Goal: Task Accomplishment & Management: Manage account settings

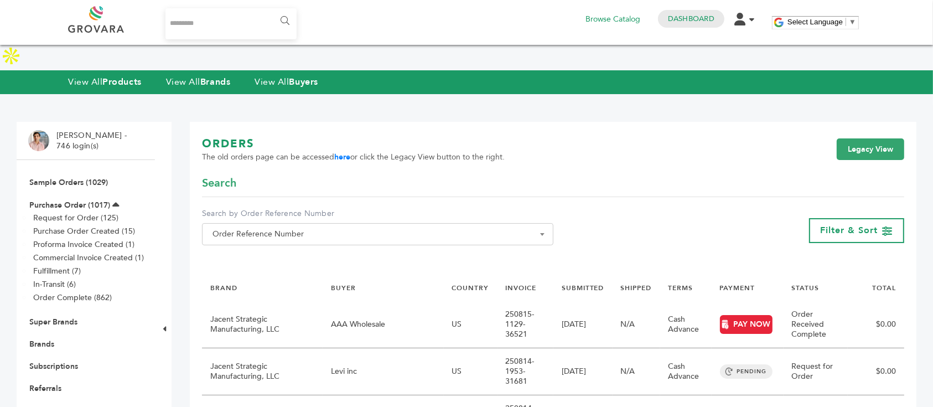
click at [44, 405] on link "Buyers" at bounding box center [41, 410] width 24 height 11
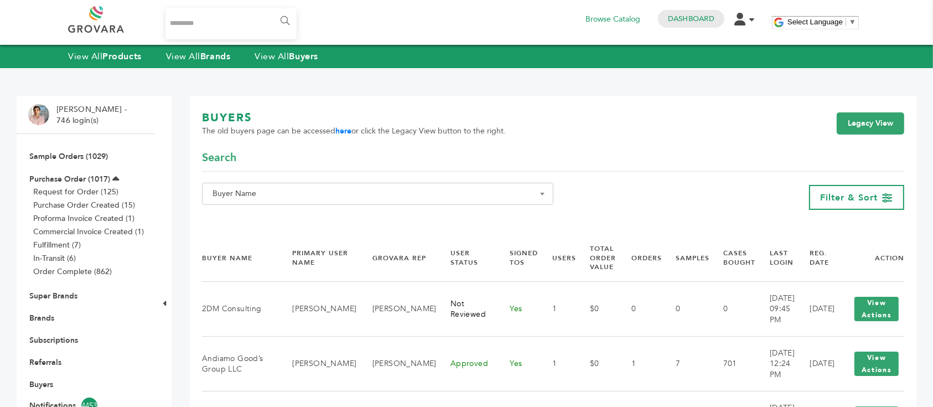
click at [369, 184] on span "Buyer Name" at bounding box center [377, 194] width 351 height 22
click at [362, 208] on input "Search" at bounding box center [378, 214] width 346 height 14
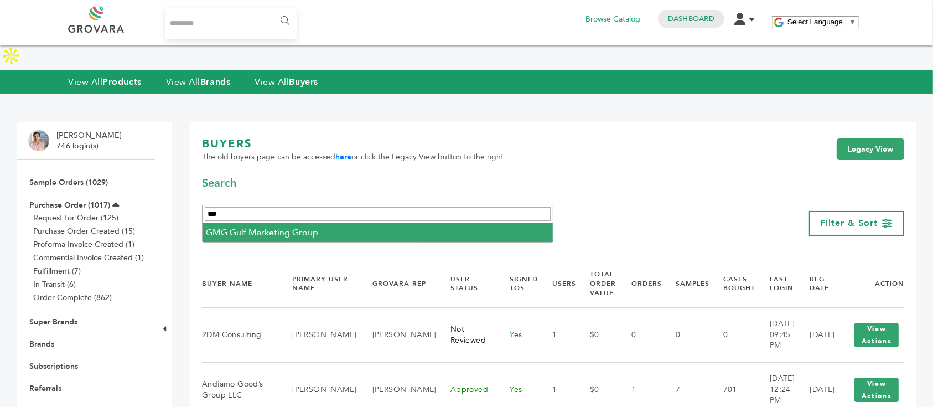
type input "***"
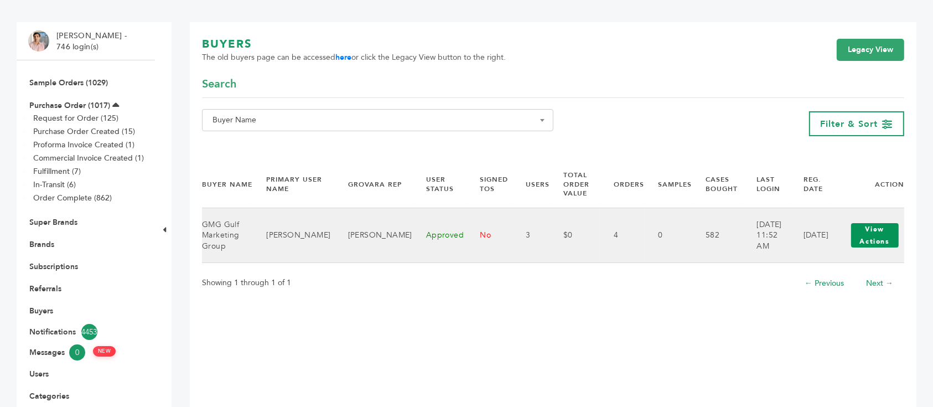
click at [871, 234] on button "View Actions" at bounding box center [875, 235] width 48 height 24
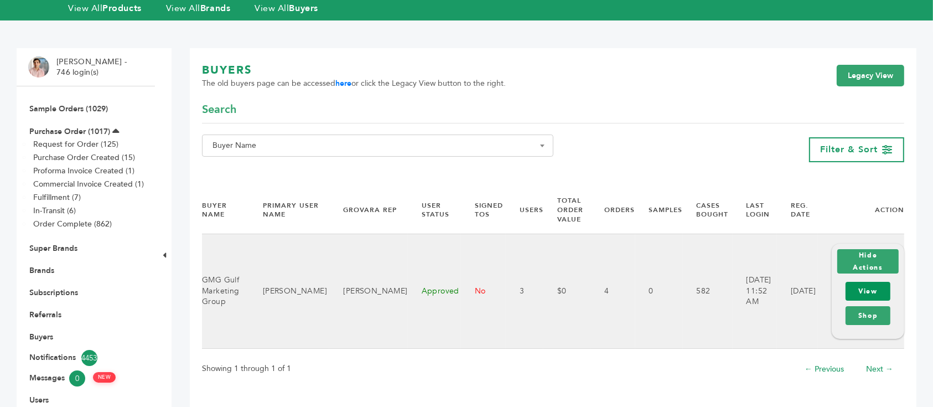
click at [872, 282] on link "View" at bounding box center [867, 291] width 45 height 19
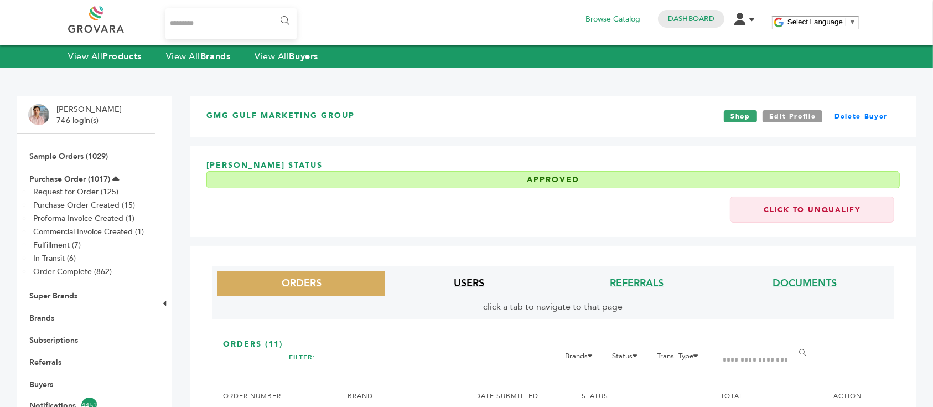
click at [466, 279] on link "USERS" at bounding box center [469, 283] width 30 height 14
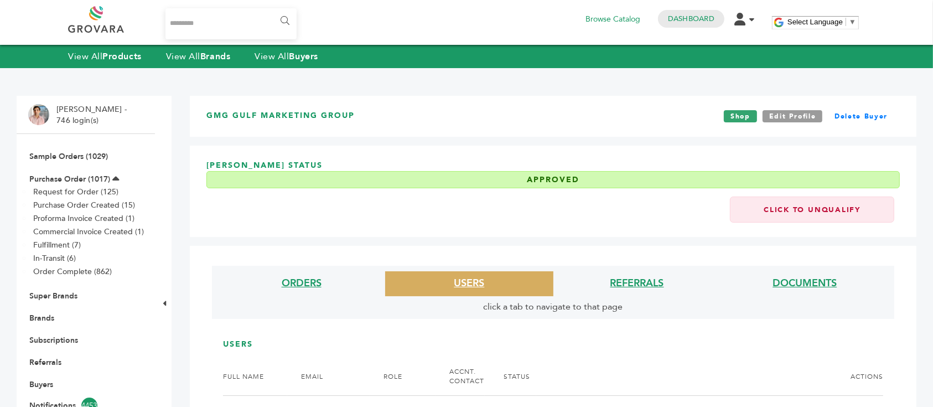
scroll to position [221, 0]
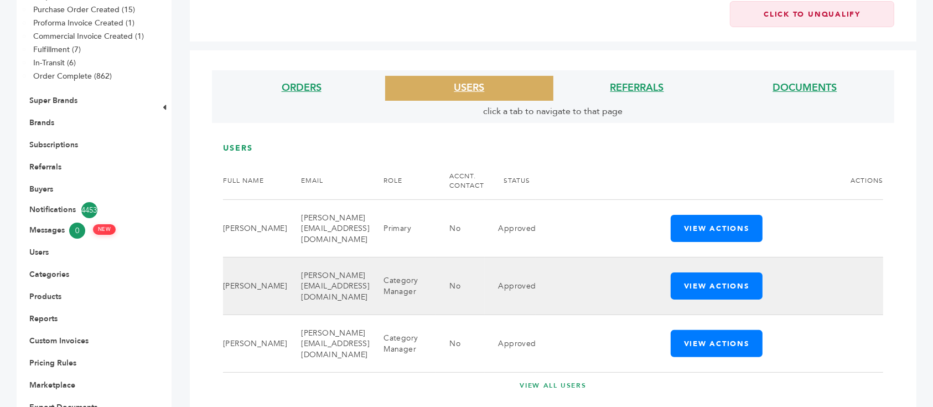
click at [340, 261] on td "sudhakaran.s@supercare.ae" at bounding box center [328, 286] width 82 height 58
copy tr "sudhakaran.s@supercare.ae"
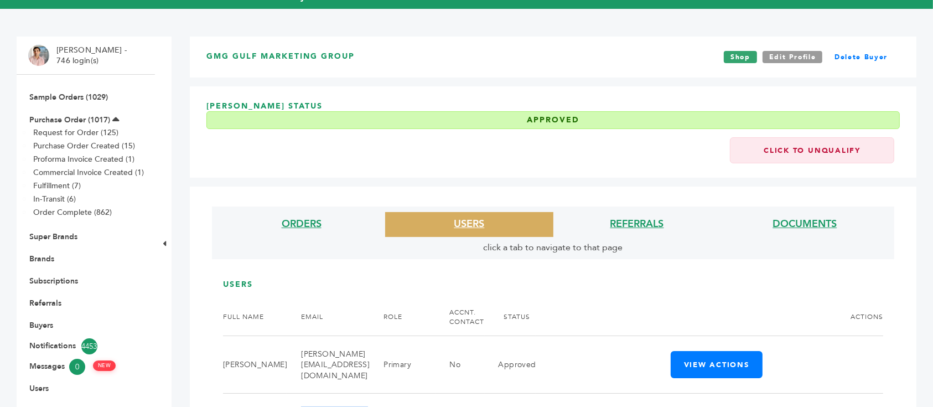
scroll to position [0, 0]
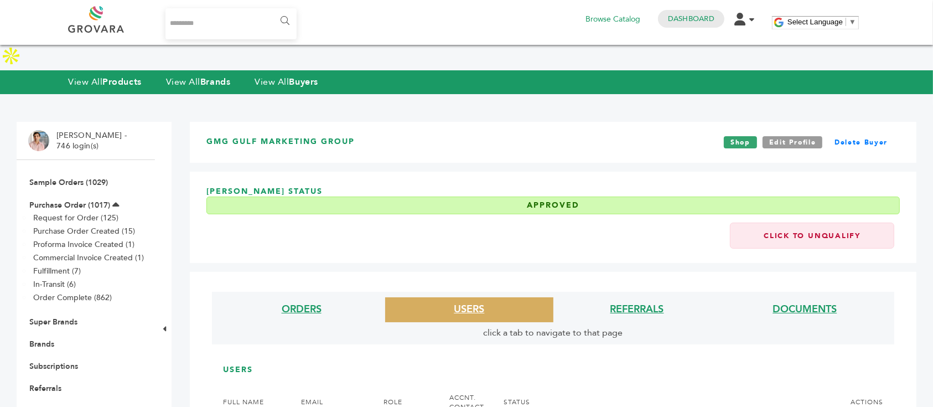
click at [256, 29] on input "Search..." at bounding box center [230, 23] width 131 height 31
type input "**********"
click at [272, 10] on input "******" at bounding box center [284, 21] width 25 height 22
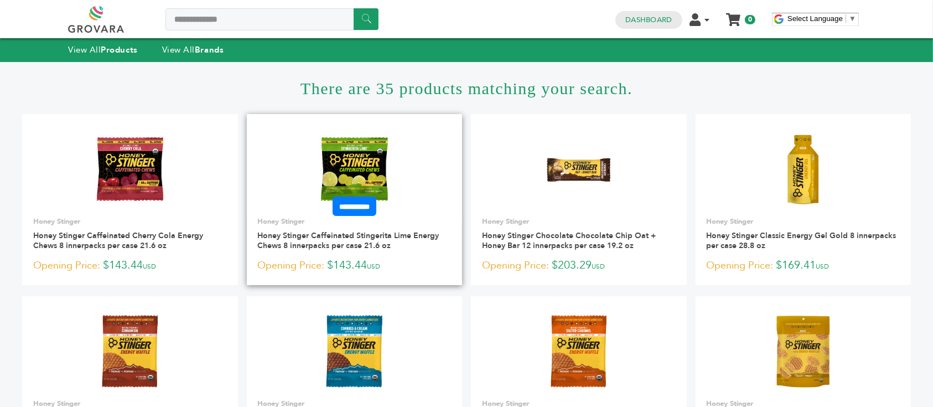
click at [341, 149] on img at bounding box center [354, 169] width 80 height 80
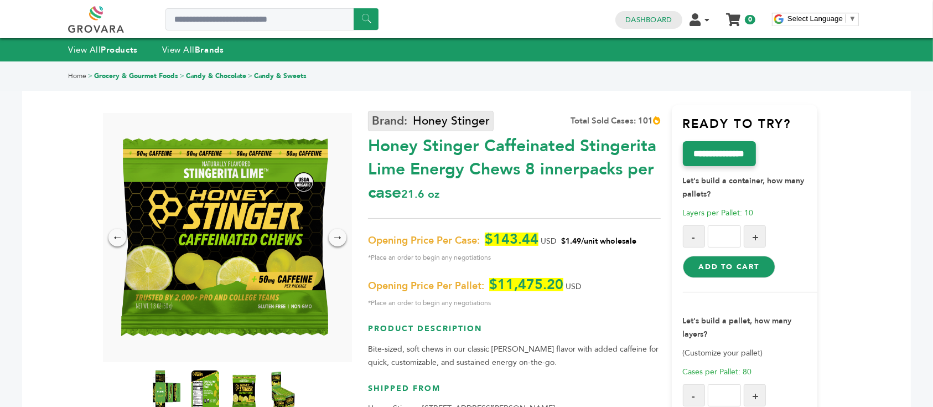
click at [413, 128] on link "Honey Stinger" at bounding box center [431, 121] width 126 height 20
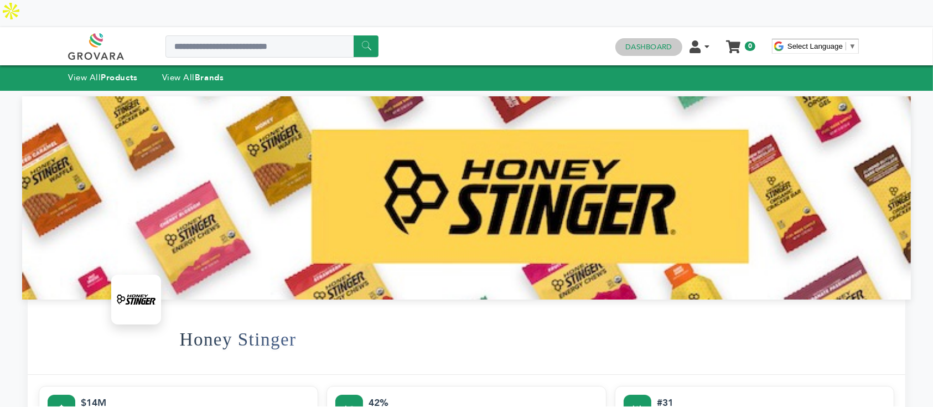
click at [659, 42] on link "Dashboard" at bounding box center [648, 47] width 46 height 10
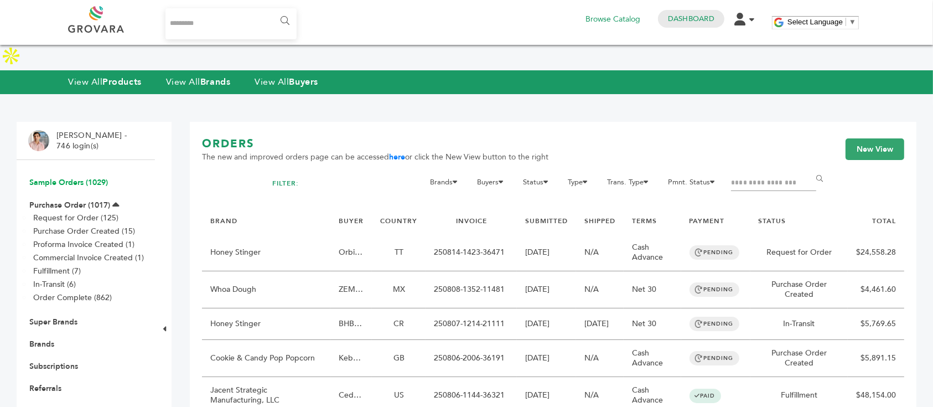
click at [84, 177] on link "Sample Orders (1029)" at bounding box center [68, 182] width 79 height 11
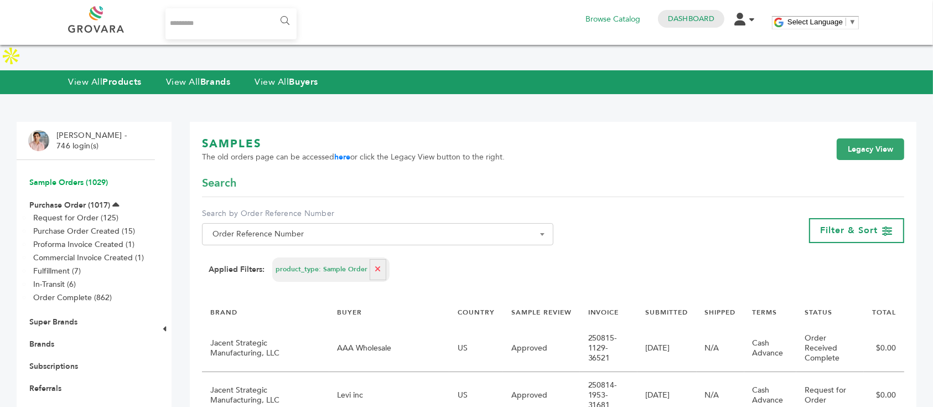
click at [72, 177] on link "Sample Orders (1029)" at bounding box center [68, 182] width 79 height 11
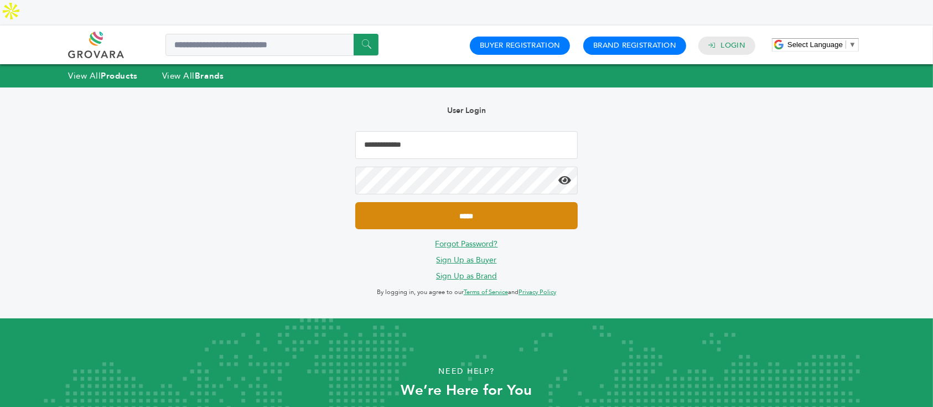
type input "**********"
click at [458, 202] on input "*****" at bounding box center [466, 215] width 222 height 27
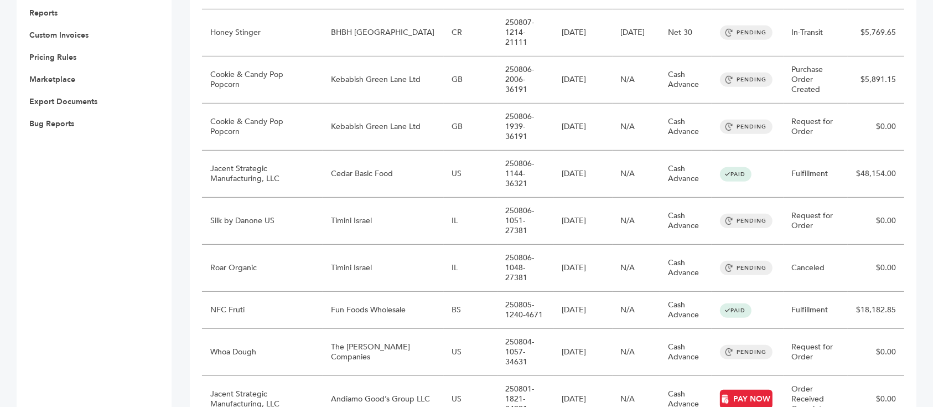
scroll to position [590, 0]
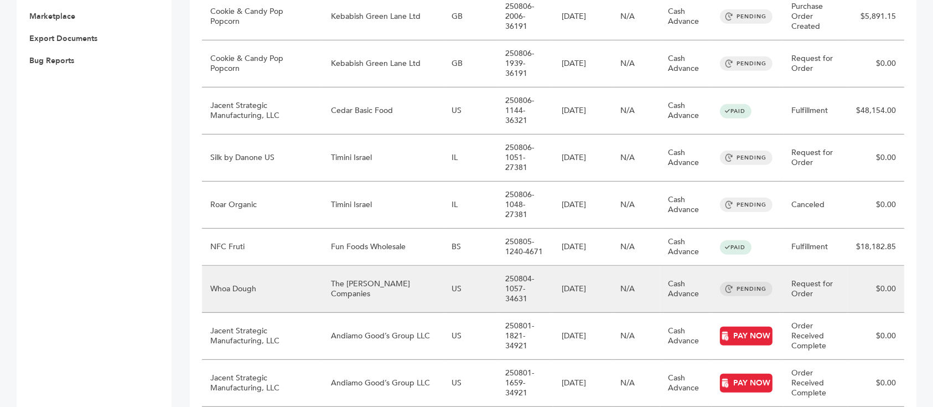
click at [399, 266] on td "The [PERSON_NAME] Companies" at bounding box center [383, 289] width 121 height 47
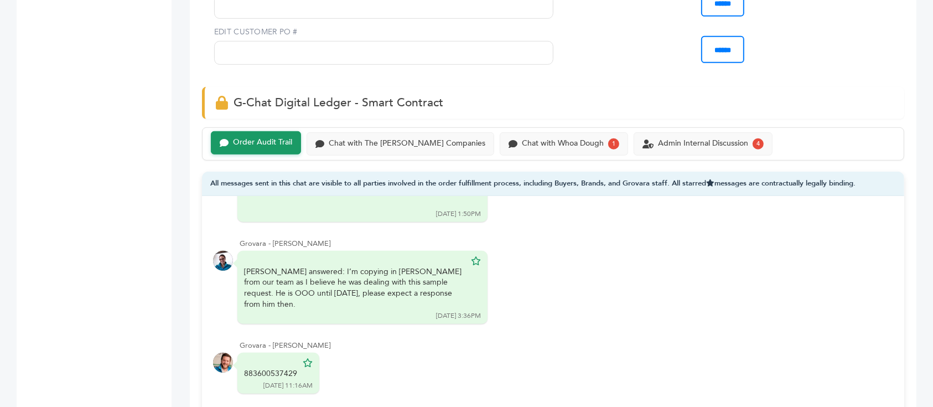
scroll to position [737, 0]
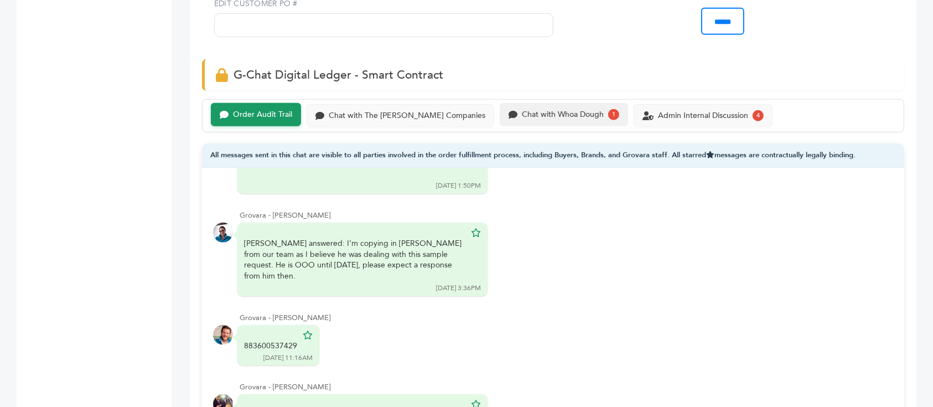
click at [540, 103] on div "Chat with Whoa Dough 1" at bounding box center [564, 114] width 128 height 23
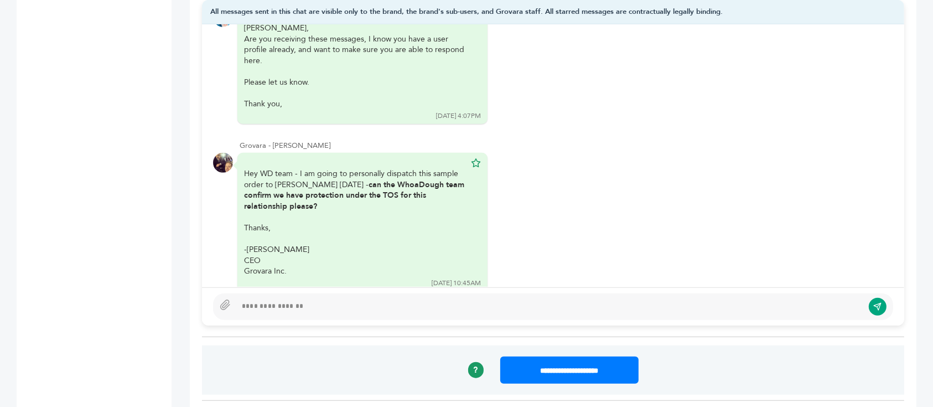
scroll to position [885, 0]
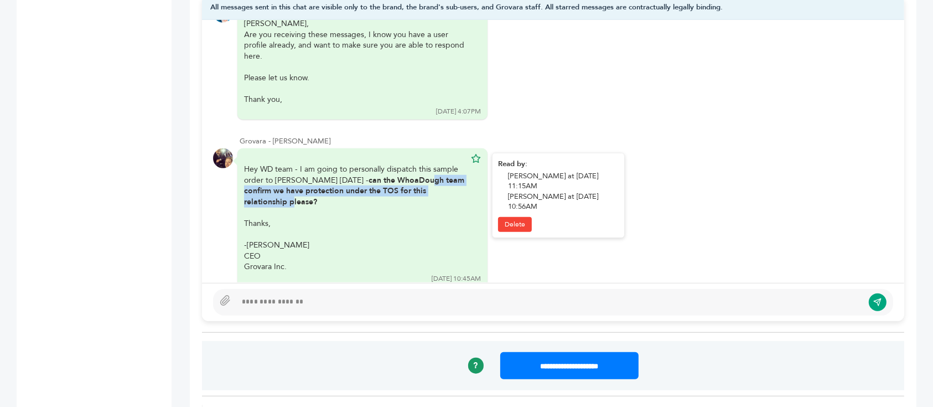
drag, startPoint x: 392, startPoint y: 141, endPoint x: 437, endPoint y: 154, distance: 46.7
click at [437, 175] on b "can the WhoaDough team confirm we have protection under the TOS for this relati…" at bounding box center [354, 191] width 220 height 32
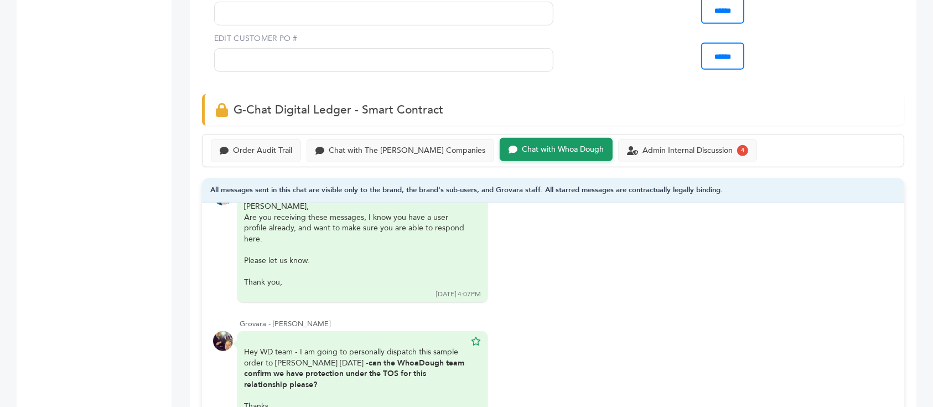
scroll to position [664, 0]
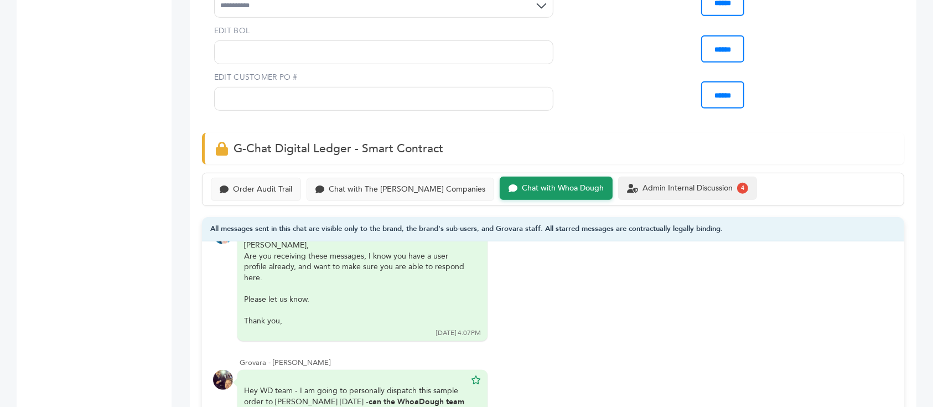
click at [654, 176] on div "Admin Internal Discussion 4" at bounding box center [687, 187] width 139 height 23
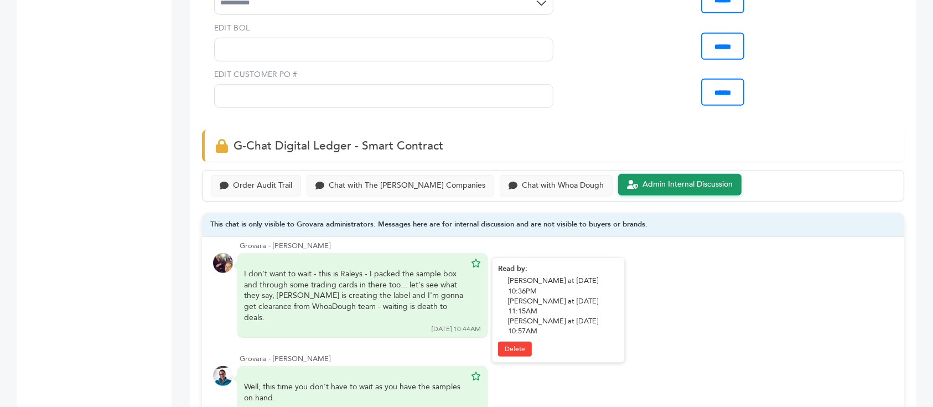
scroll to position [664, 0]
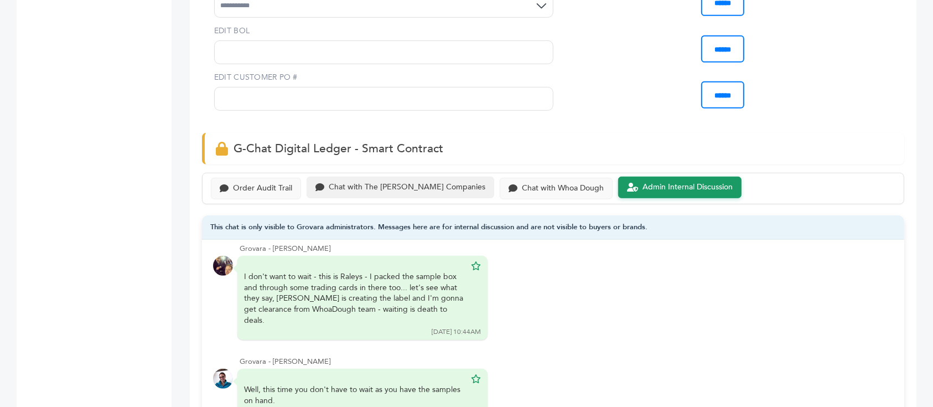
click at [378, 176] on div "Chat with The Raley's Companies" at bounding box center [400, 187] width 188 height 22
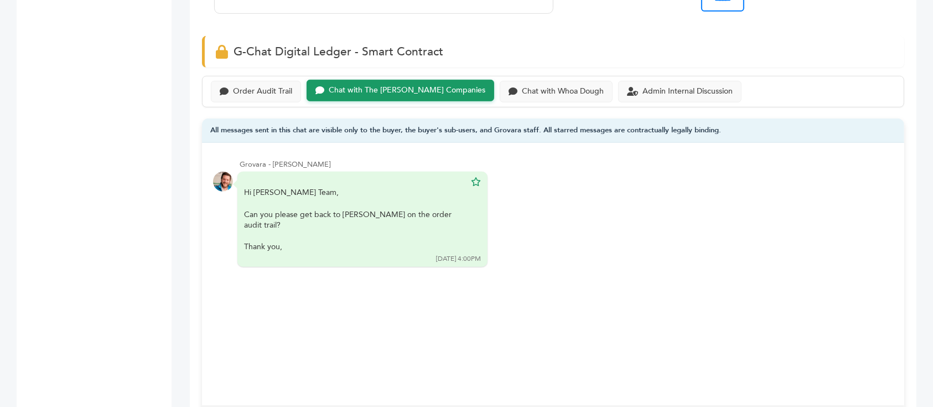
scroll to position [811, 0]
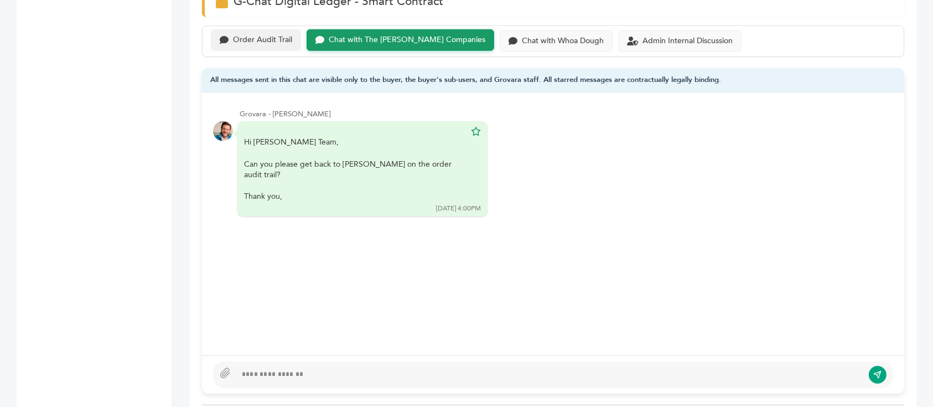
click at [269, 29] on div "Order Audit Trail" at bounding box center [256, 40] width 90 height 22
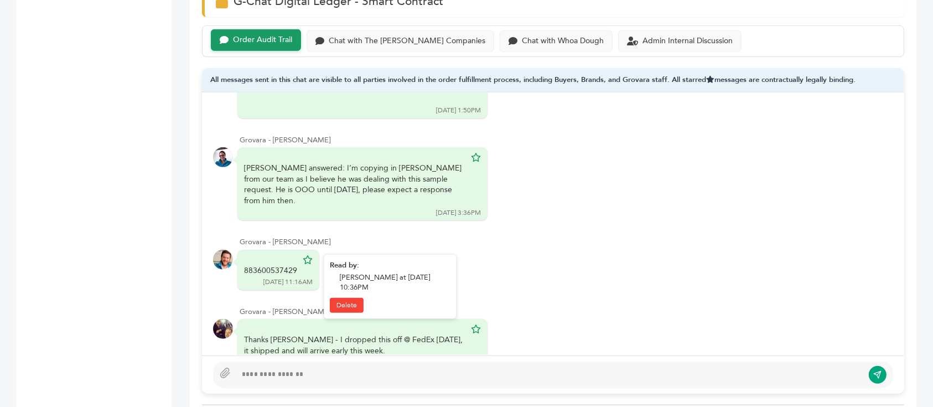
click at [270, 265] on div "883600537429" at bounding box center [270, 270] width 53 height 11
copy div "883600537429"
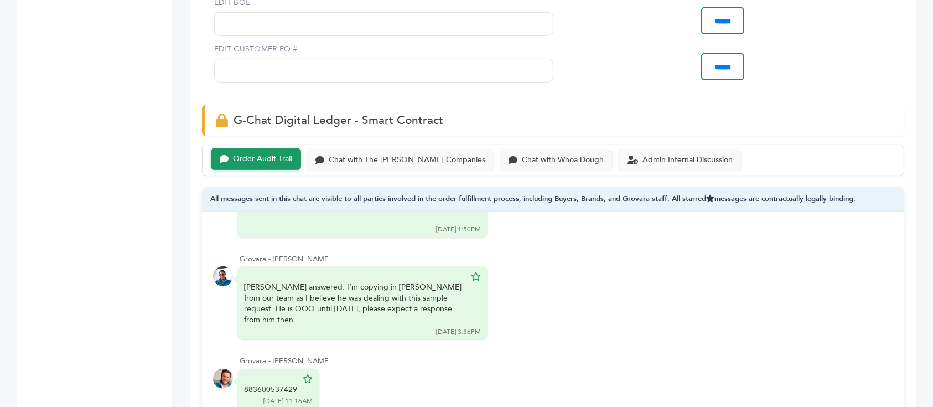
scroll to position [737, 0]
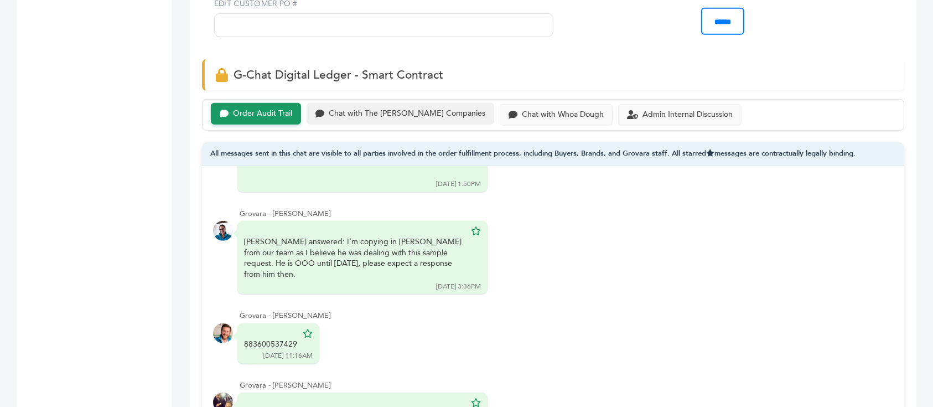
click at [377, 109] on div "Chat with The Raley's Companies" at bounding box center [407, 113] width 157 height 9
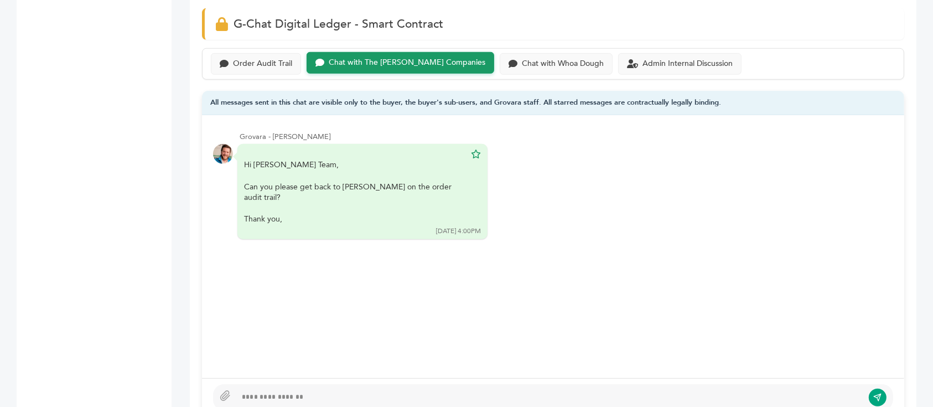
scroll to position [811, 0]
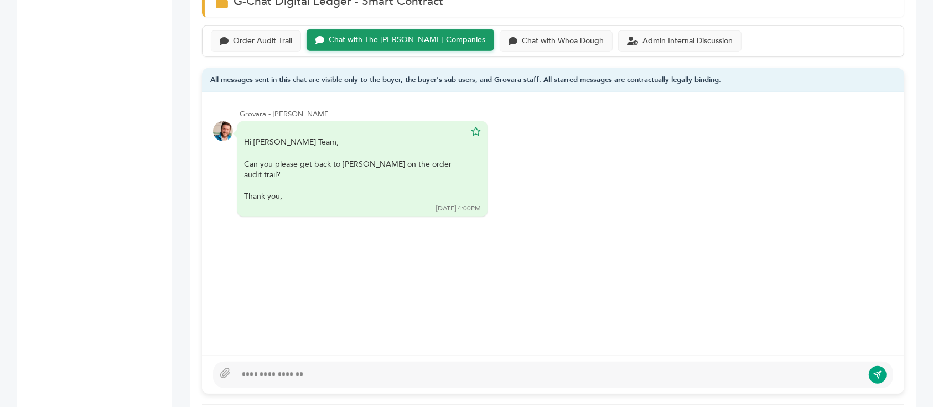
click at [336, 368] on div at bounding box center [549, 374] width 627 height 13
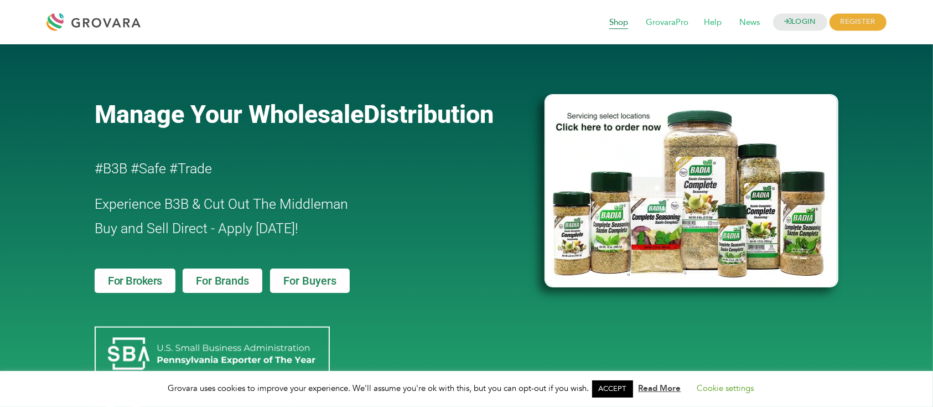
click at [613, 22] on span "Shop" at bounding box center [618, 22] width 34 height 21
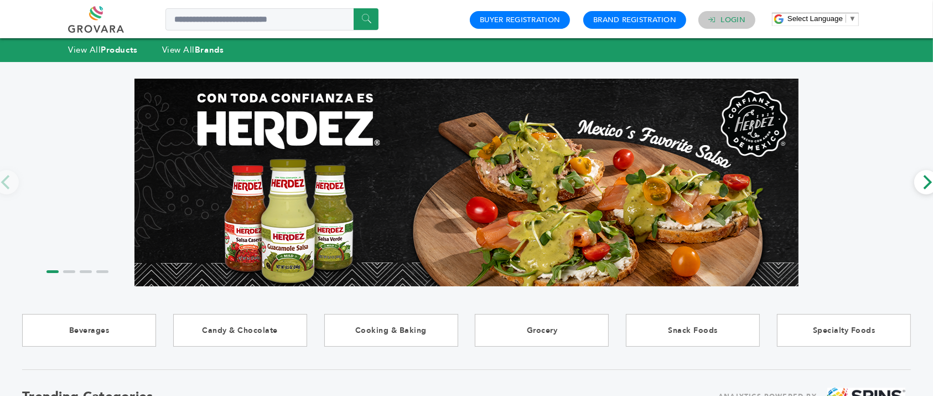
click at [715, 17] on icon at bounding box center [712, 20] width 8 height 7
click at [726, 23] on link "Login" at bounding box center [733, 20] width 24 height 10
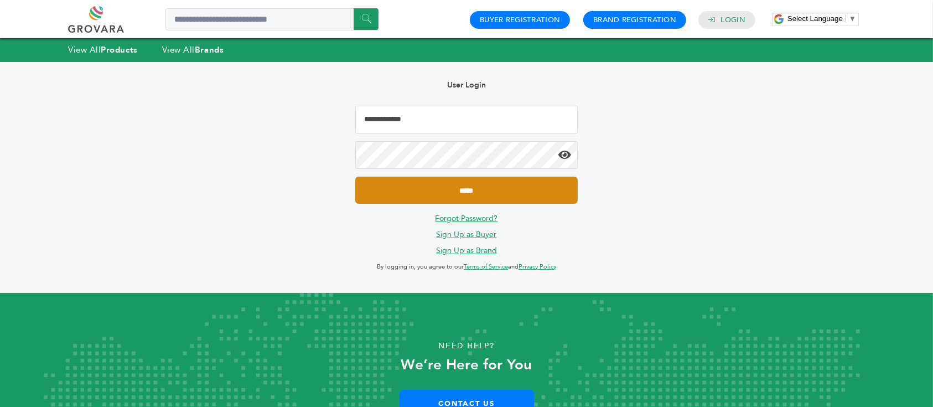
type input "**********"
click at [492, 187] on input "*****" at bounding box center [466, 189] width 222 height 27
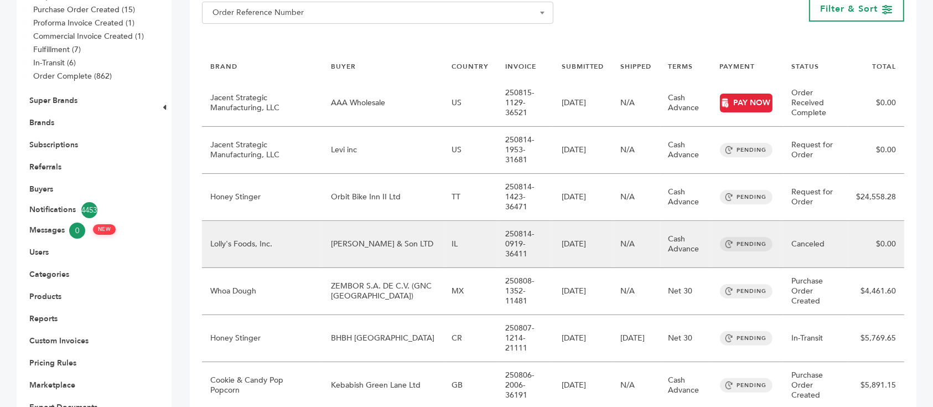
scroll to position [295, 0]
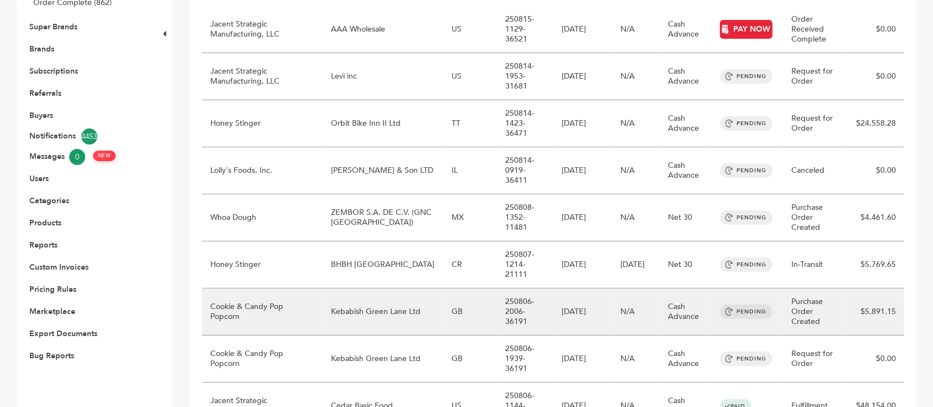
click at [372, 288] on td "Kebabish Green Lane Ltd" at bounding box center [383, 311] width 121 height 47
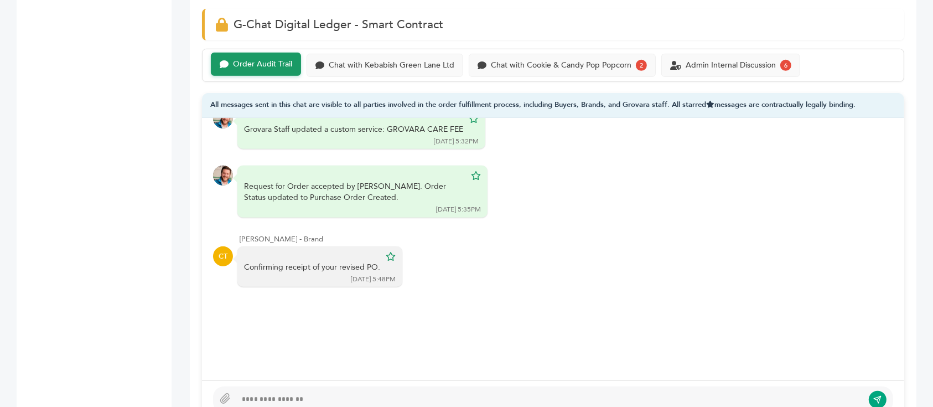
scroll to position [664, 0]
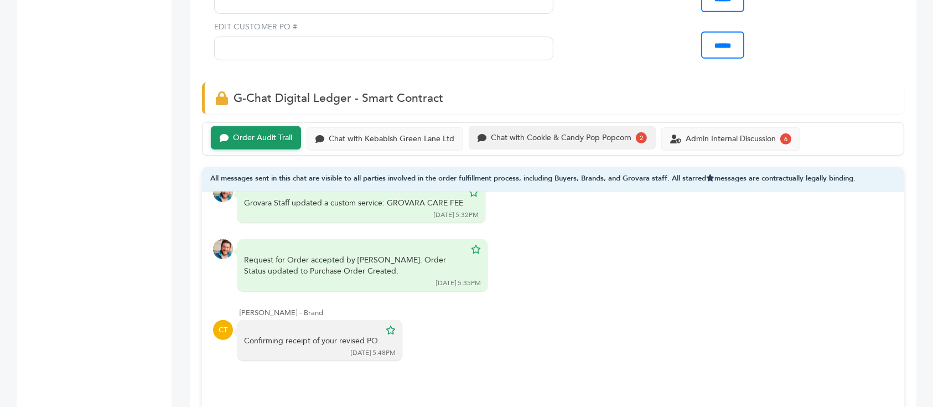
click at [554, 133] on div "Chat with Cookie & Candy Pop Popcorn" at bounding box center [561, 137] width 141 height 9
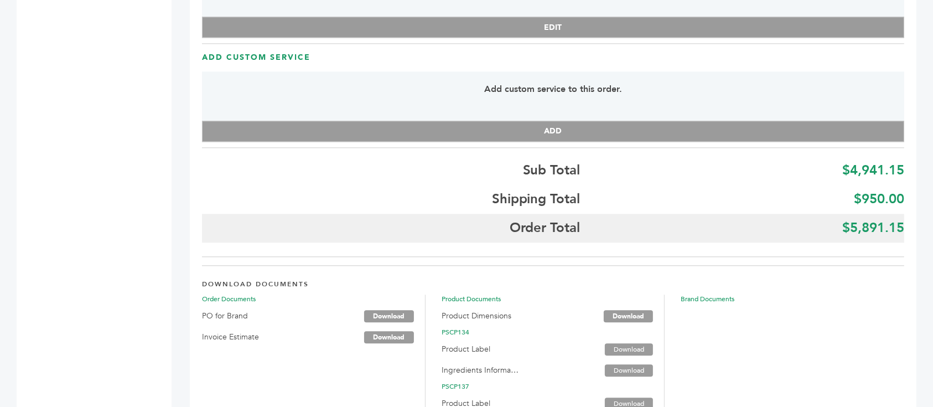
scroll to position [2634, 0]
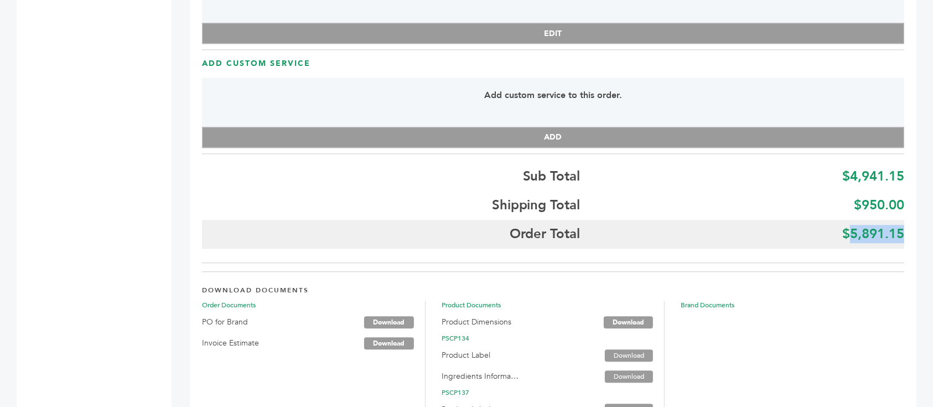
drag, startPoint x: 903, startPoint y: 208, endPoint x: 851, endPoint y: 208, distance: 51.4
click at [851, 225] on b "$5,891.15" at bounding box center [873, 234] width 62 height 18
copy b "5,891.15"
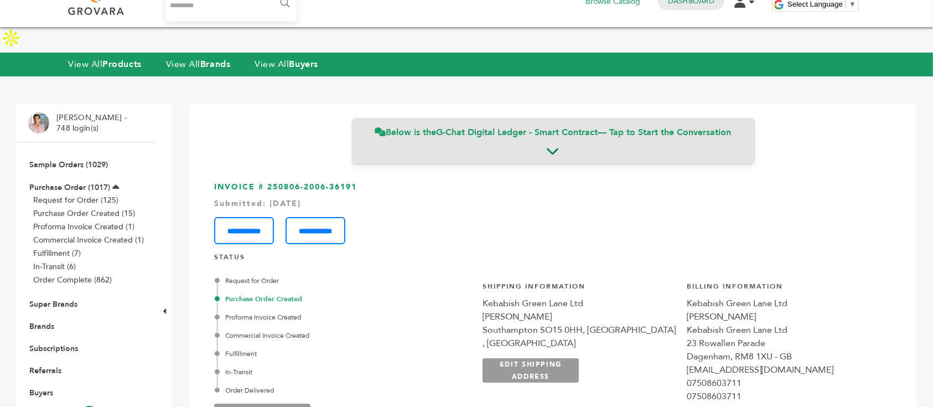
scroll to position [0, 0]
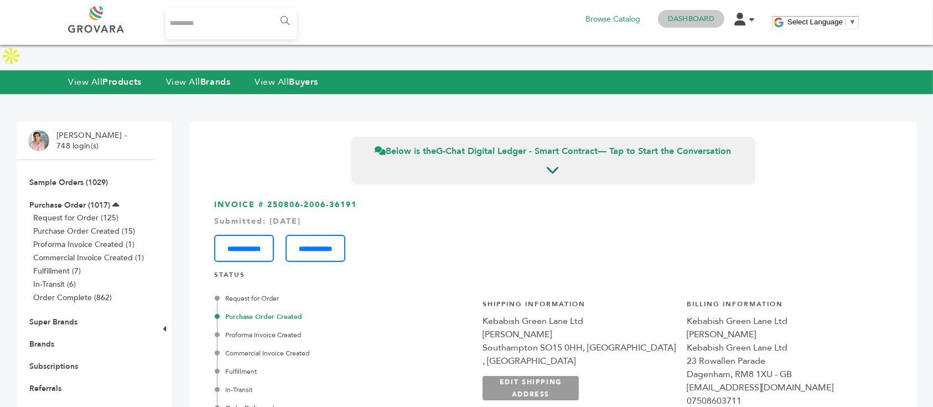
click at [688, 15] on link "Dashboard" at bounding box center [691, 19] width 46 height 10
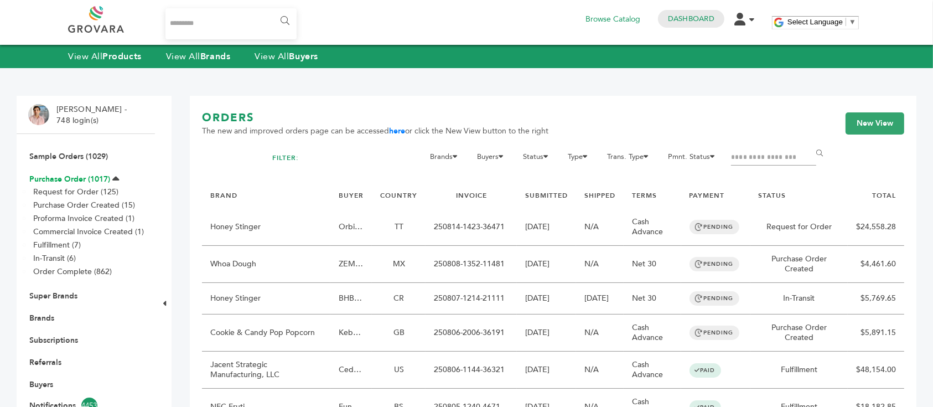
click at [69, 182] on link "Purchase Order (1017)" at bounding box center [69, 179] width 81 height 11
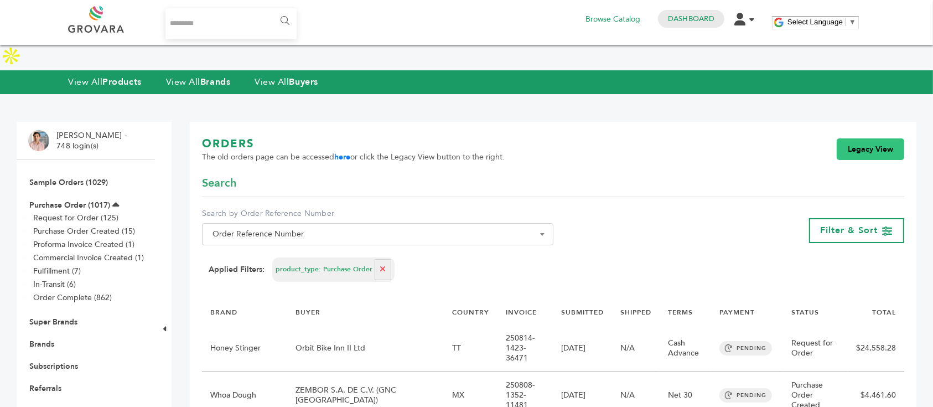
click at [867, 138] on link "Legacy View" at bounding box center [869, 149] width 67 height 22
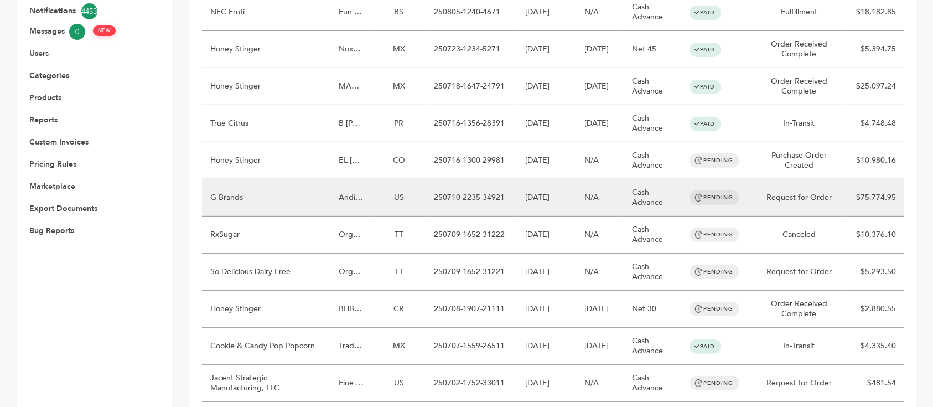
scroll to position [443, 0]
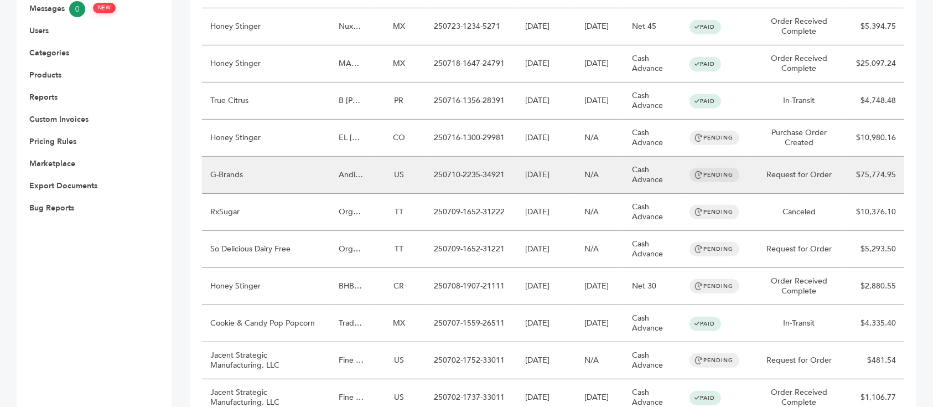
click at [424, 157] on td "US" at bounding box center [399, 175] width 54 height 37
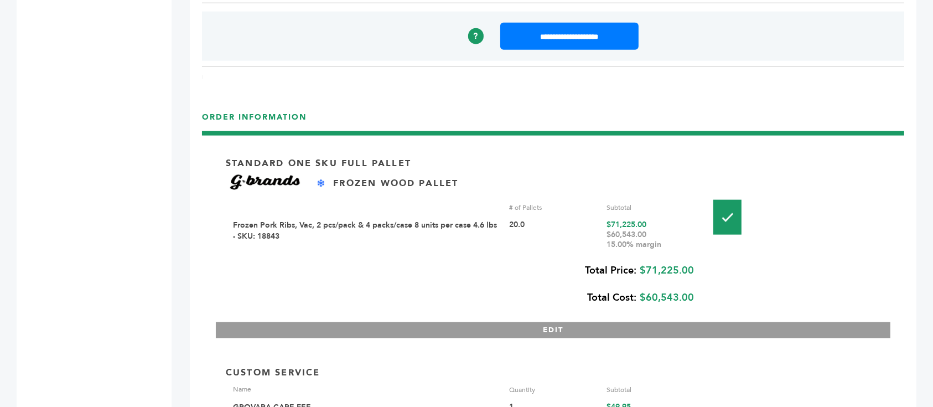
scroll to position [1401, 0]
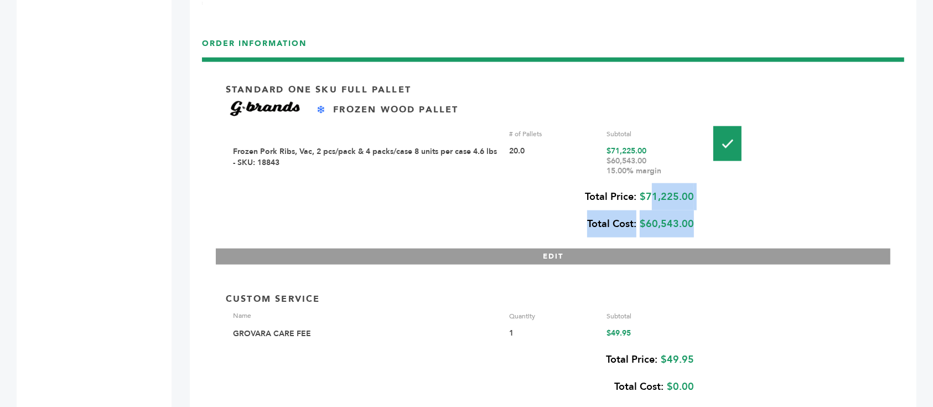
drag, startPoint x: 699, startPoint y: 153, endPoint x: 646, endPoint y: 154, distance: 53.1
click at [646, 154] on div "Standard One Sku Full Pallet Frozen Wood Pallet # of Pallets Subtotal Frozen Po…" at bounding box center [553, 168] width 674 height 193
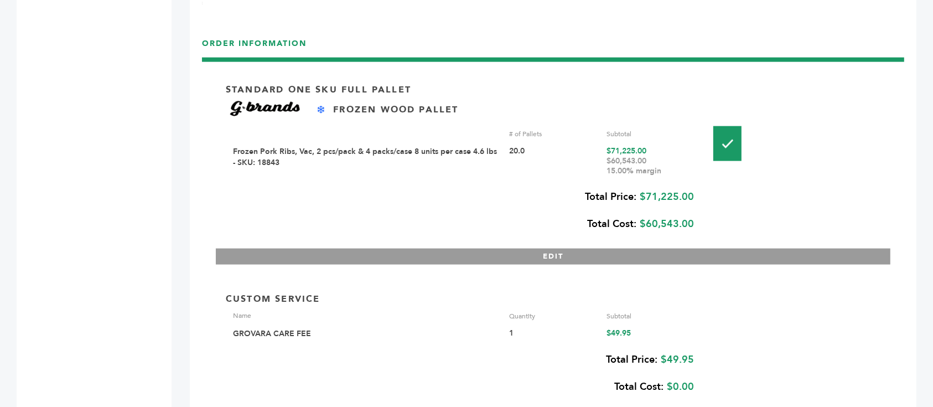
click at [697, 292] on div "Custom Service" at bounding box center [553, 298] width 654 height 13
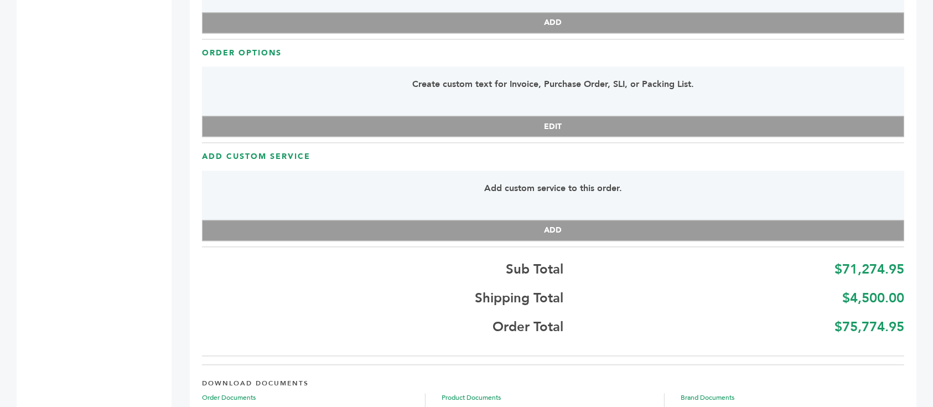
scroll to position [2419, 0]
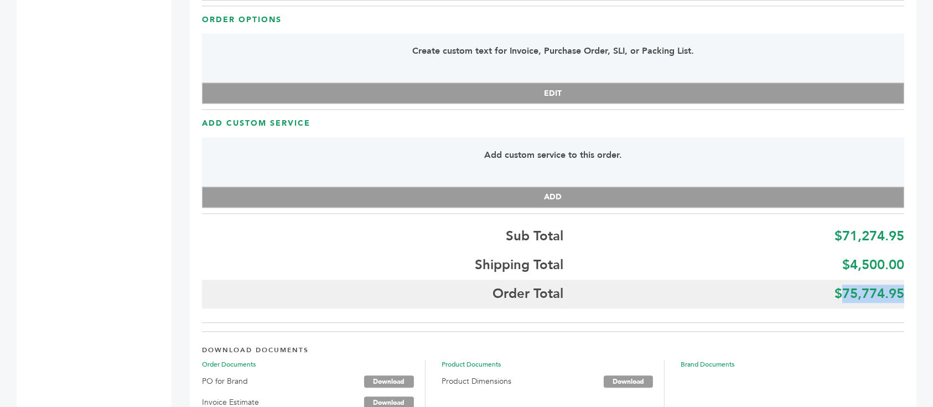
drag, startPoint x: 902, startPoint y: 251, endPoint x: 838, endPoint y: 254, distance: 64.8
click at [838, 284] on b "$75,774.95" at bounding box center [869, 293] width 70 height 18
copy b "75,774.95"
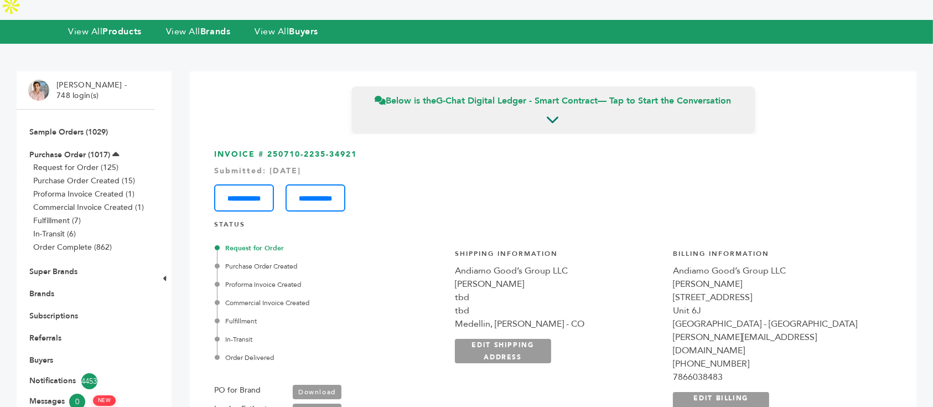
scroll to position [74, 0]
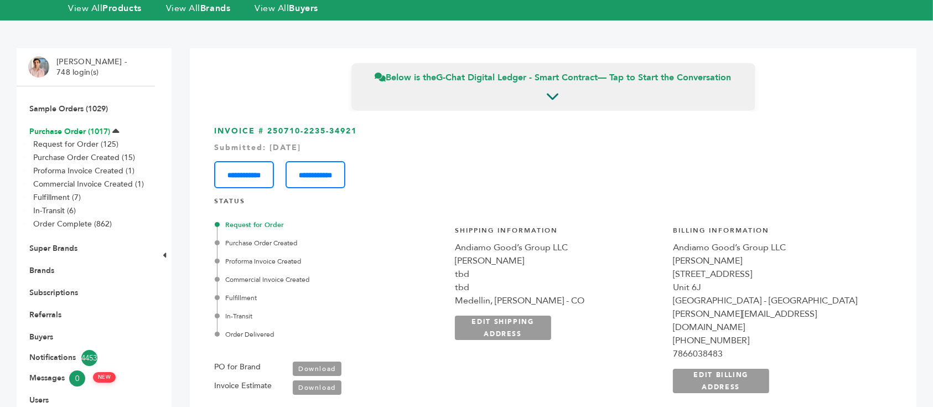
click at [75, 126] on link "Purchase Order (1017)" at bounding box center [69, 131] width 81 height 11
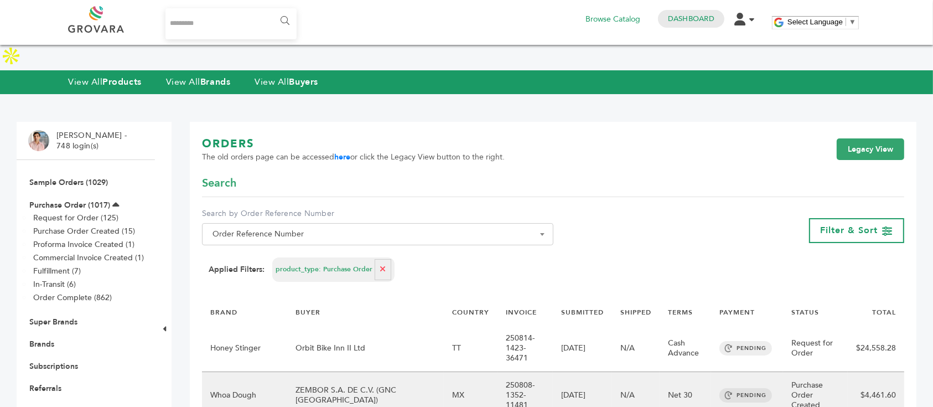
scroll to position [147, 0]
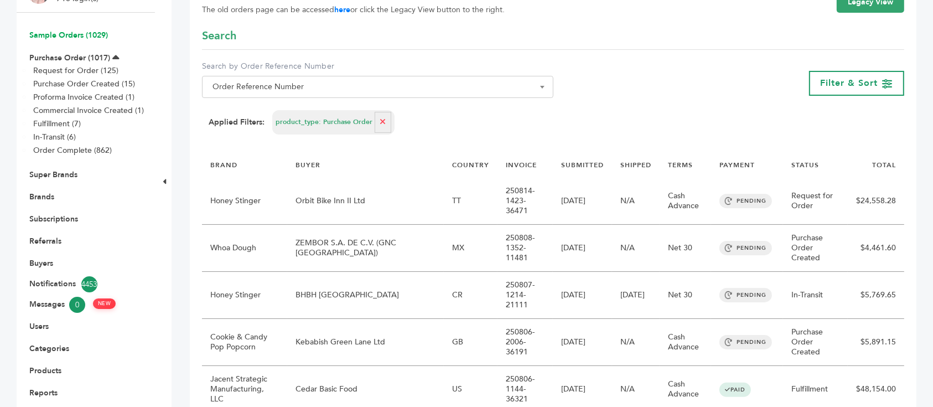
click at [78, 30] on link "Sample Orders (1029)" at bounding box center [68, 35] width 79 height 11
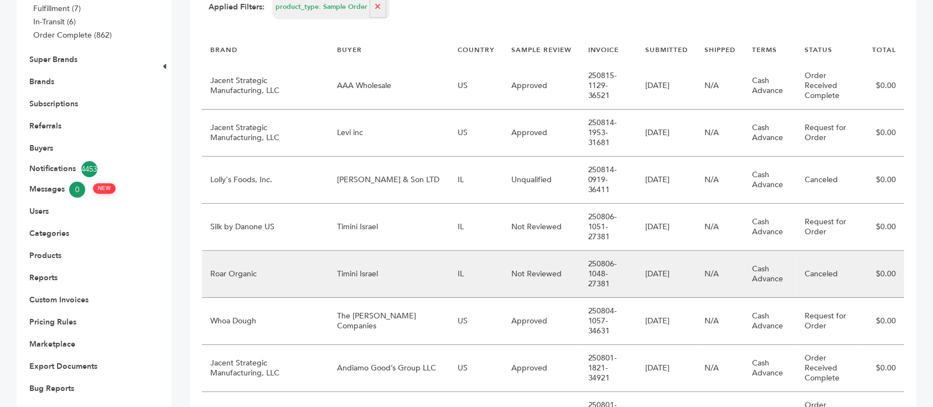
scroll to position [221, 0]
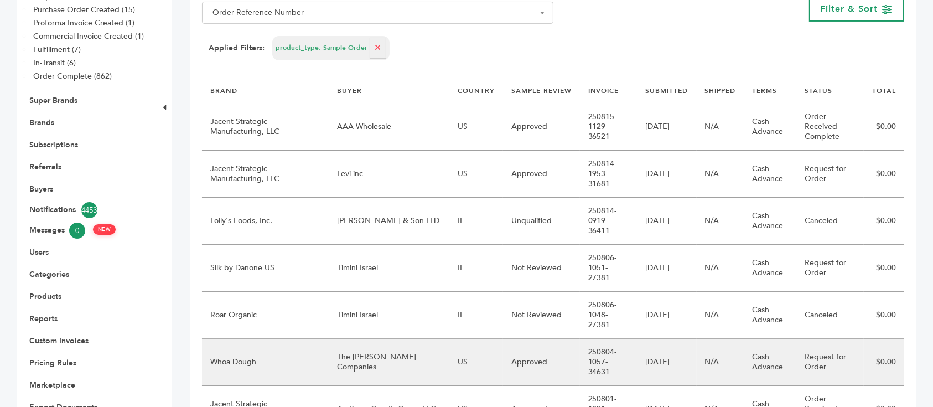
click at [376, 339] on td "The [PERSON_NAME] Companies" at bounding box center [389, 362] width 120 height 47
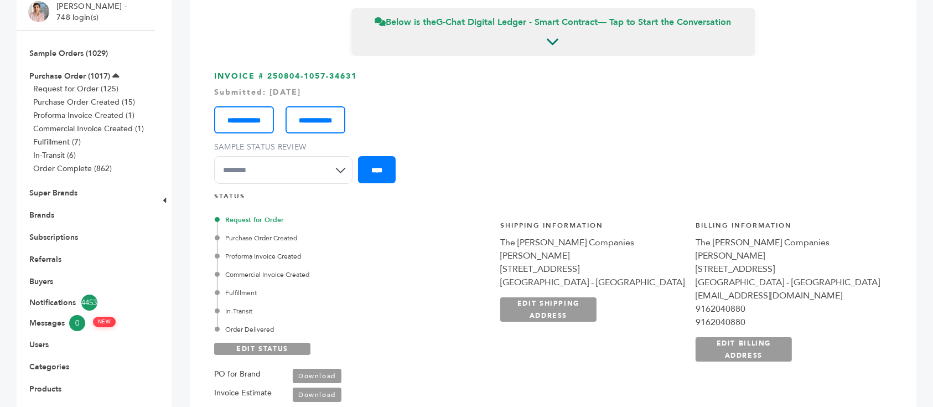
scroll to position [221, 0]
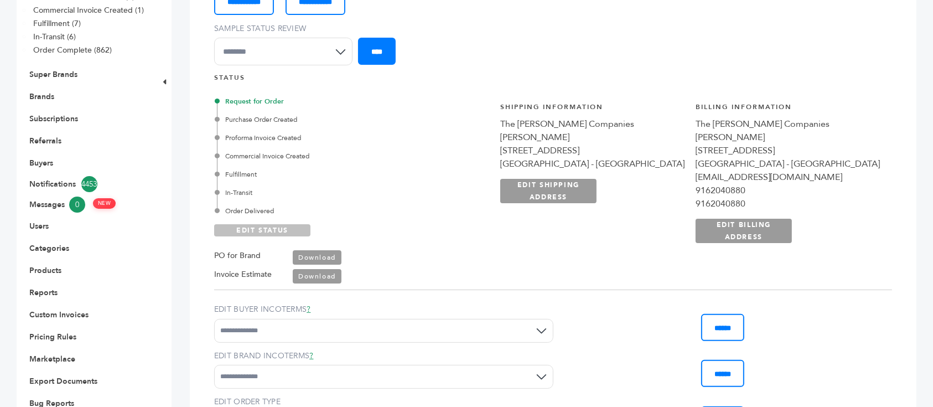
click at [269, 232] on link "EDIT STATUS" at bounding box center [262, 230] width 96 height 12
click at [243, 193] on div "In-Transit" at bounding box center [334, 193] width 235 height 10
click at [301, 233] on link "SAVE STATUS" at bounding box center [262, 230] width 96 height 12
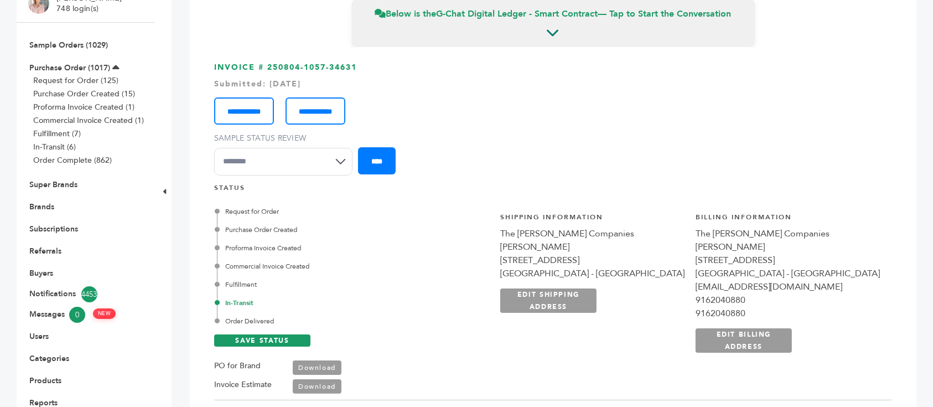
scroll to position [74, 0]
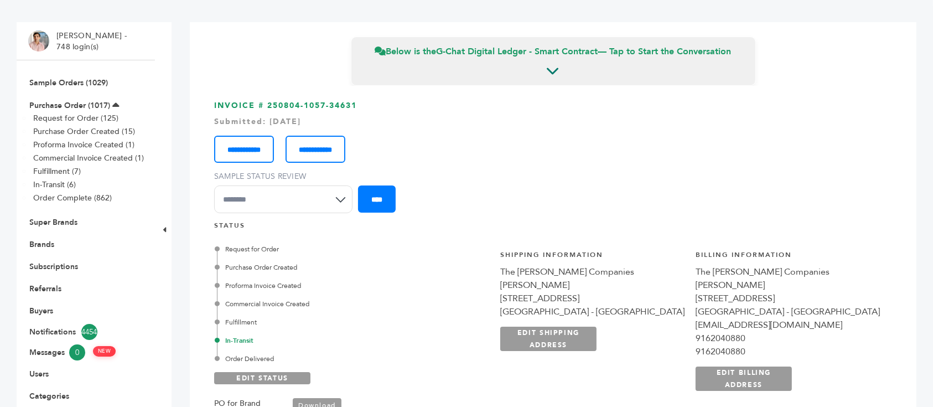
drag, startPoint x: 389, startPoint y: 96, endPoint x: 270, endPoint y: 105, distance: 119.3
click at [270, 105] on div "**********" at bounding box center [553, 385] width 702 height 599
copy h3 "250804-1057-34631"
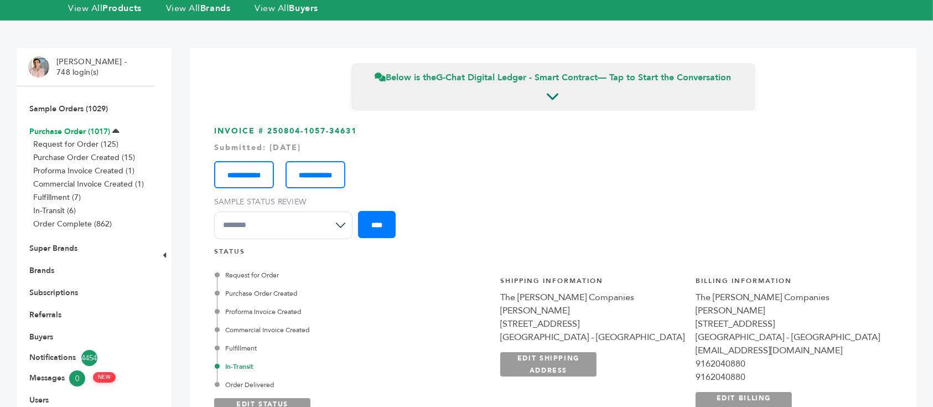
click at [79, 126] on link "Purchase Order (1017)" at bounding box center [69, 131] width 81 height 11
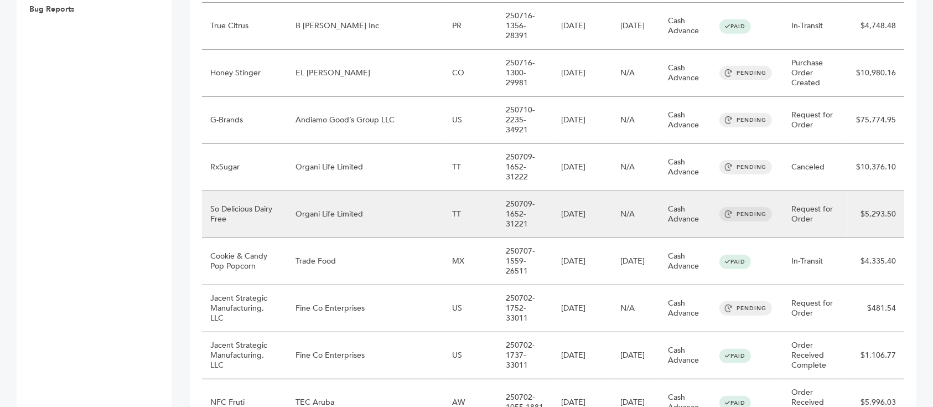
scroll to position [664, 0]
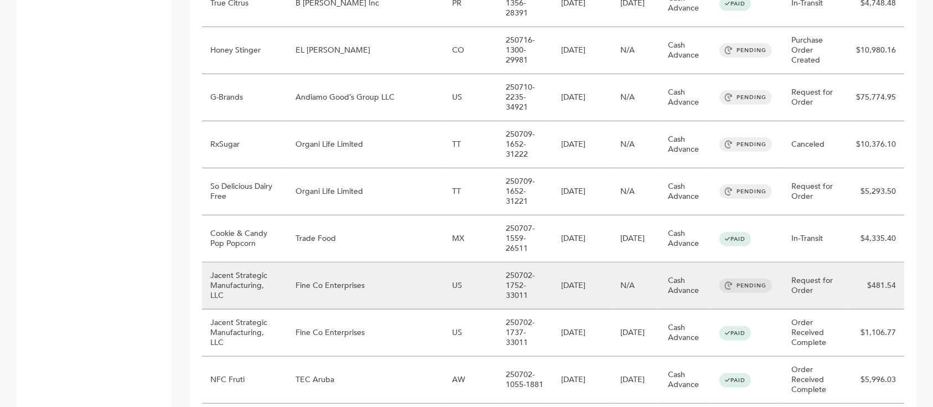
click at [388, 262] on td "Fine Co Enterprises" at bounding box center [365, 285] width 157 height 47
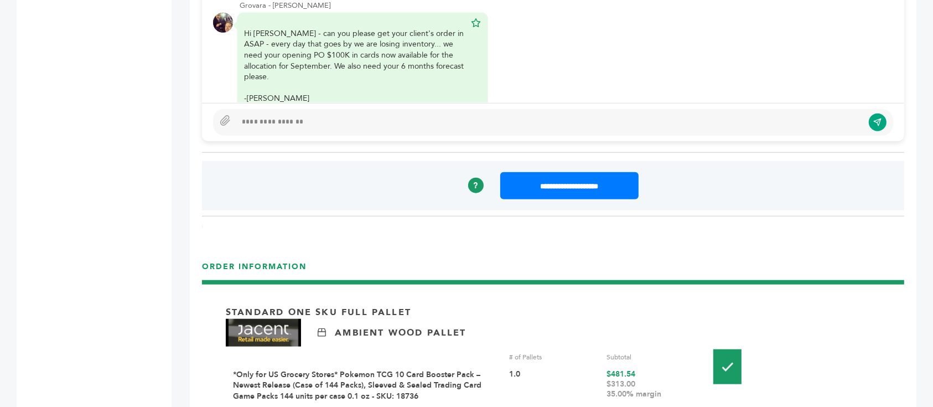
scroll to position [1180, 0]
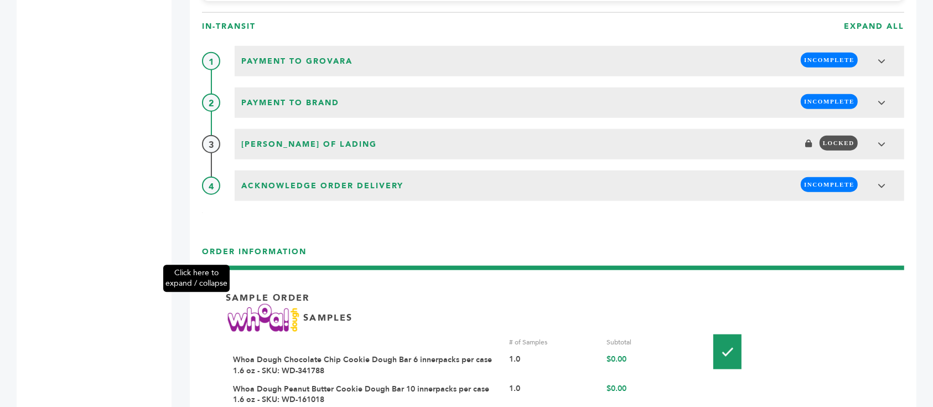
scroll to position [1549, 0]
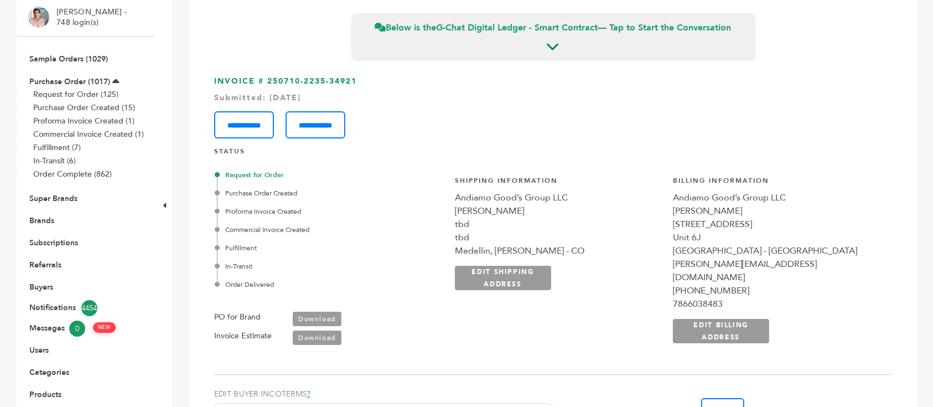
scroll to position [74, 0]
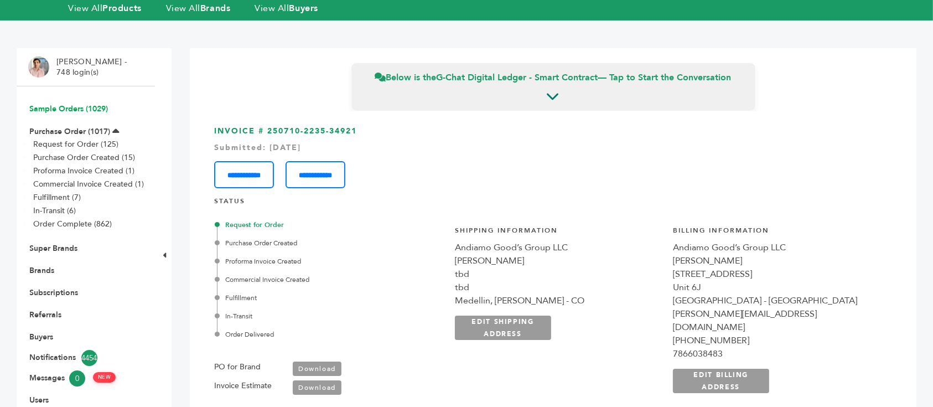
click at [88, 103] on link "Sample Orders (1029)" at bounding box center [68, 108] width 79 height 11
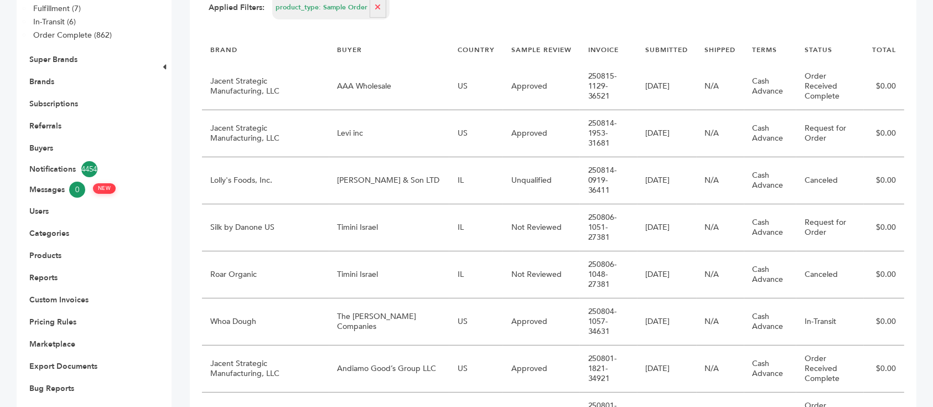
scroll to position [295, 0]
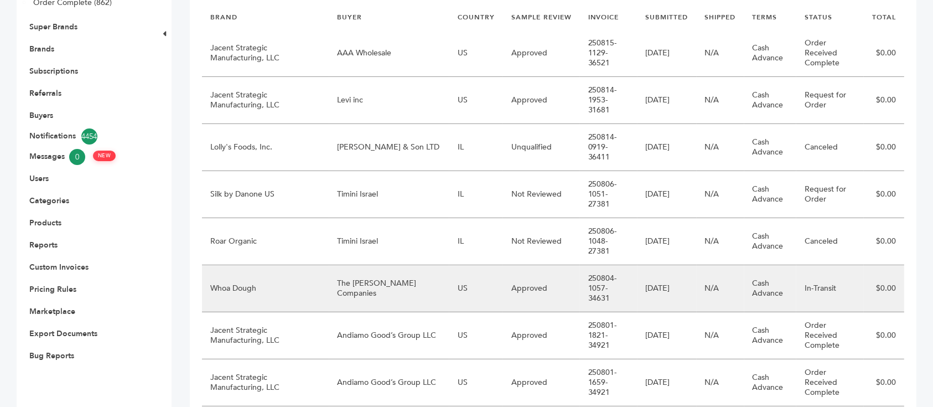
click at [385, 265] on td "The [PERSON_NAME] Companies" at bounding box center [389, 288] width 120 height 47
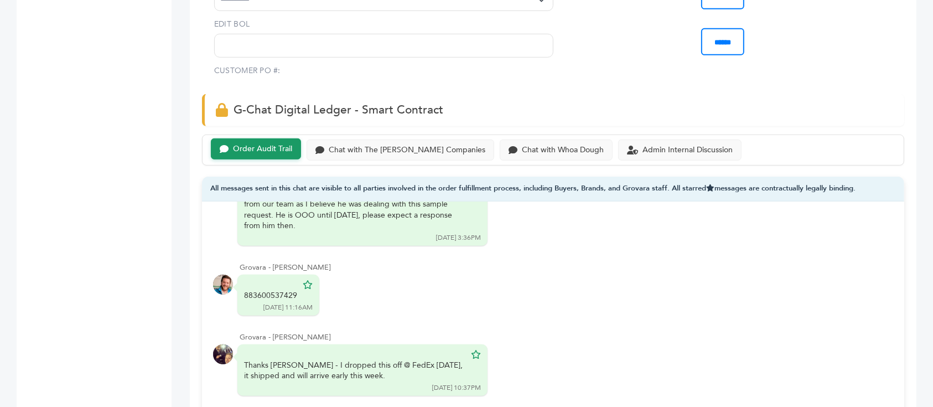
scroll to position [737, 0]
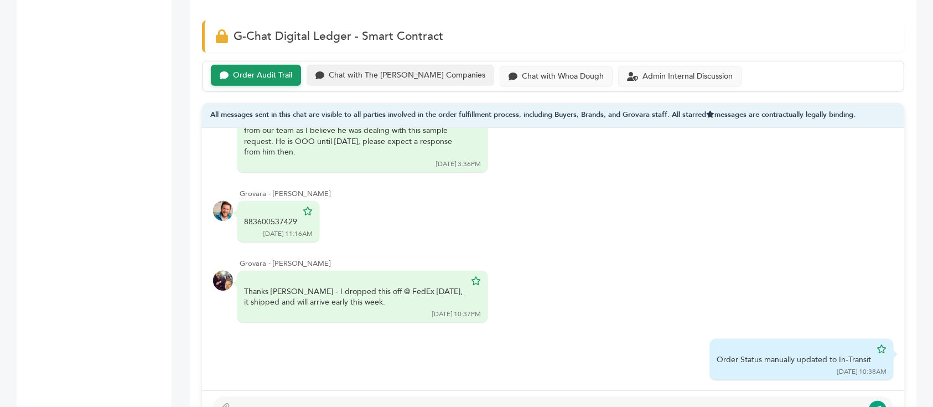
click at [422, 76] on div "Chat with The Raley's Companies" at bounding box center [407, 75] width 157 height 9
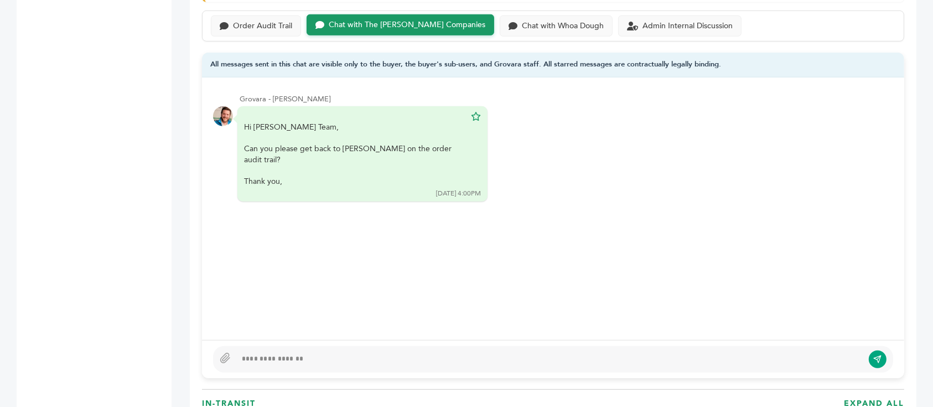
scroll to position [811, 0]
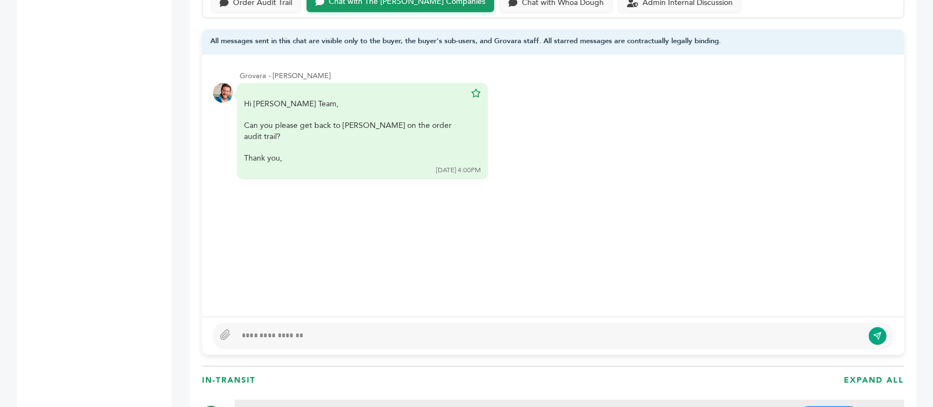
click at [389, 332] on div at bounding box center [549, 335] width 627 height 13
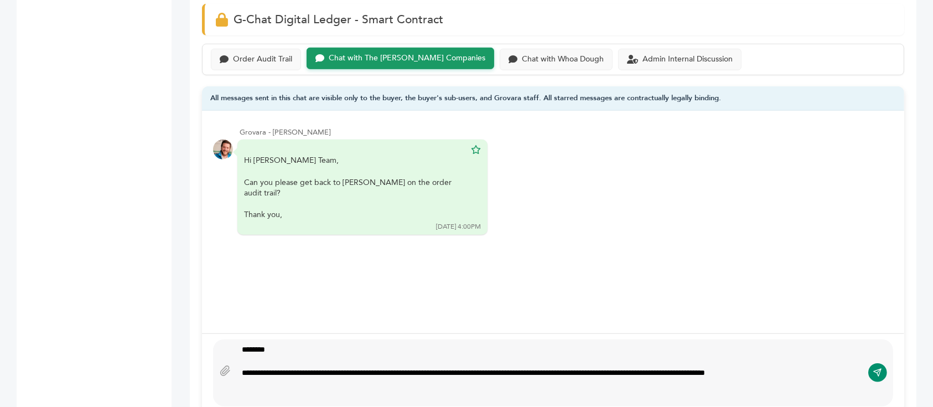
scroll to position [768, 0]
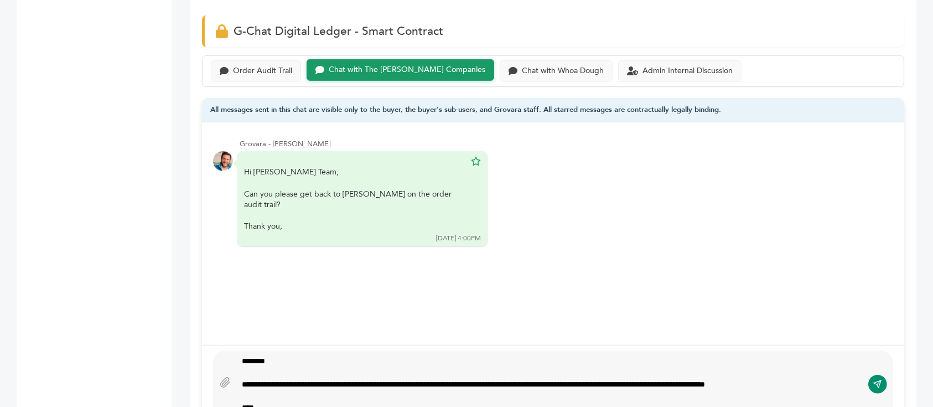
type textarea "**********"
click at [873, 380] on icon "submit" at bounding box center [877, 384] width 9 height 9
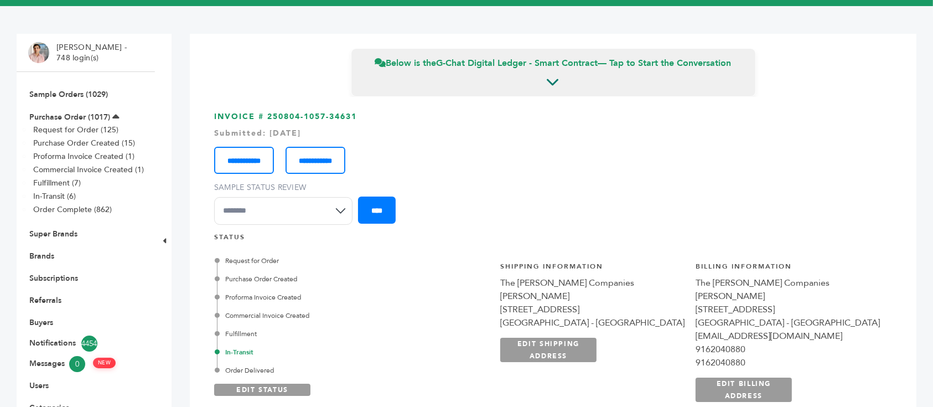
scroll to position [0, 0]
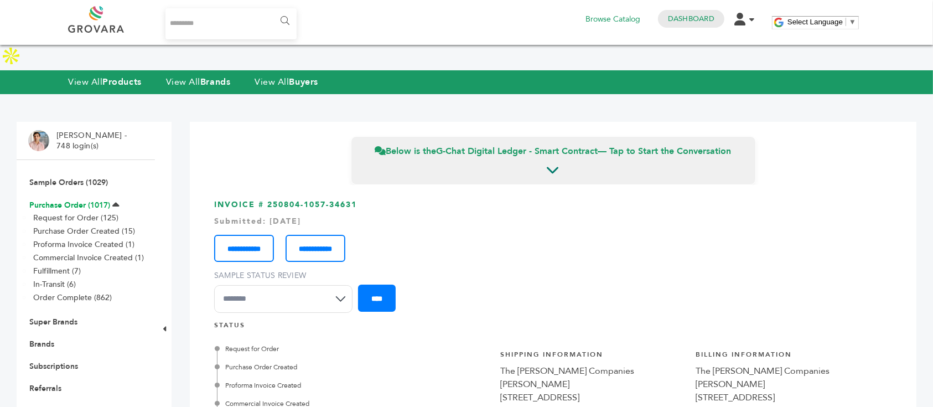
click at [86, 200] on link "Purchase Order (1017)" at bounding box center [69, 205] width 81 height 11
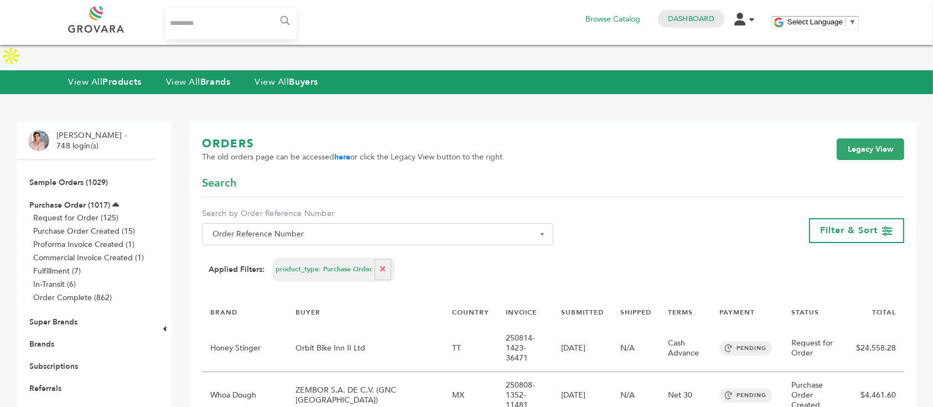
scroll to position [74, 0]
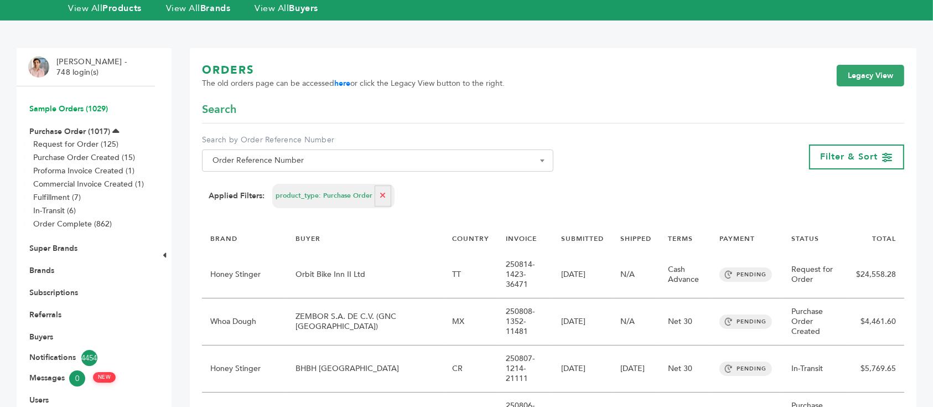
click at [79, 103] on link "Sample Orders (1029)" at bounding box center [68, 108] width 79 height 11
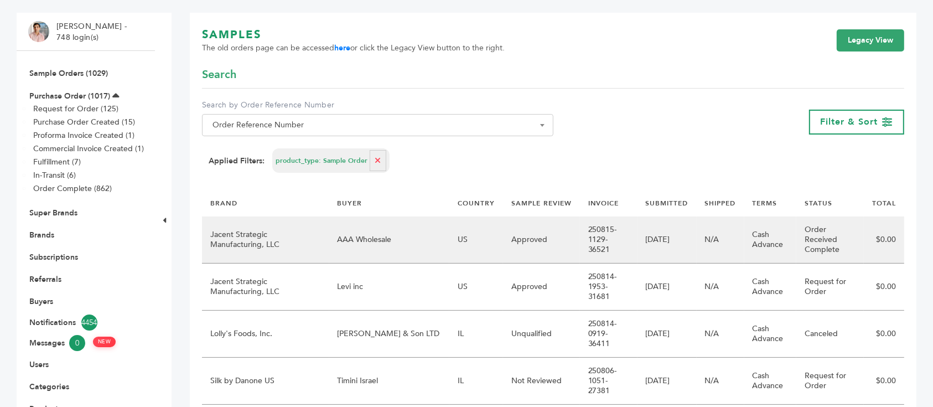
scroll to position [147, 0]
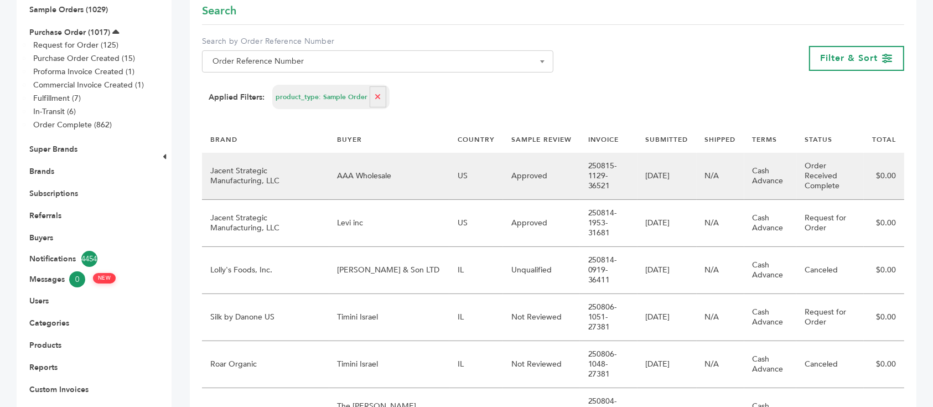
click at [368, 171] on td "AAA Wholesale" at bounding box center [389, 176] width 120 height 47
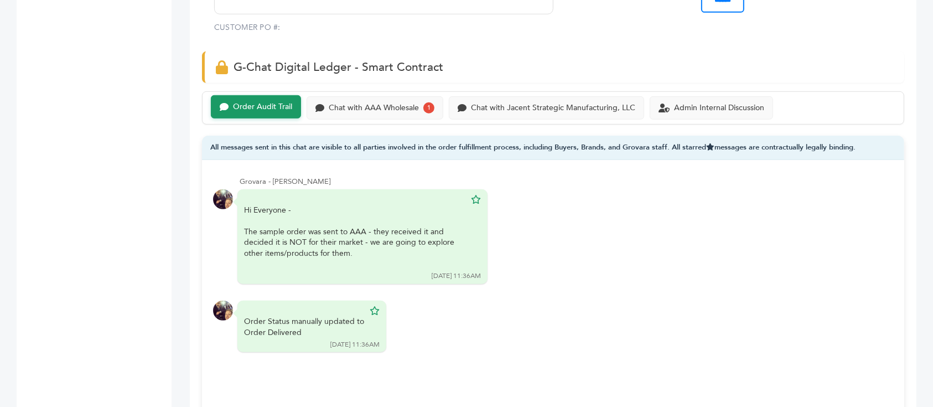
scroll to position [702, 0]
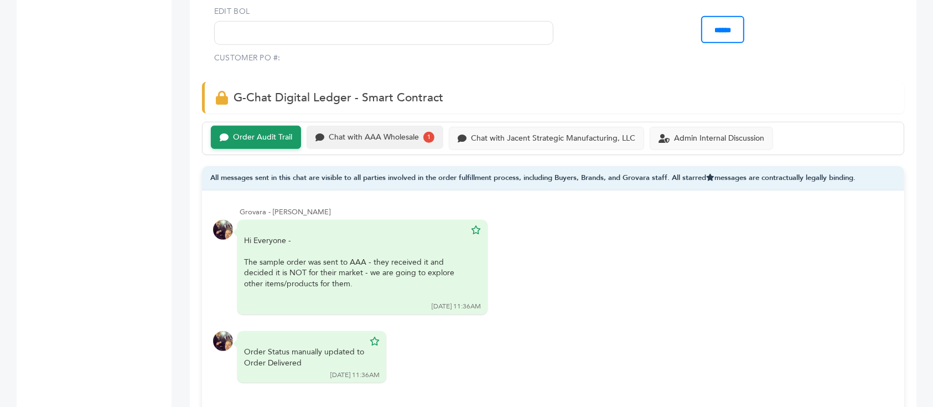
click at [409, 133] on div "Chat with AAA Wholesale" at bounding box center [374, 137] width 90 height 9
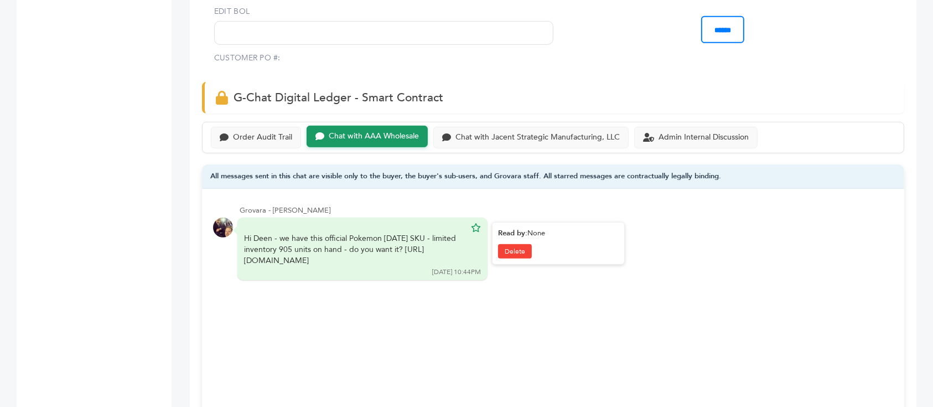
drag, startPoint x: 279, startPoint y: 209, endPoint x: 410, endPoint y: 239, distance: 135.0
click at [410, 239] on div "Hi Deen - we have this official Pokemon [DATE] SKU - limited inventory 905 unit…" at bounding box center [354, 249] width 221 height 33
click at [279, 126] on div "Order Audit Trail" at bounding box center [256, 137] width 90 height 22
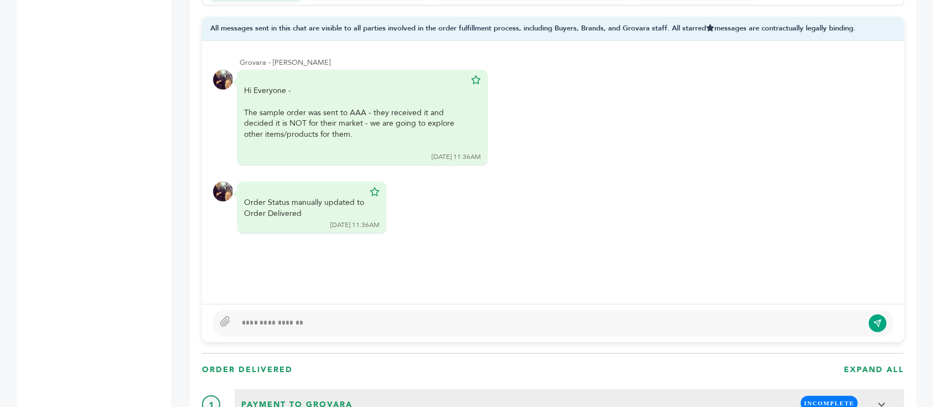
scroll to position [702, 0]
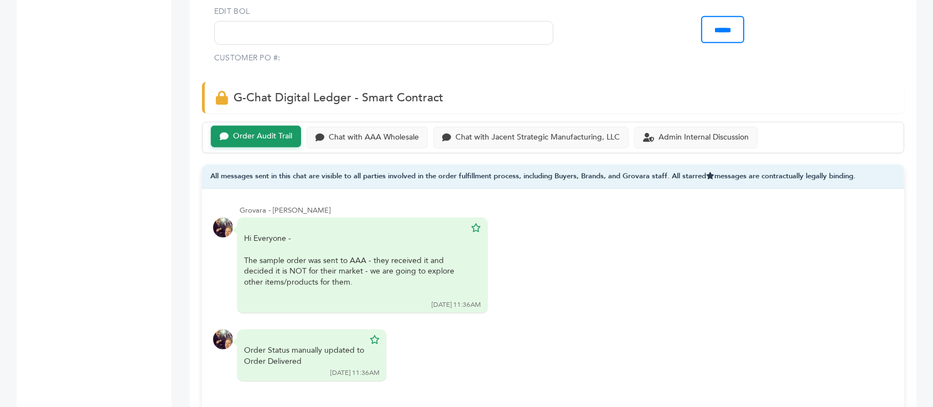
click at [538, 126] on div "Chat with Jacent Strategic Manufacturing, LLC" at bounding box center [530, 137] width 195 height 22
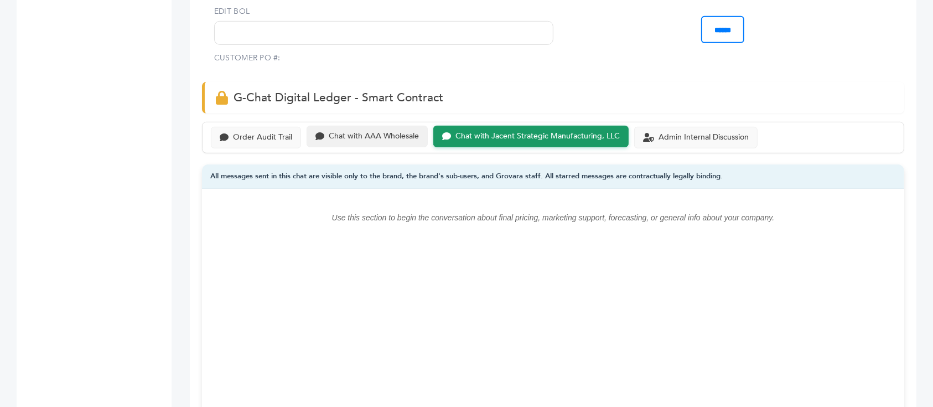
click at [359, 132] on div "Chat with AAA Wholesale" at bounding box center [374, 136] width 90 height 9
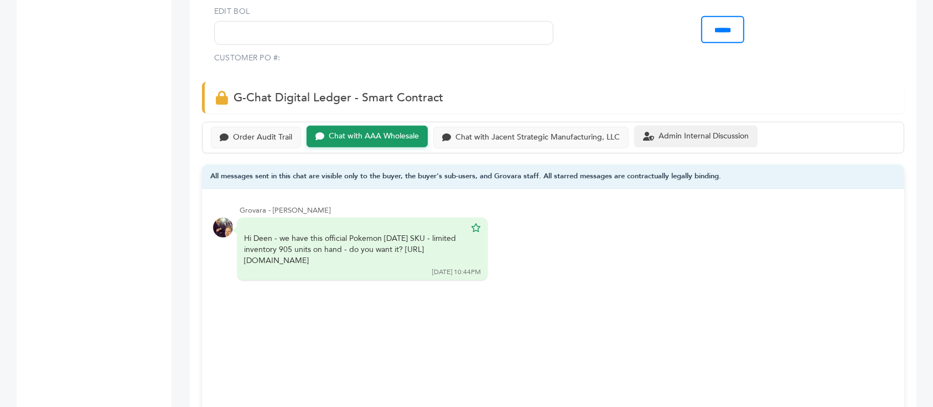
click at [683, 126] on div "Admin Internal Discussion" at bounding box center [695, 137] width 123 height 22
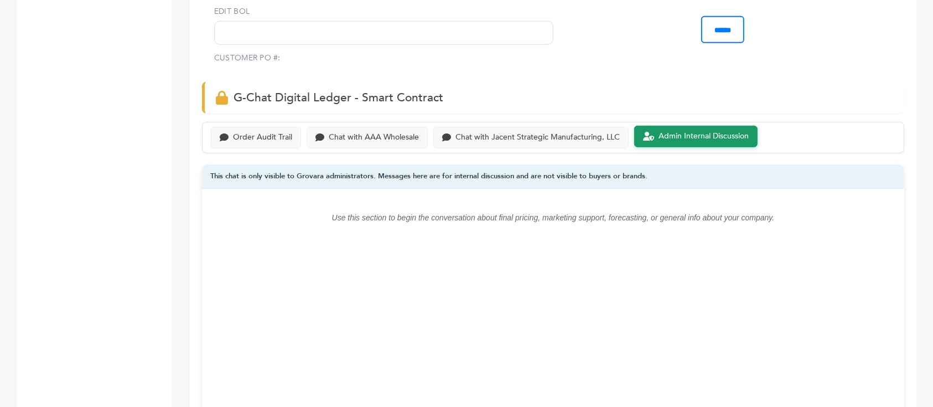
click at [362, 122] on div "Order Audit Trail Chat with AAA Wholesale Chat with Jacent Strategic Manufactur…" at bounding box center [553, 138] width 702 height 32
click at [275, 132] on div "Order Audit Trail" at bounding box center [262, 136] width 59 height 9
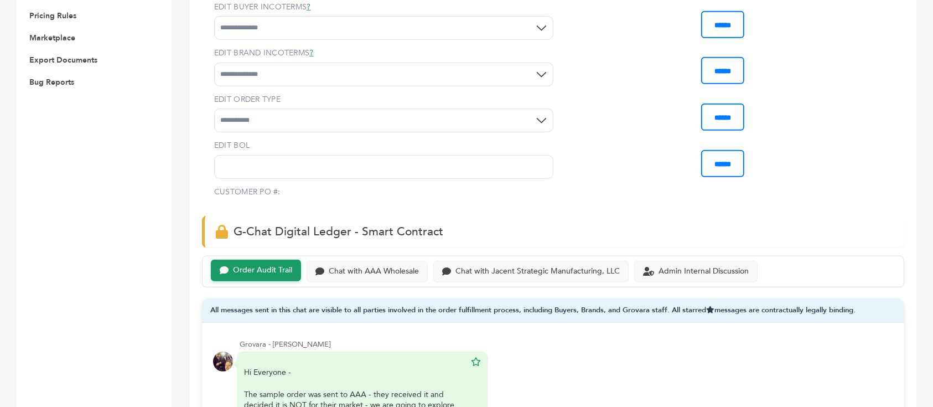
scroll to position [554, 0]
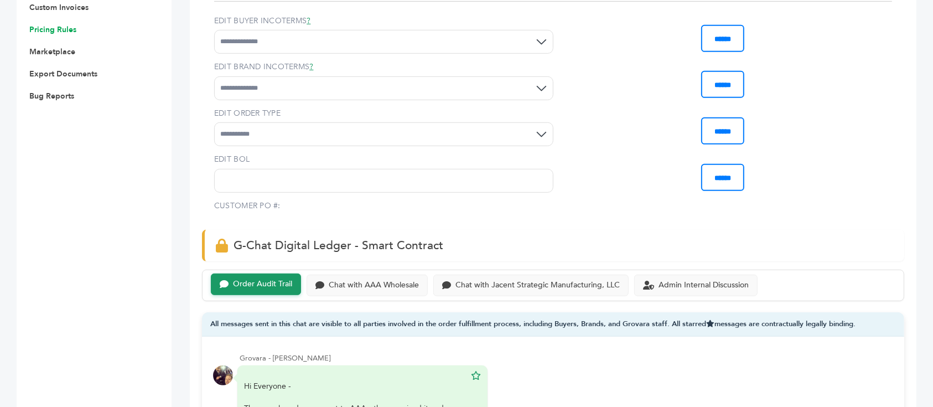
scroll to position [702, 0]
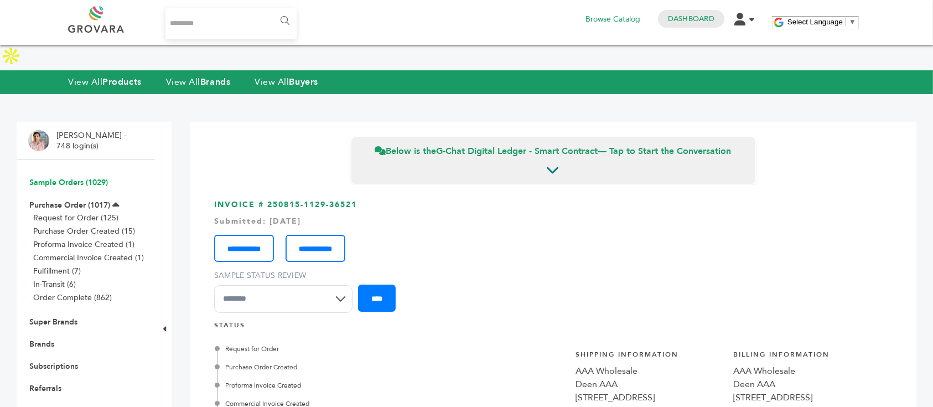
click at [97, 177] on link "Sample Orders (1029)" at bounding box center [68, 182] width 79 height 11
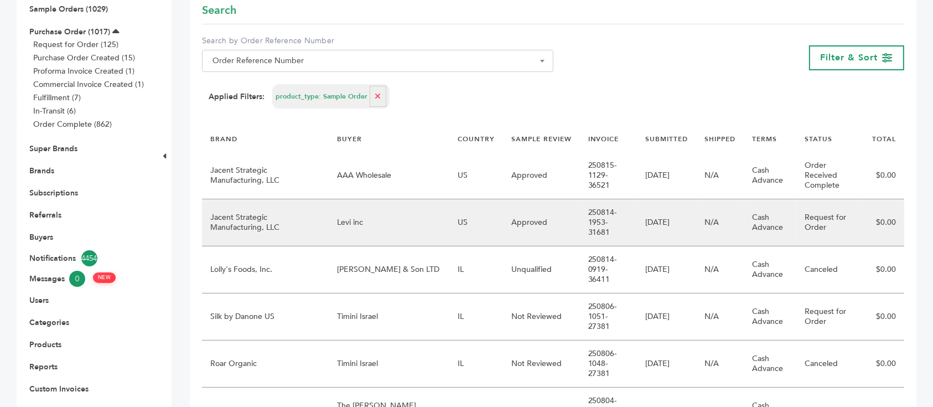
click at [374, 209] on td "Levi inc" at bounding box center [389, 222] width 120 height 47
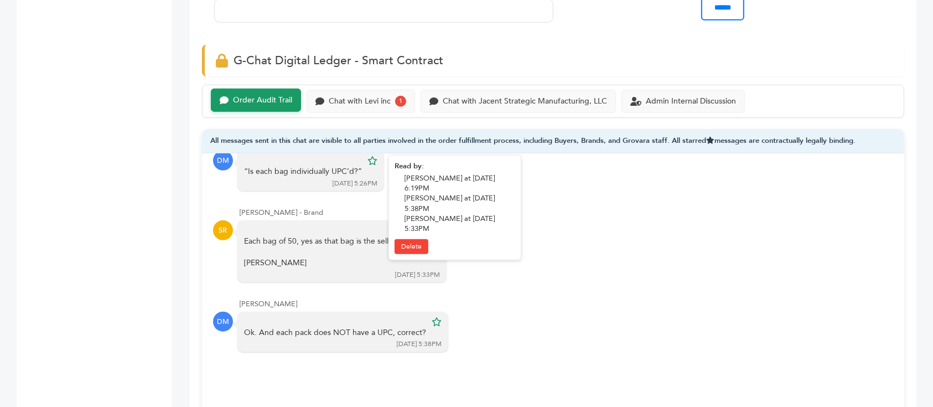
scroll to position [737, 0]
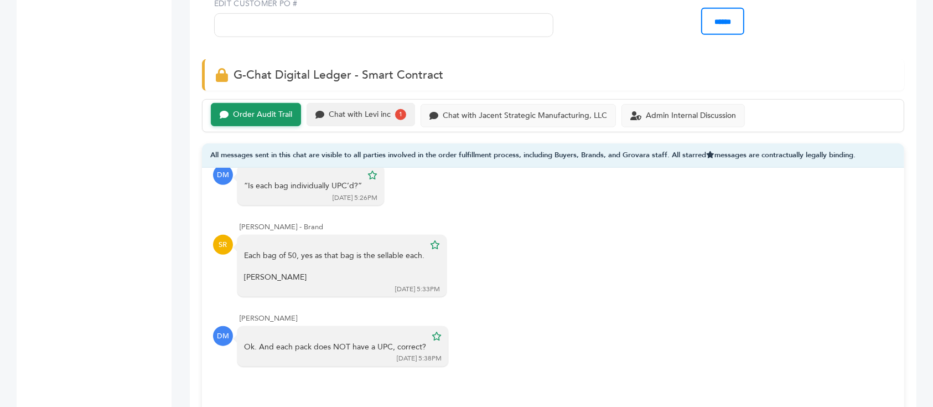
click at [402, 103] on div "Chat with Levi inc 1" at bounding box center [360, 114] width 108 height 23
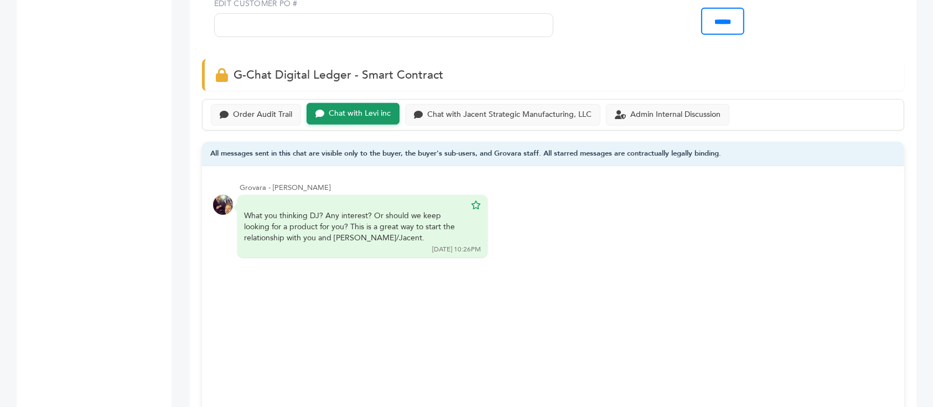
scroll to position [811, 0]
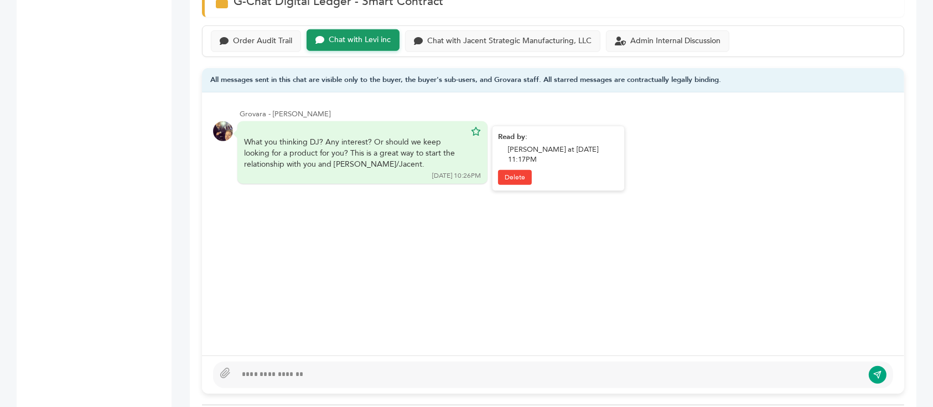
drag, startPoint x: 319, startPoint y: 122, endPoint x: 394, endPoint y: 136, distance: 77.0
click at [394, 137] on div "What you thinking DJ? Any interest? Or should we keep looking for a product for…" at bounding box center [354, 153] width 221 height 33
click at [261, 35] on div "Order Audit Trail" at bounding box center [262, 39] width 59 height 9
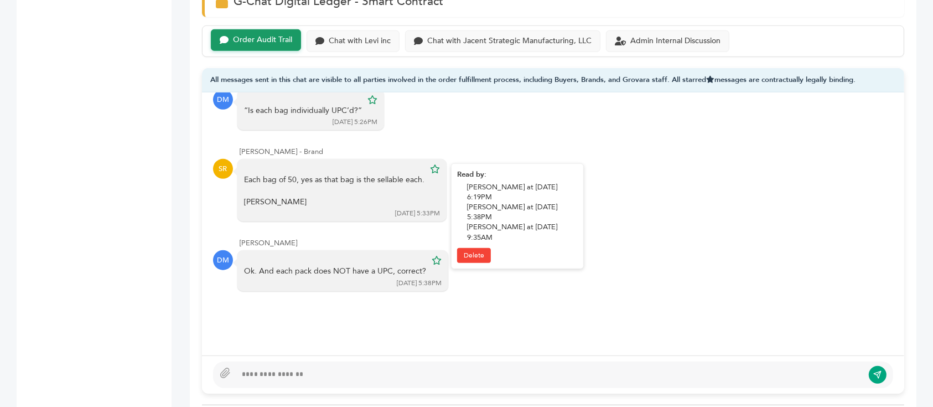
drag, startPoint x: 311, startPoint y: 160, endPoint x: 379, endPoint y: 159, distance: 67.5
click at [378, 174] on div "Each bag of 50, yes as that bag is the sellable each. Sam" at bounding box center [334, 190] width 180 height 33
click at [379, 174] on div "Each bag of 50, yes as that bag is the sellable each. Sam" at bounding box center [334, 190] width 180 height 33
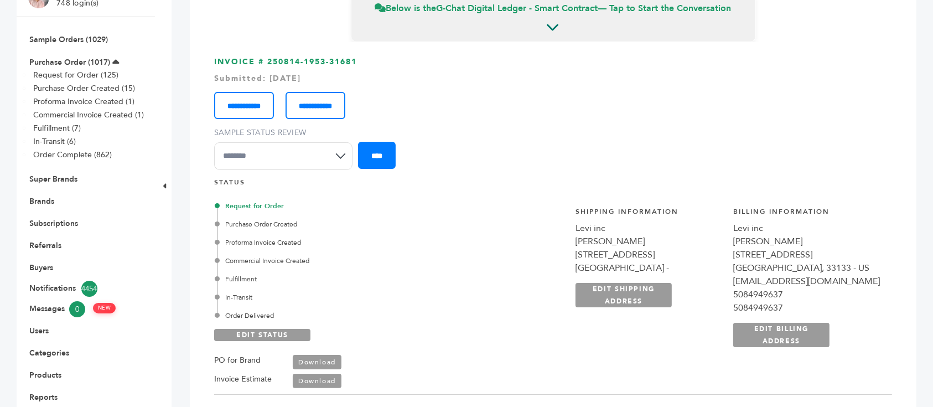
scroll to position [74, 0]
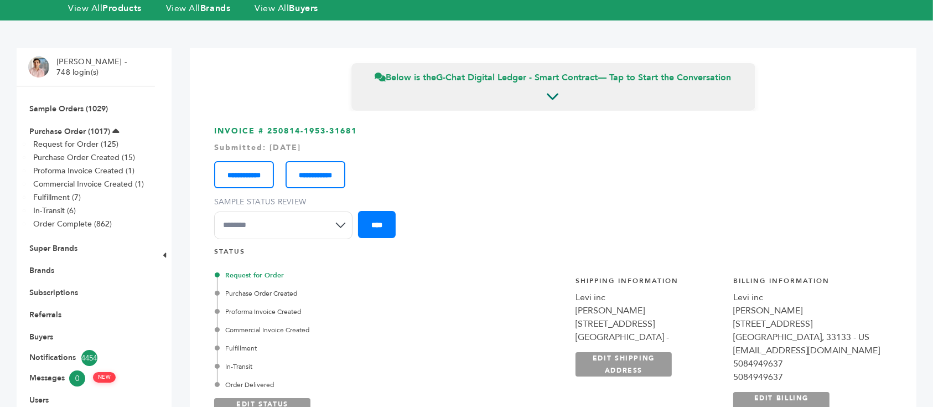
drag, startPoint x: 367, startPoint y: 102, endPoint x: 266, endPoint y: 101, distance: 101.8
click at [266, 126] on h3 "**********" at bounding box center [553, 186] width 678 height 121
copy h3 "250814-1953-31681"
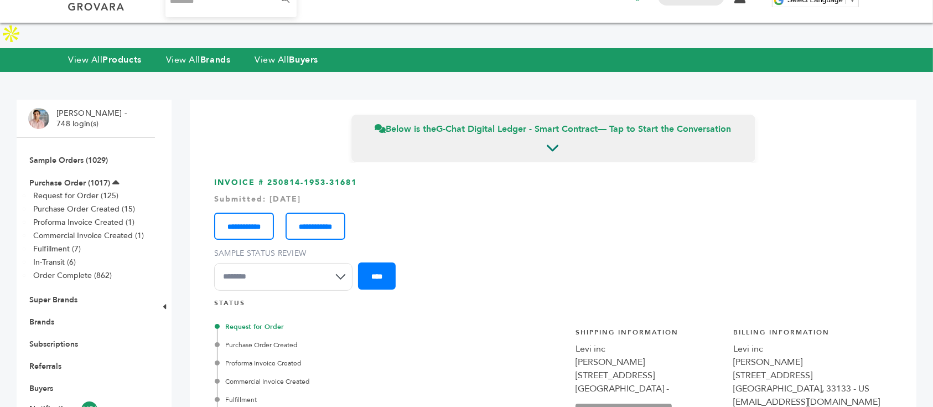
scroll to position [0, 0]
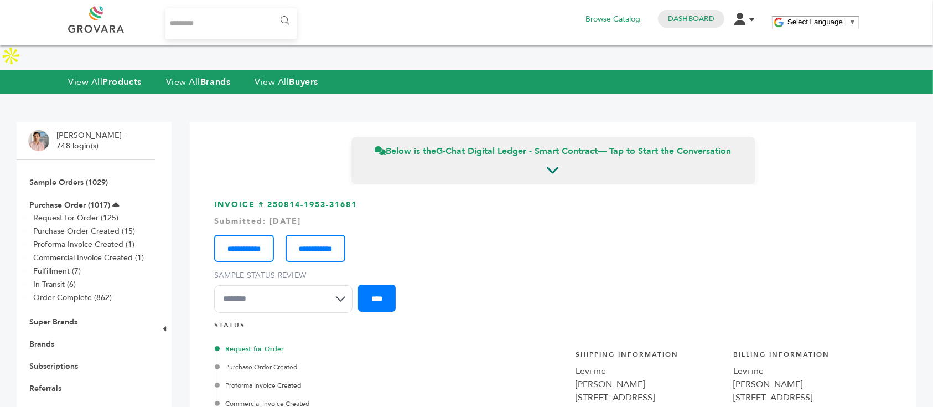
click at [83, 171] on li "Sample Orders (1029)" at bounding box center [85, 182] width 115 height 22
click at [84, 177] on link "Sample Orders (1029)" at bounding box center [68, 182] width 79 height 11
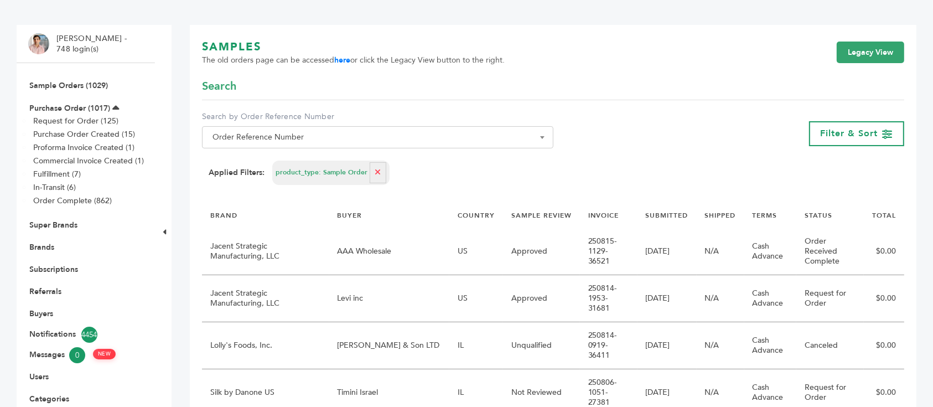
scroll to position [74, 0]
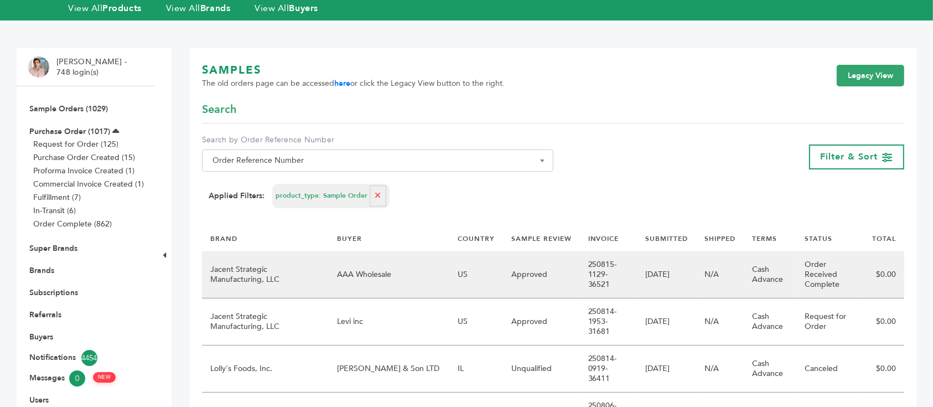
drag, startPoint x: 618, startPoint y: 250, endPoint x: 571, endPoint y: 237, distance: 48.9
click at [580, 251] on td "250815-1129-36521" at bounding box center [609, 274] width 58 height 47
copy td "250815-1129-36521"
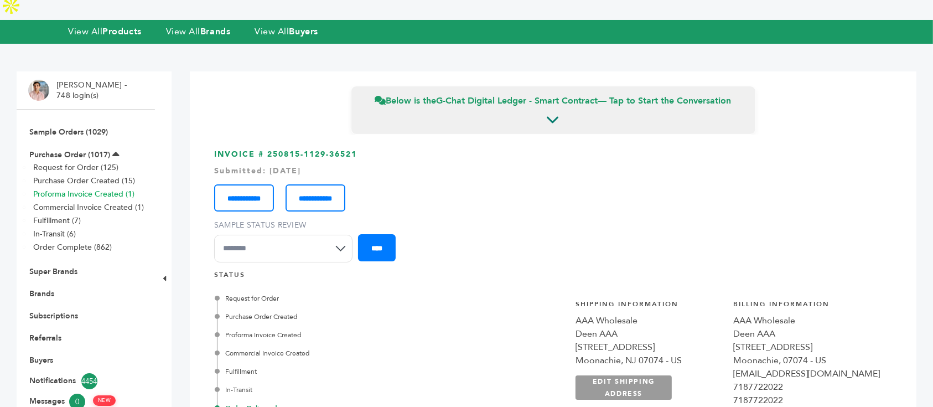
scroll to position [74, 0]
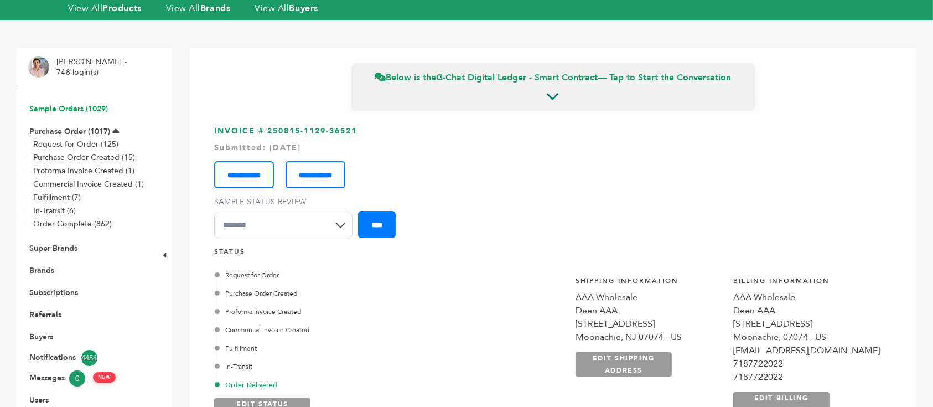
click at [85, 103] on link "Sample Orders (1029)" at bounding box center [68, 108] width 79 height 11
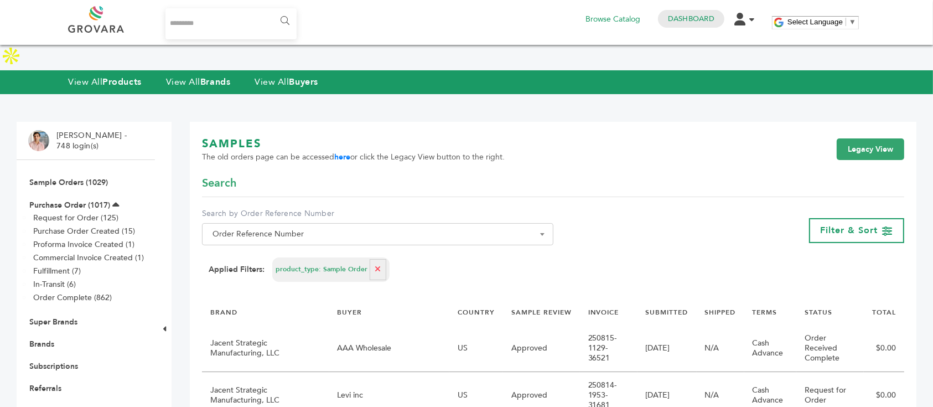
scroll to position [74, 0]
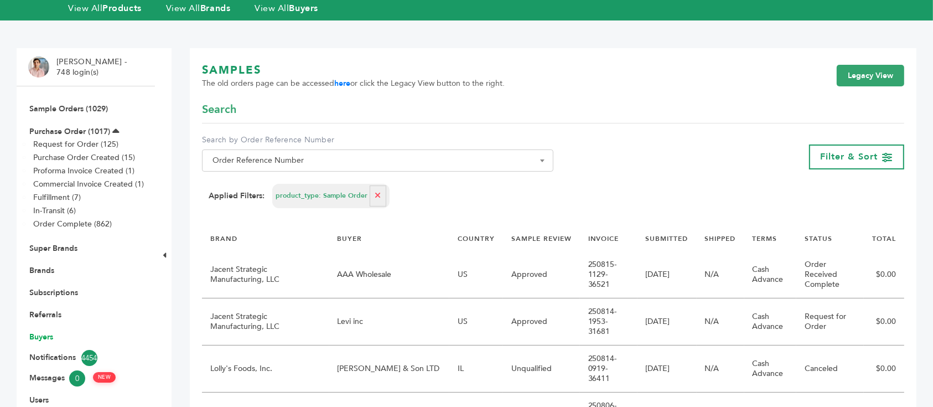
click at [48, 331] on link "Buyers" at bounding box center [41, 336] width 24 height 11
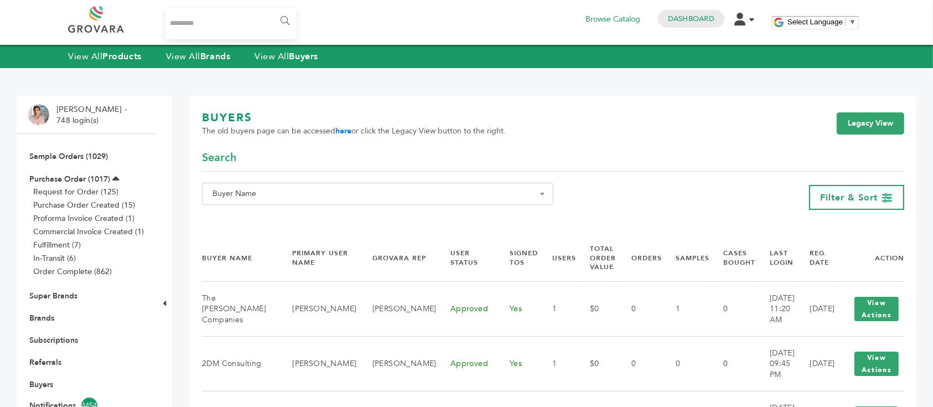
click at [387, 189] on span "Buyer Name" at bounding box center [377, 193] width 339 height 15
click at [370, 210] on input "Search" at bounding box center [378, 214] width 346 height 14
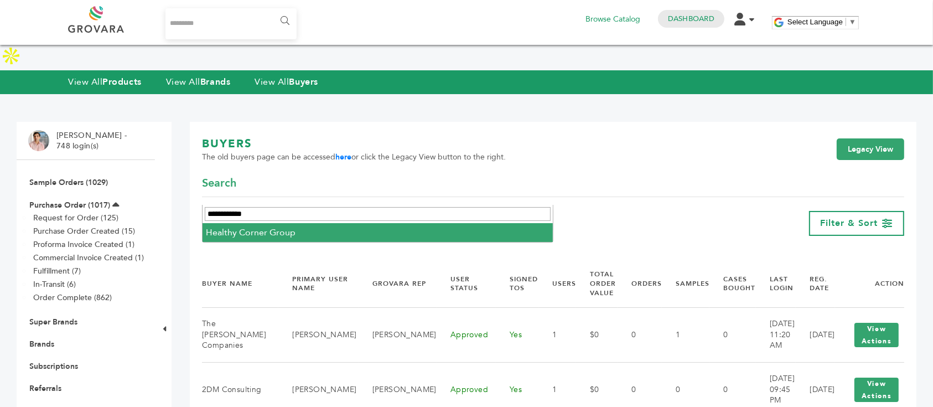
type input "**********"
select select "**********"
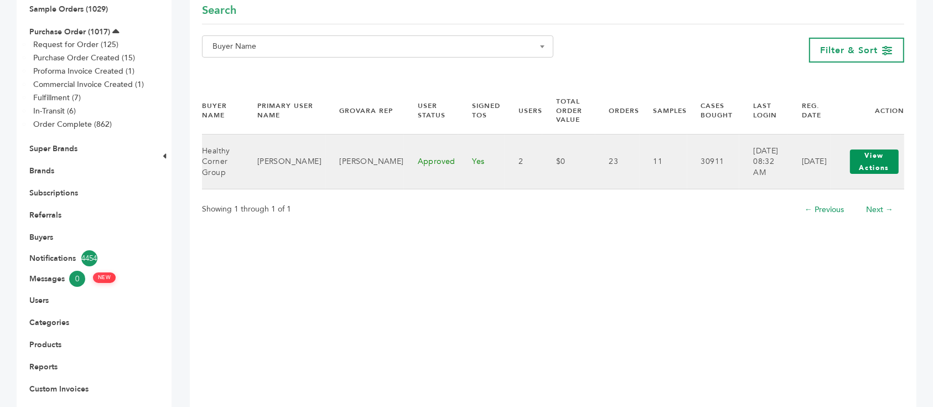
click at [872, 155] on button "View Actions" at bounding box center [874, 161] width 49 height 24
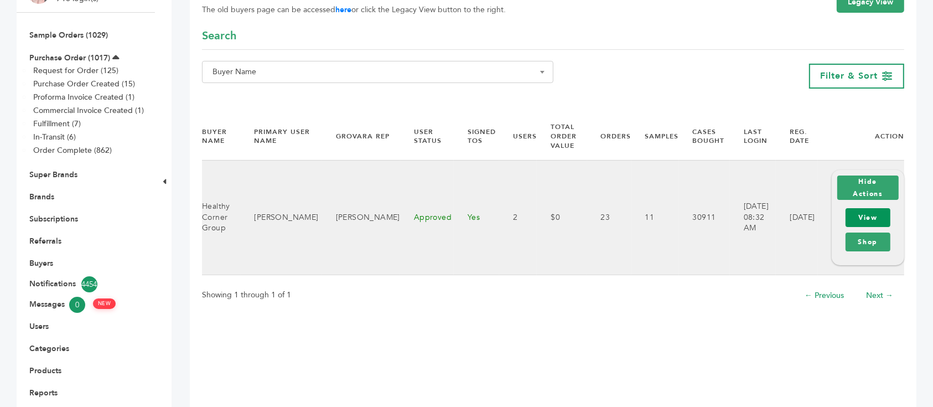
click at [861, 208] on link "View" at bounding box center [867, 217] width 45 height 19
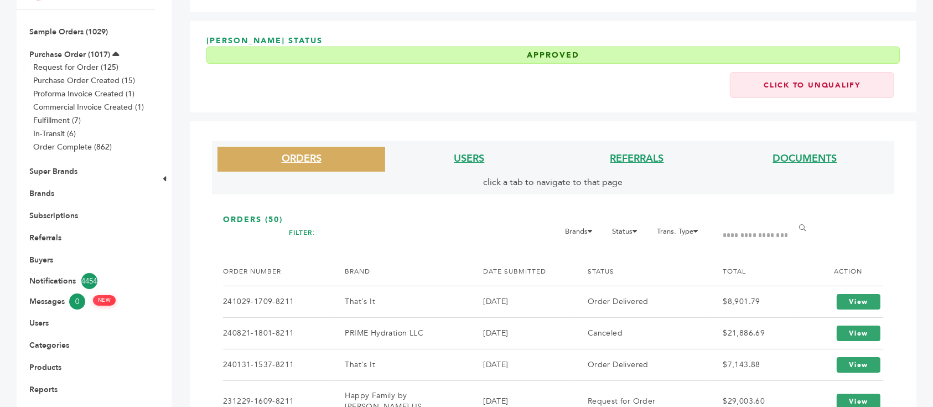
scroll to position [221, 0]
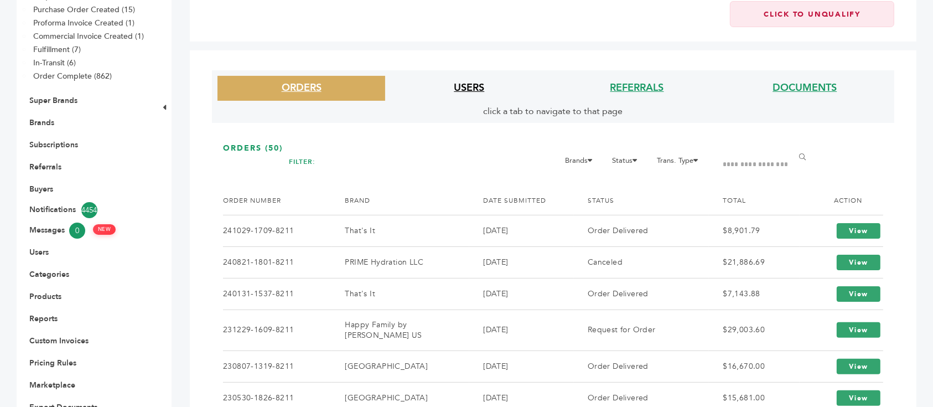
click at [469, 81] on link "USERS" at bounding box center [469, 88] width 30 height 14
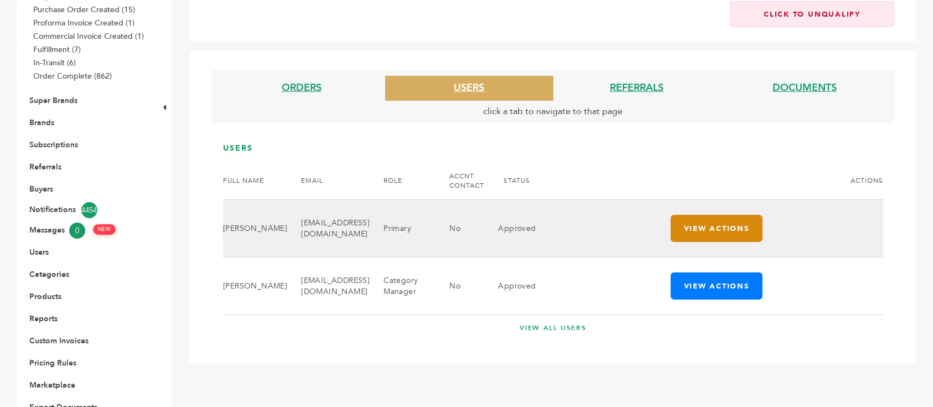
click at [716, 215] on button "View Actions" at bounding box center [717, 228] width 92 height 27
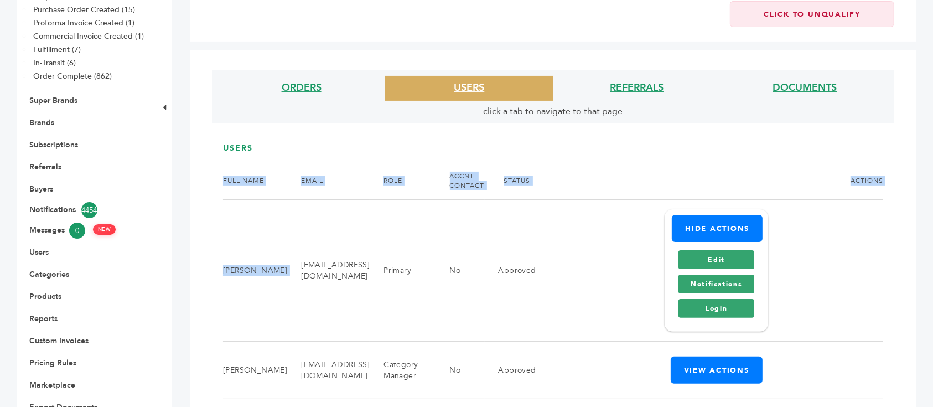
drag, startPoint x: 248, startPoint y: 254, endPoint x: 219, endPoint y: 231, distance: 37.4
click at [219, 231] on div "USERS FULL NAME EMAIL ROLE ACCNT. CONTACT STATUS ACTIONS José Manuel Santos jsa…" at bounding box center [552, 275] width 693 height 295
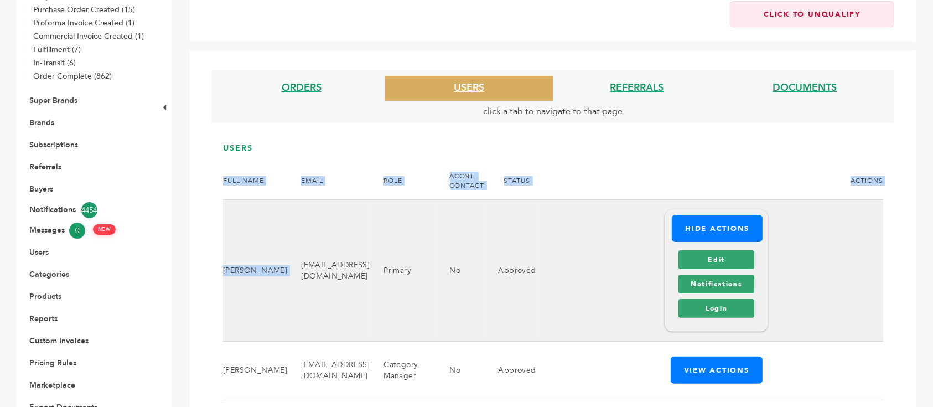
click at [233, 242] on td "José Manuel Santos" at bounding box center [255, 271] width 64 height 142
drag, startPoint x: 248, startPoint y: 254, endPoint x: 226, endPoint y: 237, distance: 28.8
click at [226, 237] on td "José Manuel Santos" at bounding box center [255, 271] width 64 height 142
copy td "José Manuel Santos"
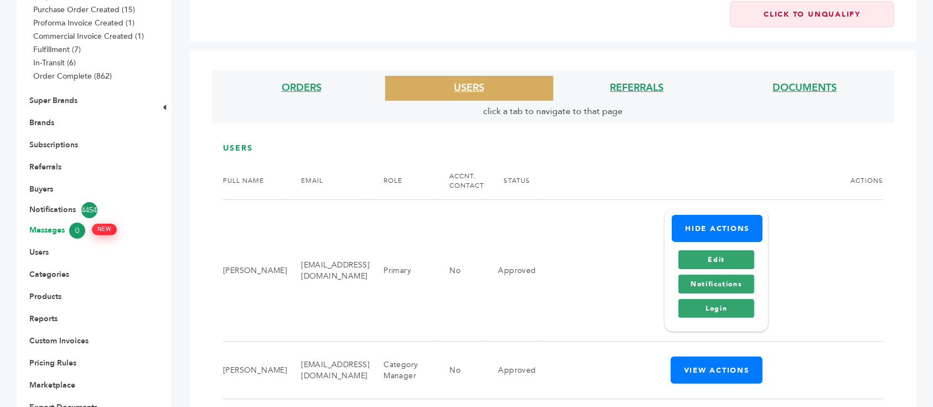
click at [56, 222] on link "Messages 0 NEW" at bounding box center [85, 230] width 113 height 16
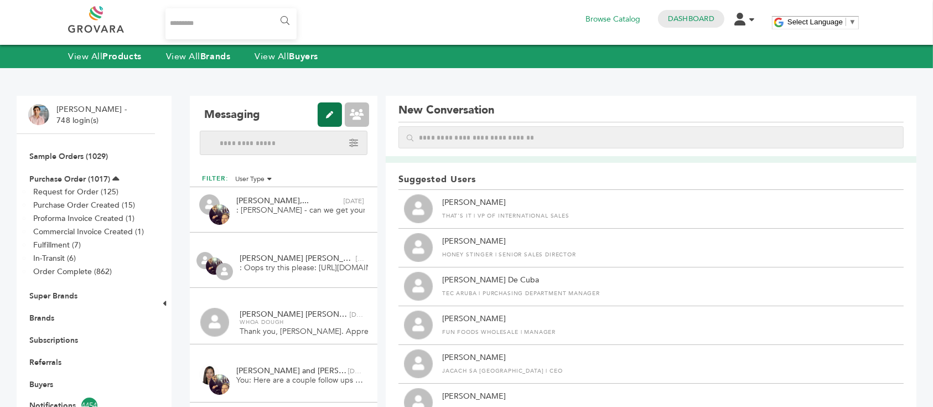
click at [330, 113] on icon at bounding box center [330, 114] width 24 height 24
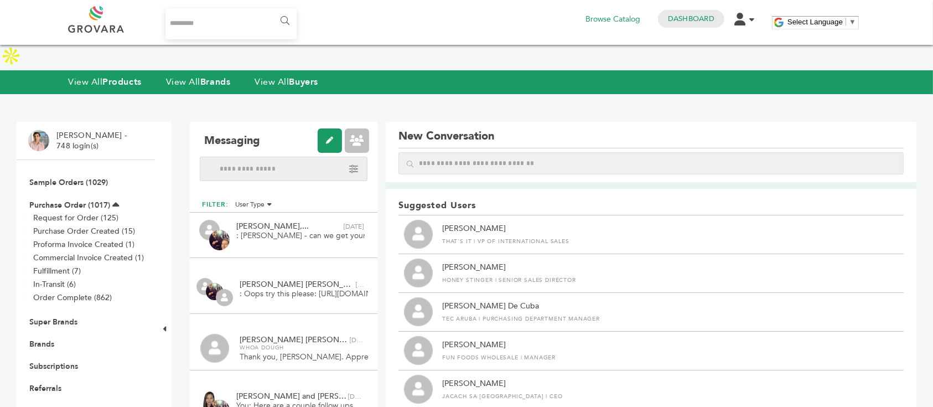
click at [517, 152] on input "text" at bounding box center [650, 163] width 505 height 22
paste input "**********"
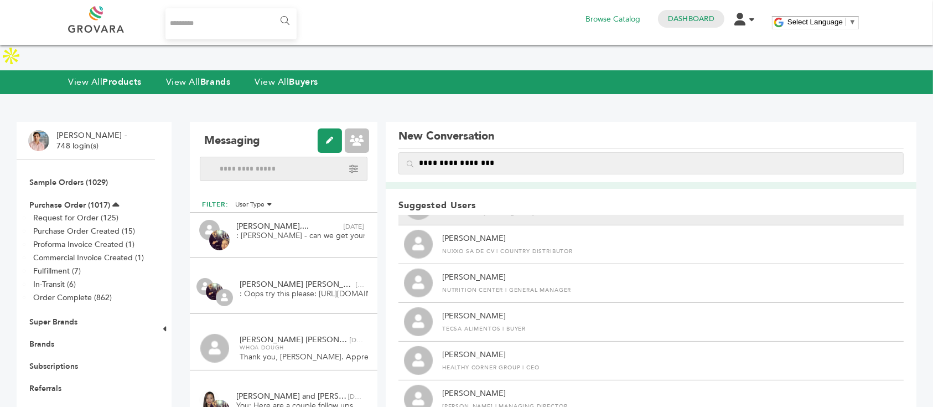
scroll to position [295, 0]
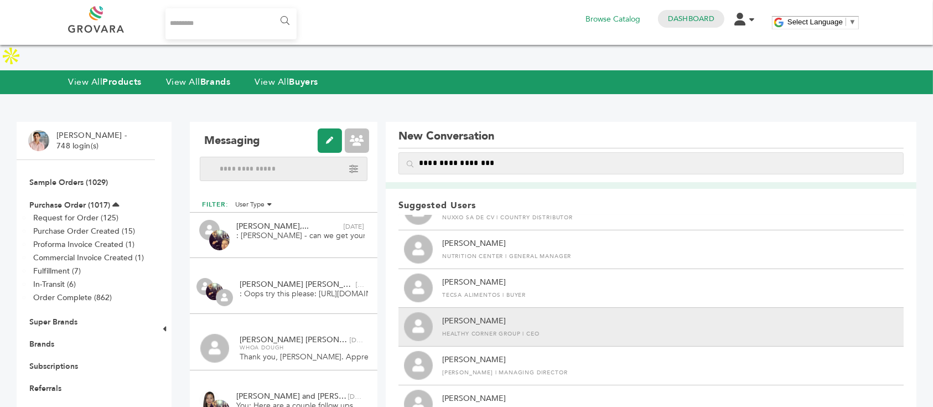
type input "**********"
click at [534, 315] on div "[PERSON_NAME] Healthy Corner Group | CEO" at bounding box center [490, 326] width 97 height 23
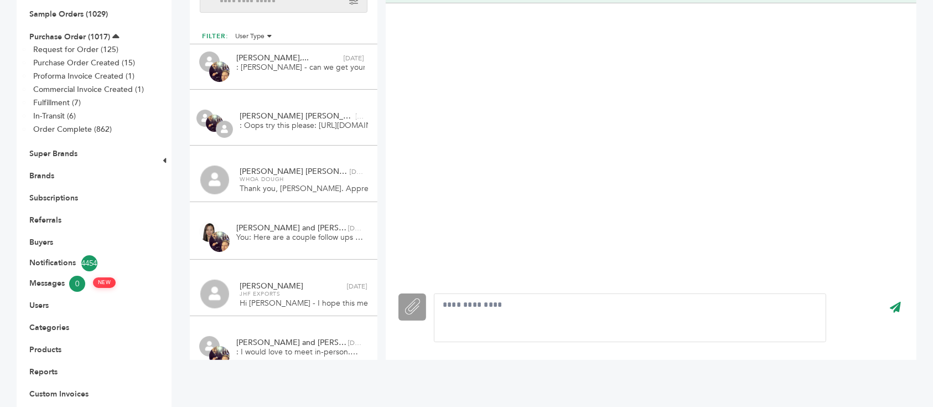
scroll to position [221, 0]
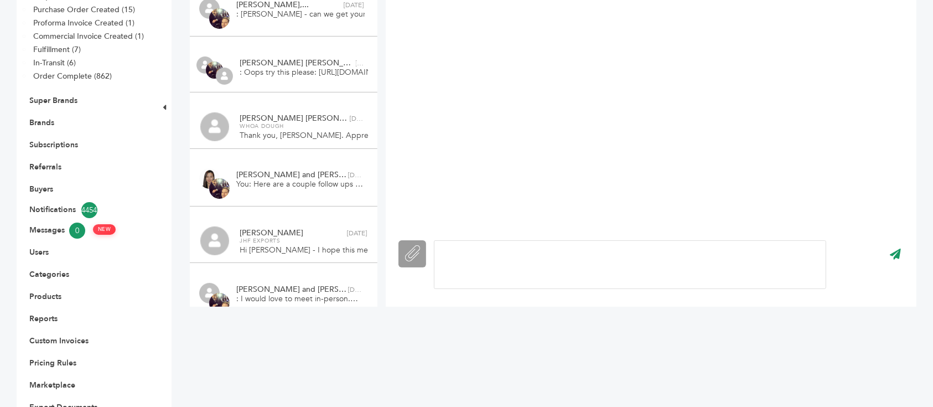
click at [504, 244] on div at bounding box center [630, 264] width 392 height 49
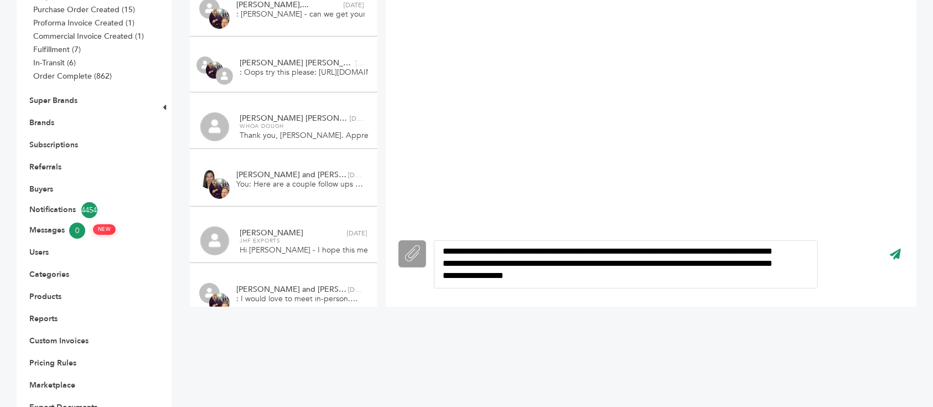
click at [741, 241] on div "**********" at bounding box center [626, 264] width 384 height 49
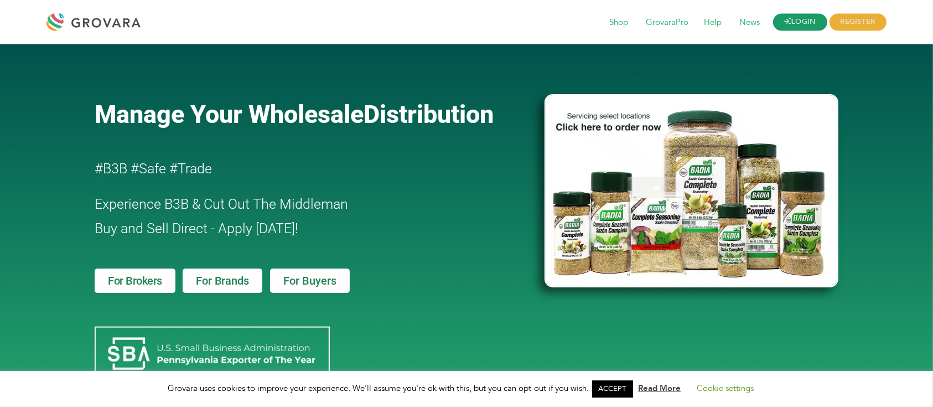
click at [799, 18] on link "LOGIN" at bounding box center [800, 22] width 54 height 17
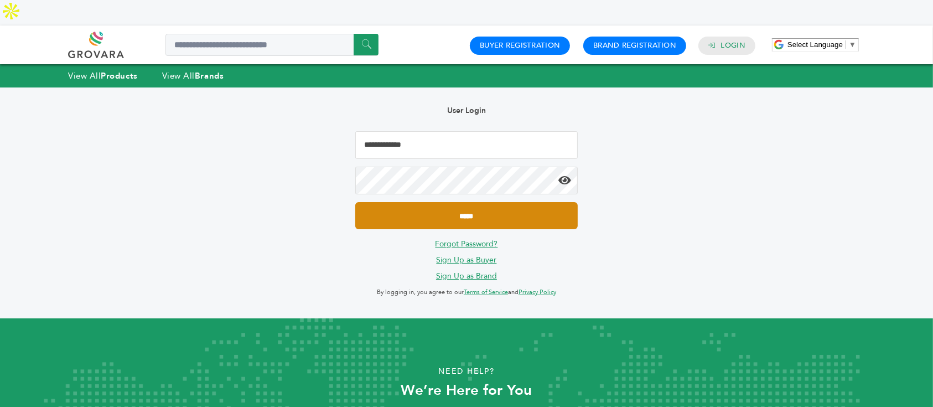
type input "**********"
click at [513, 202] on input "*****" at bounding box center [466, 215] width 222 height 27
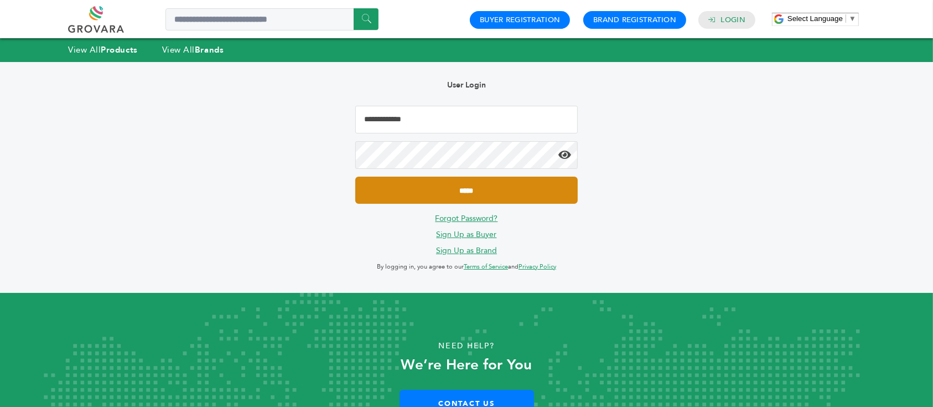
type input "**********"
click at [502, 193] on input "*****" at bounding box center [466, 189] width 222 height 27
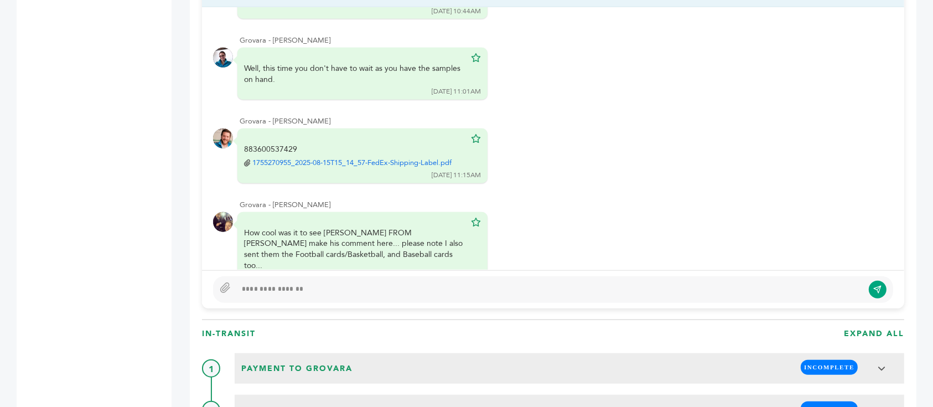
scroll to position [811, 0]
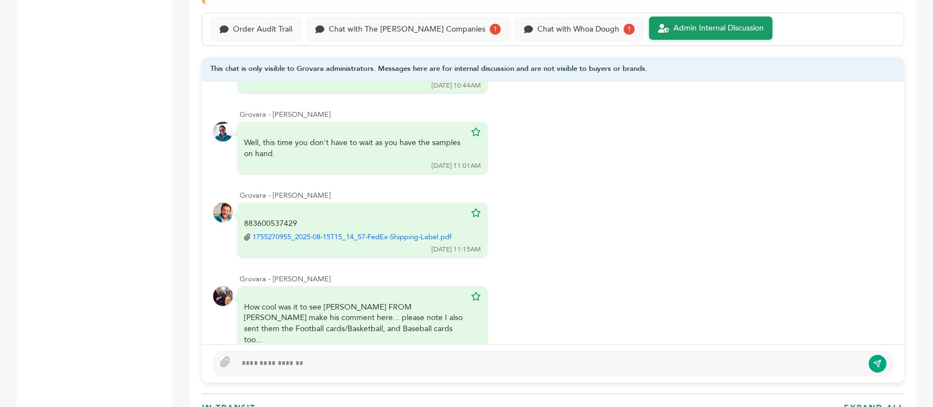
click at [376, 357] on div at bounding box center [549, 363] width 627 height 13
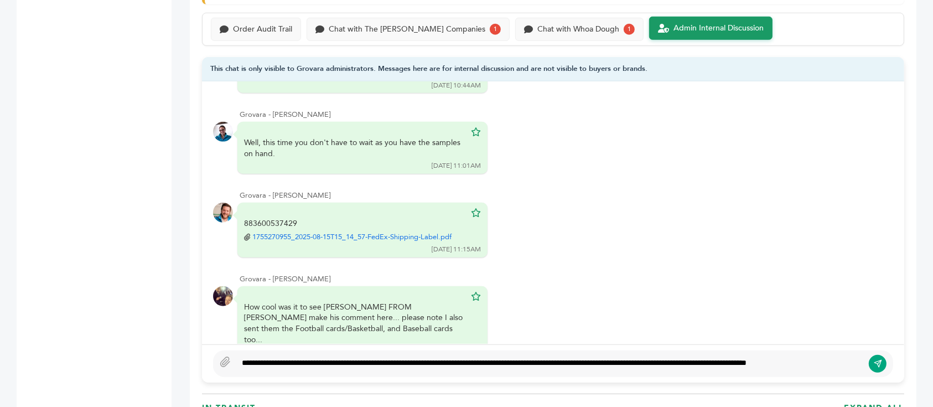
scroll to position [804, 0]
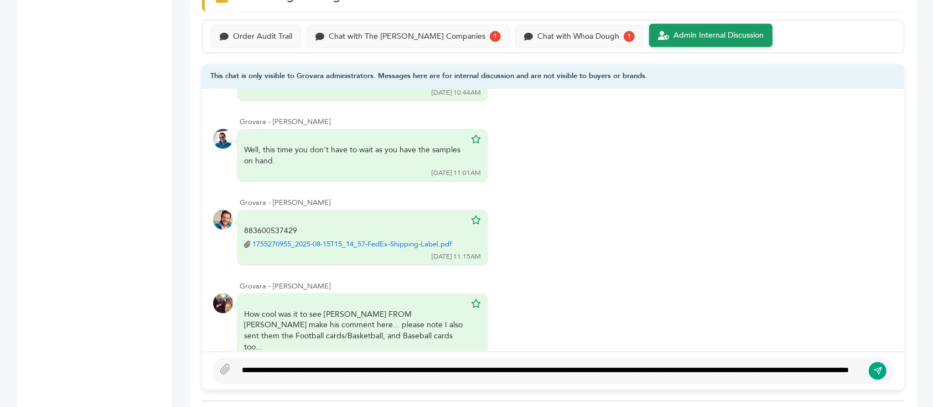
click at [697, 364] on div "**********" at bounding box center [549, 370] width 627 height 13
click at [679, 357] on div "**********" at bounding box center [553, 370] width 680 height 27
click at [372, 364] on div "**********" at bounding box center [549, 370] width 627 height 13
click at [267, 364] on div "**********" at bounding box center [549, 370] width 627 height 13
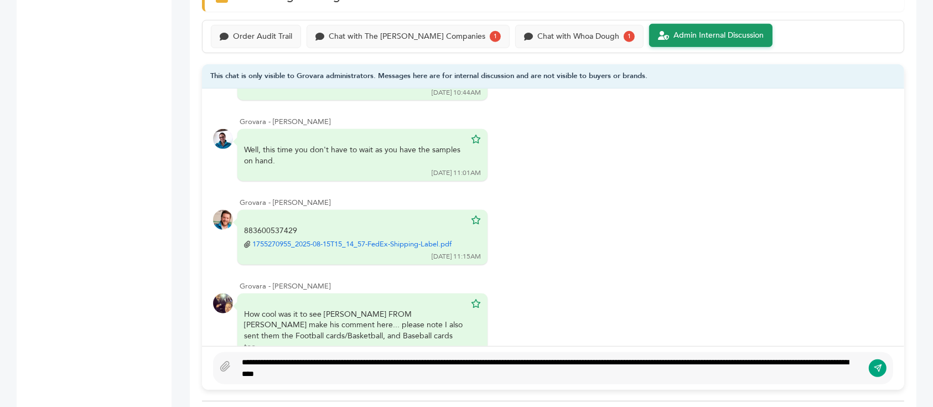
click at [581, 356] on div "**********" at bounding box center [549, 367] width 627 height 23
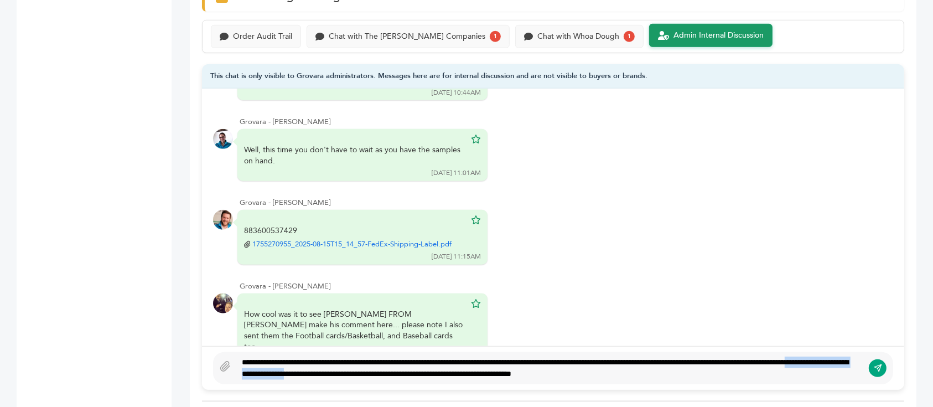
drag, startPoint x: 295, startPoint y: 346, endPoint x: 432, endPoint y: 347, distance: 136.1
click at [432, 356] on div "**********" at bounding box center [549, 367] width 627 height 23
click at [540, 356] on div "**********" at bounding box center [549, 367] width 627 height 23
click at [451, 356] on div "**********" at bounding box center [549, 367] width 627 height 23
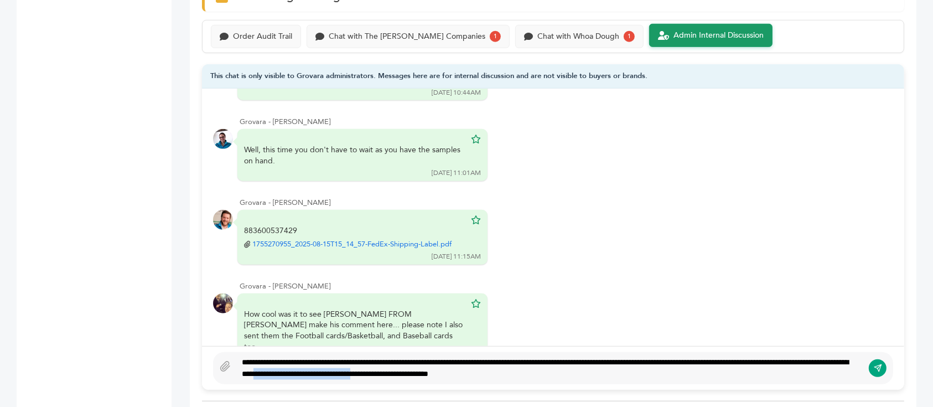
drag, startPoint x: 407, startPoint y: 349, endPoint x: 519, endPoint y: 344, distance: 111.8
click at [519, 356] on div "**********" at bounding box center [549, 367] width 627 height 23
click at [626, 356] on div "**********" at bounding box center [549, 367] width 627 height 23
type textarea "**********"
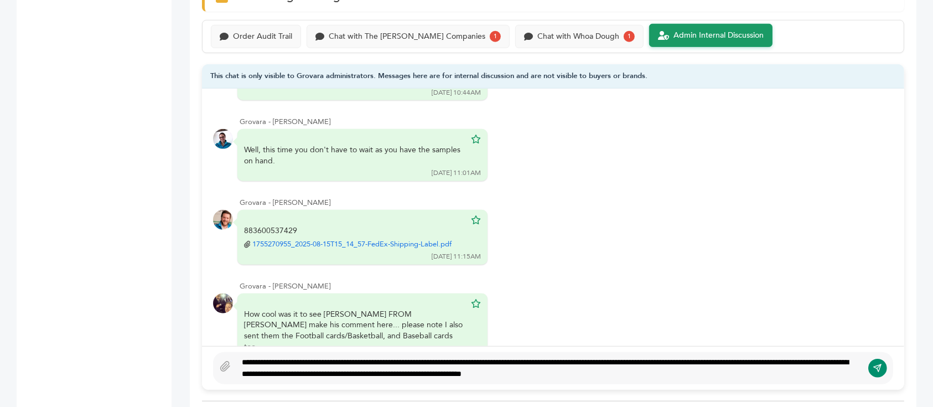
click at [875, 363] on icon "submit" at bounding box center [877, 367] width 9 height 9
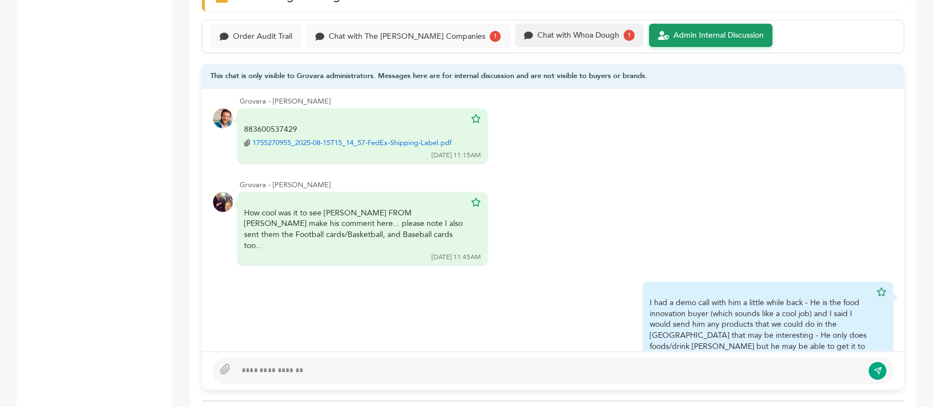
click at [570, 24] on div "Chat with Whoa Dough 1" at bounding box center [579, 35] width 128 height 23
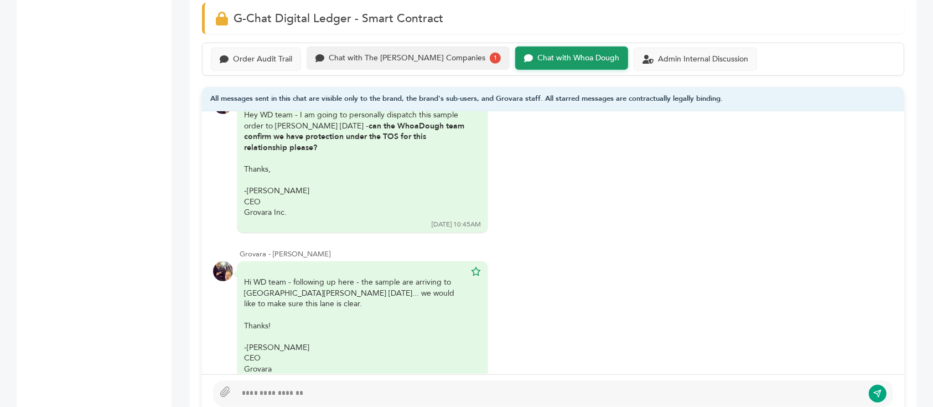
scroll to position [730, 0]
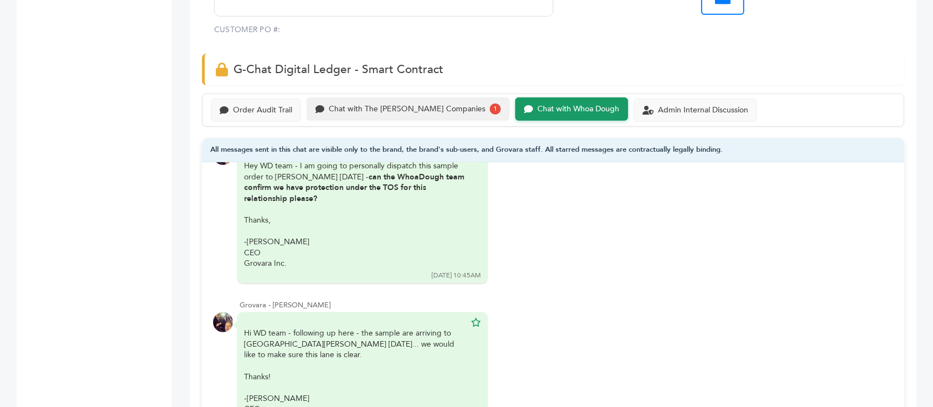
click at [373, 97] on div "Chat with The Raley's Companies 1" at bounding box center [407, 108] width 203 height 23
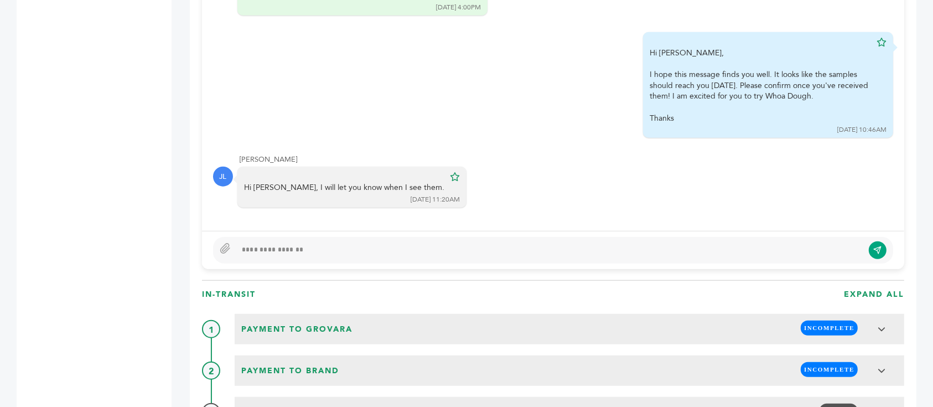
scroll to position [730, 0]
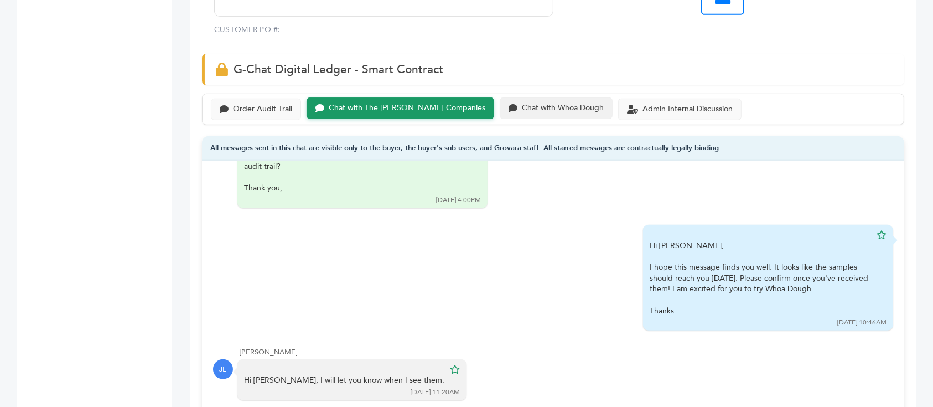
click at [508, 103] on div "Chat with Whoa Dough" at bounding box center [555, 107] width 95 height 9
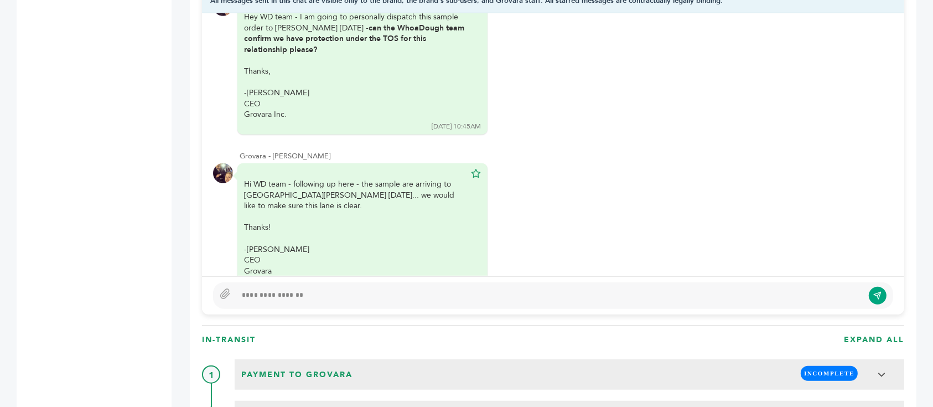
scroll to position [804, 0]
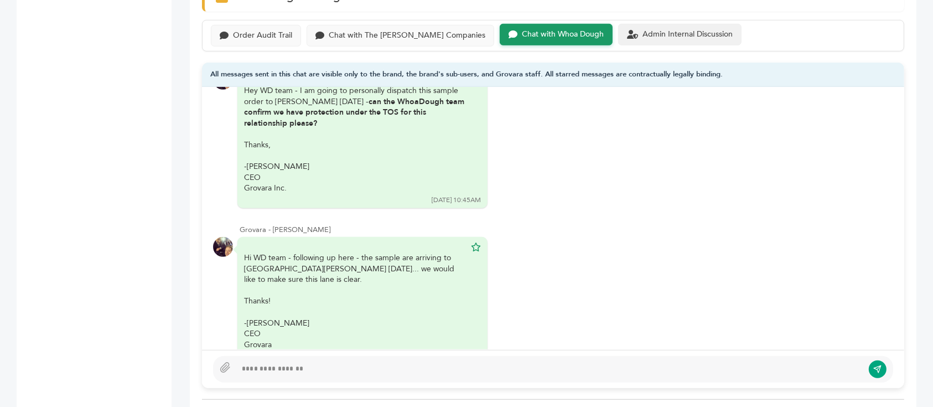
click at [642, 30] on div "Admin Internal Discussion" at bounding box center [687, 34] width 90 height 9
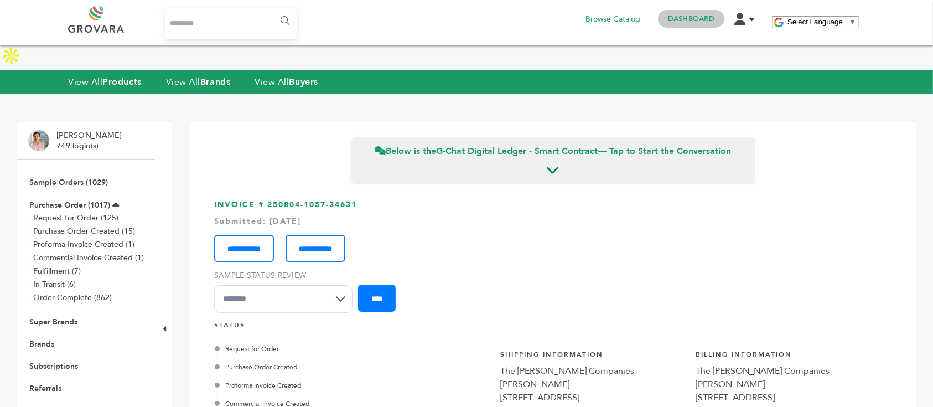
click at [688, 24] on h4 "Dashboard" at bounding box center [691, 19] width 66 height 18
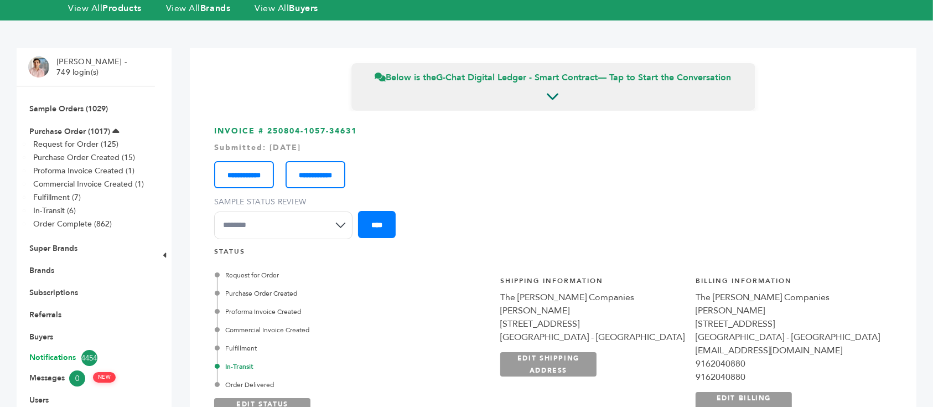
click at [59, 350] on link "Notifications 4454" at bounding box center [85, 358] width 113 height 16
click at [55, 370] on link "Messages 0 NEW" at bounding box center [85, 378] width 113 height 16
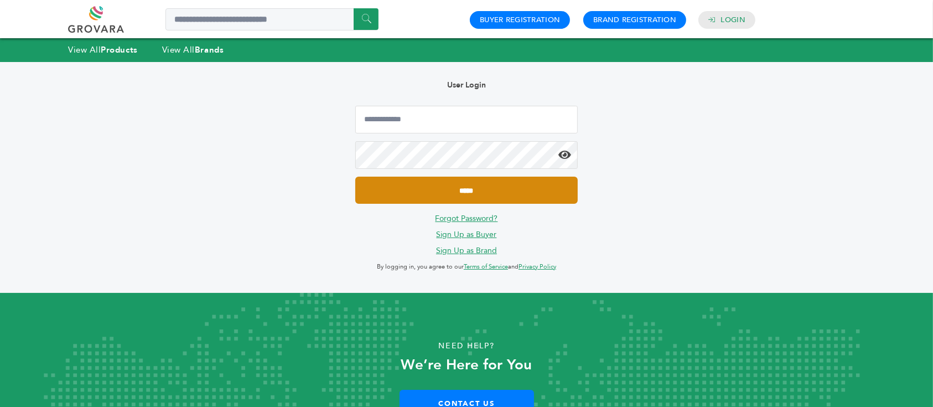
type input "**********"
click at [514, 187] on input "*****" at bounding box center [466, 189] width 222 height 27
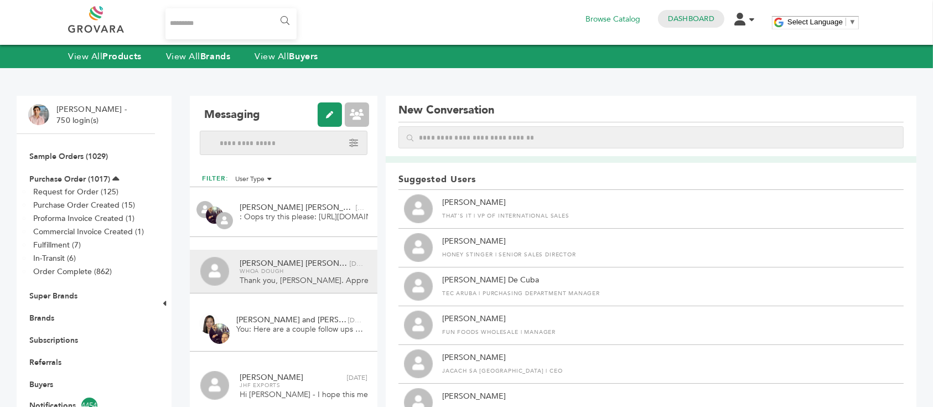
scroll to position [74, 0]
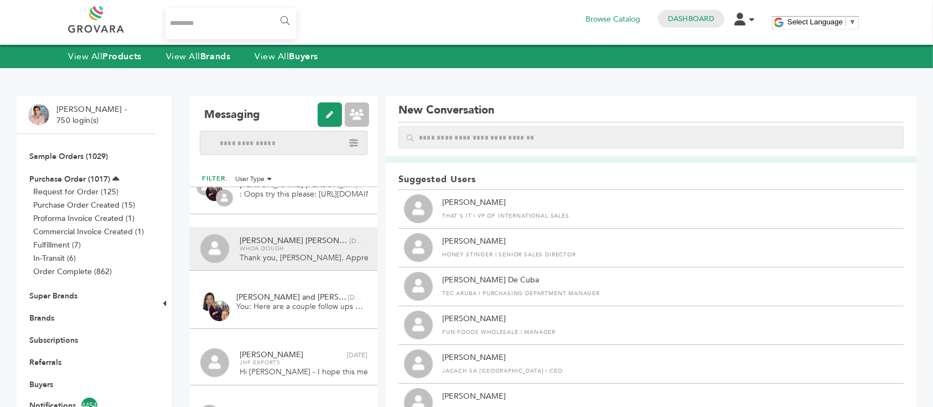
click at [287, 258] on span "Thank you, [PERSON_NAME]. Appreciate it. I will let you know if they want to mo…" at bounding box center [304, 257] width 128 height 11
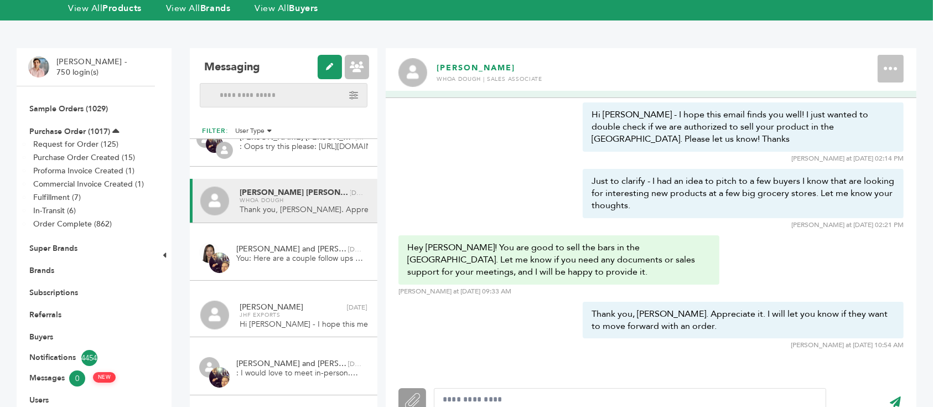
click at [850, 235] on div "Hey [PERSON_NAME]! You are good to sell the bars in the [GEOGRAPHIC_DATA]. Let …" at bounding box center [650, 268] width 505 height 66
click at [859, 250] on div "Hey [PERSON_NAME]! You are good to sell the bars in the [GEOGRAPHIC_DATA]. Let …" at bounding box center [650, 268] width 505 height 66
click at [673, 237] on div "Hey John! You are good to sell the bars in the US. Let me know if you need any …" at bounding box center [558, 259] width 321 height 49
click at [866, 235] on div "Hey John! You are good to sell the bars in the US. Let me know if you need any …" at bounding box center [650, 268] width 505 height 66
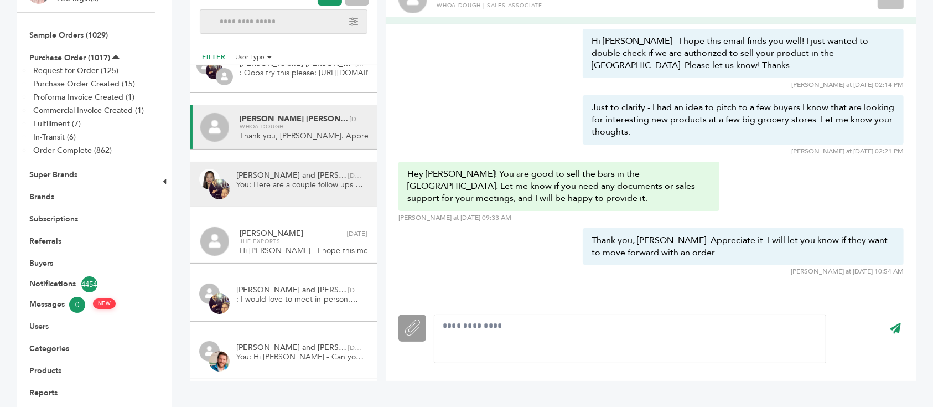
scroll to position [0, 0]
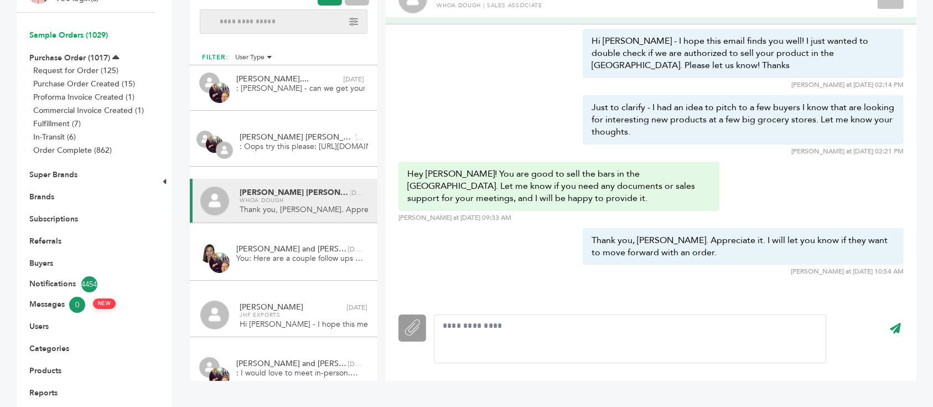
click at [80, 30] on link "Sample Orders (1029)" at bounding box center [68, 35] width 79 height 11
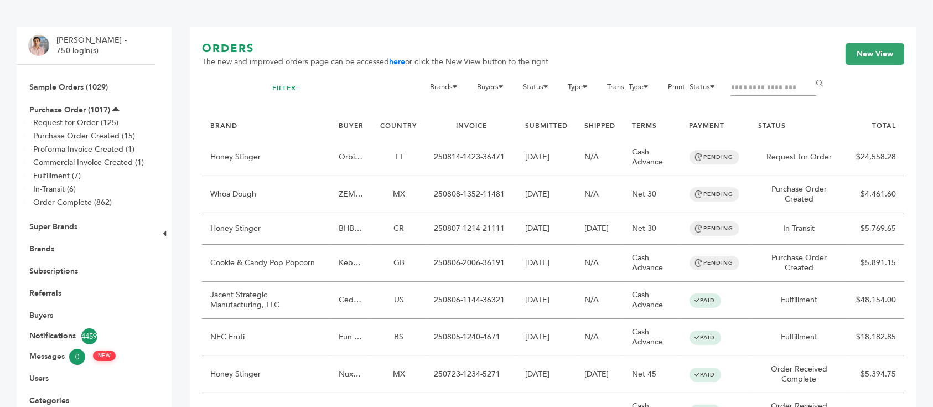
scroll to position [147, 0]
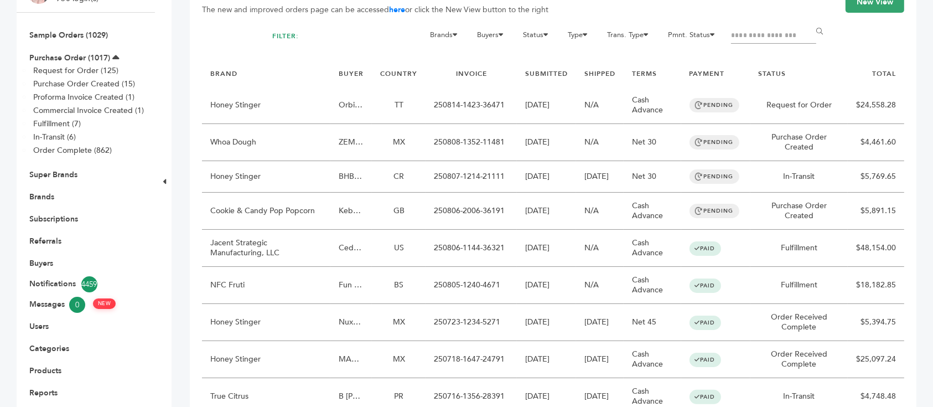
click at [34, 252] on li "Buyers" at bounding box center [85, 263] width 115 height 22
click at [40, 258] on link "Buyers" at bounding box center [41, 263] width 24 height 11
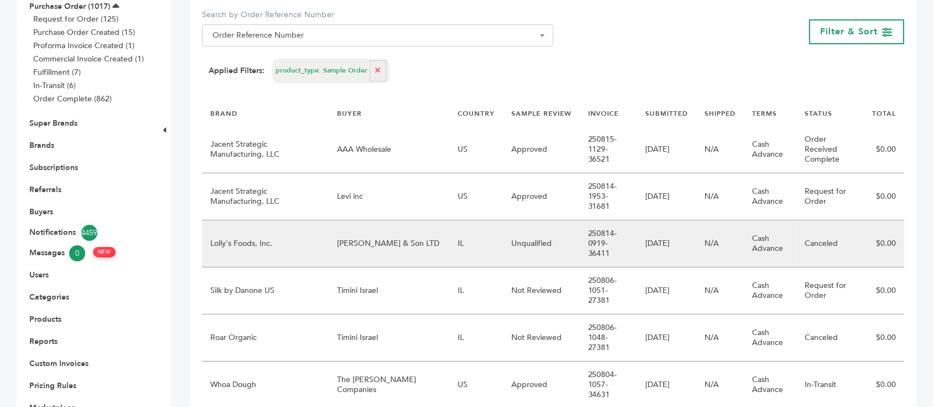
scroll to position [221, 0]
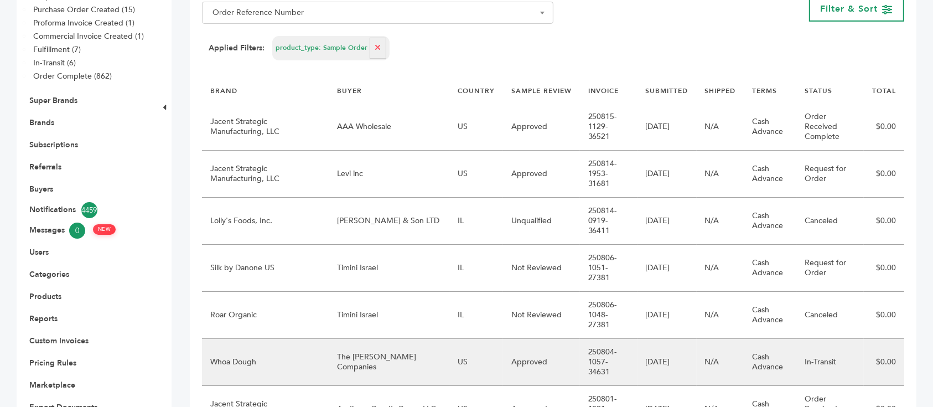
click at [356, 339] on td "The [PERSON_NAME] Companies" at bounding box center [389, 362] width 120 height 47
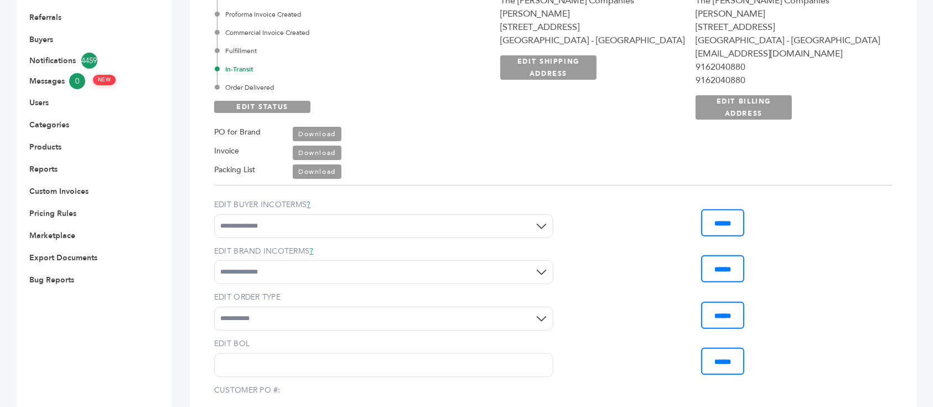
scroll to position [368, 0]
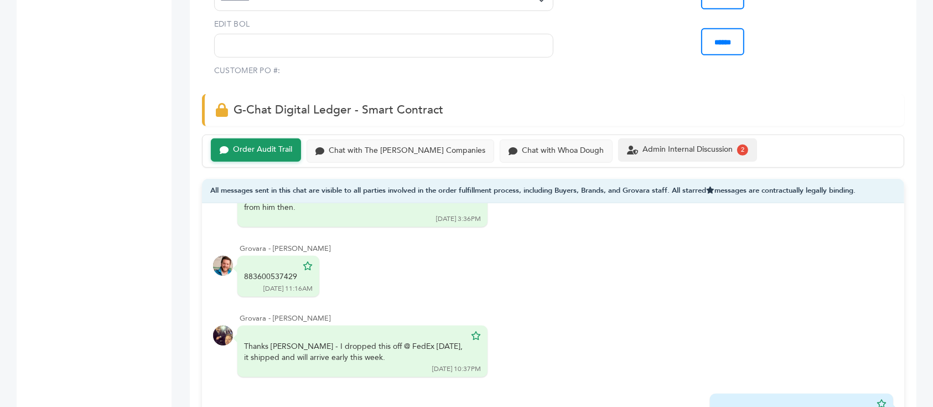
click at [682, 153] on div "Admin Internal Discussion" at bounding box center [687, 149] width 90 height 9
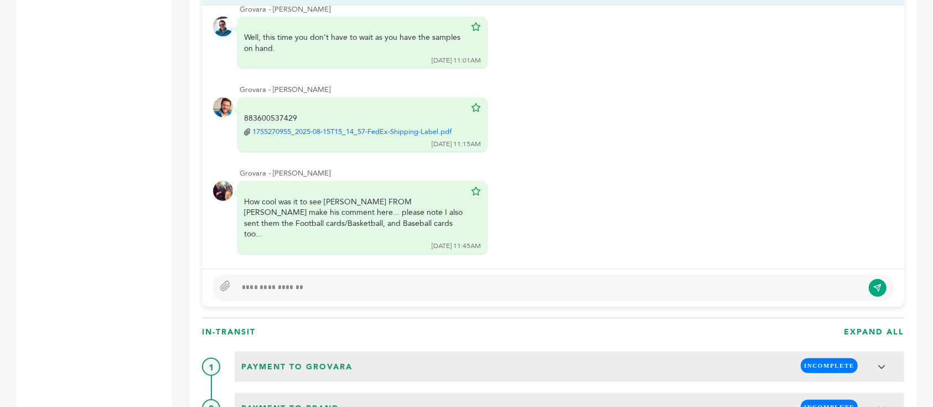
scroll to position [730, 0]
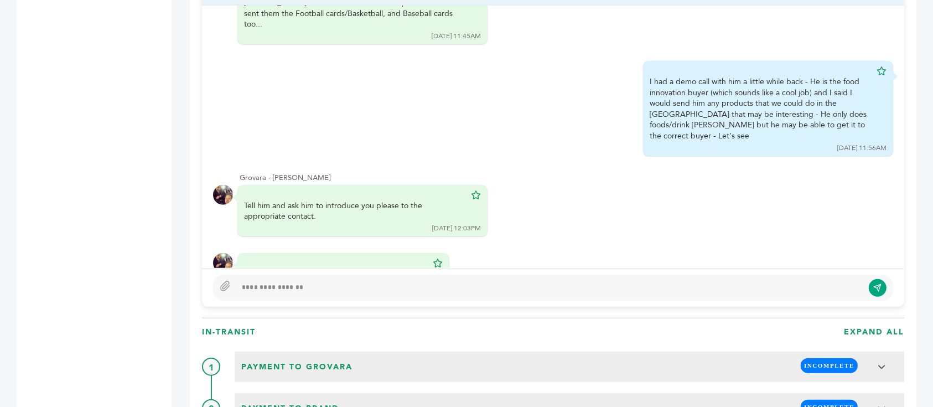
click at [471, 274] on div at bounding box center [553, 287] width 680 height 27
click at [471, 281] on div at bounding box center [549, 287] width 627 height 13
type textarea "**********"
click at [874, 283] on icon "submit" at bounding box center [877, 287] width 9 height 9
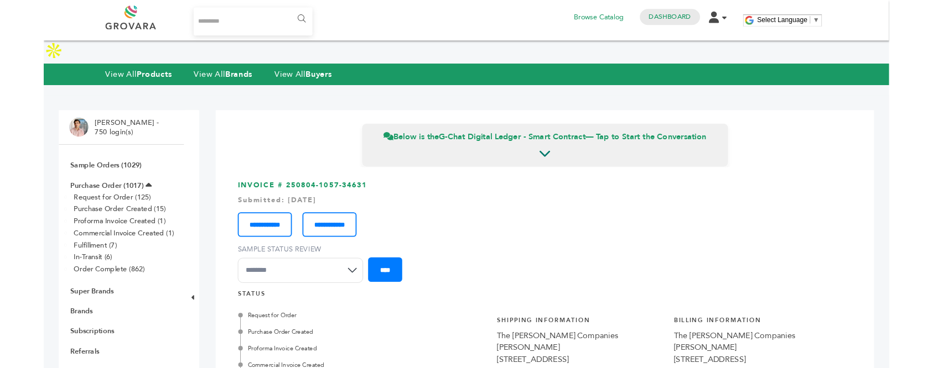
scroll to position [0, 0]
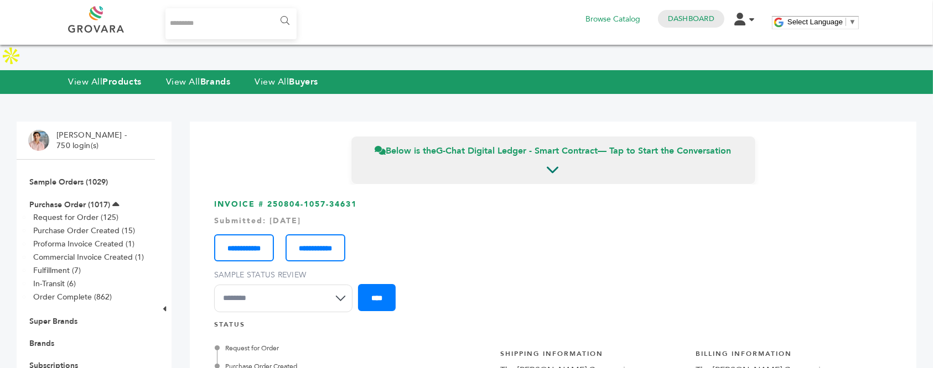
click at [226, 25] on input "Search..." at bounding box center [230, 23] width 131 height 31
type input "**********"
click at [272, 10] on input "******" at bounding box center [284, 21] width 25 height 22
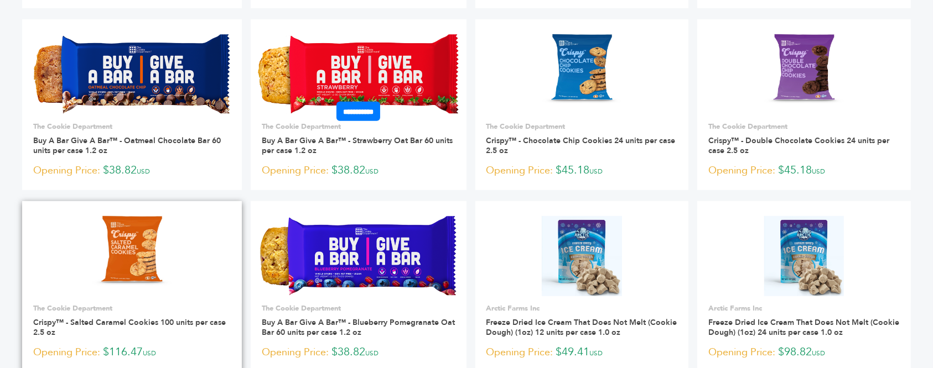
scroll to position [664, 0]
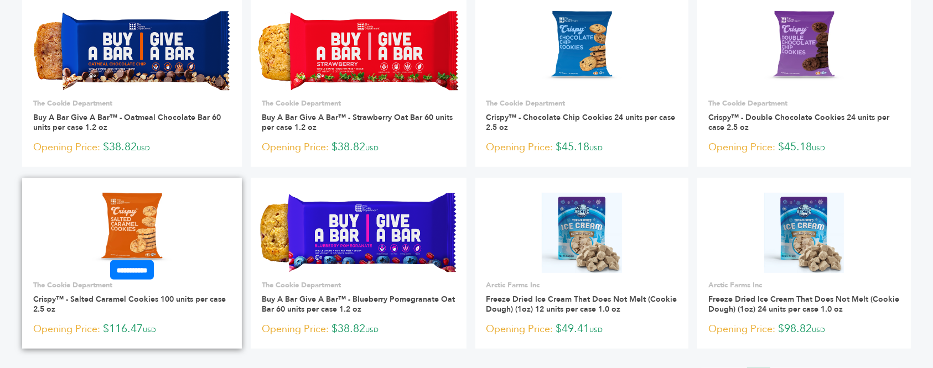
click at [116, 211] on img at bounding box center [132, 233] width 107 height 80
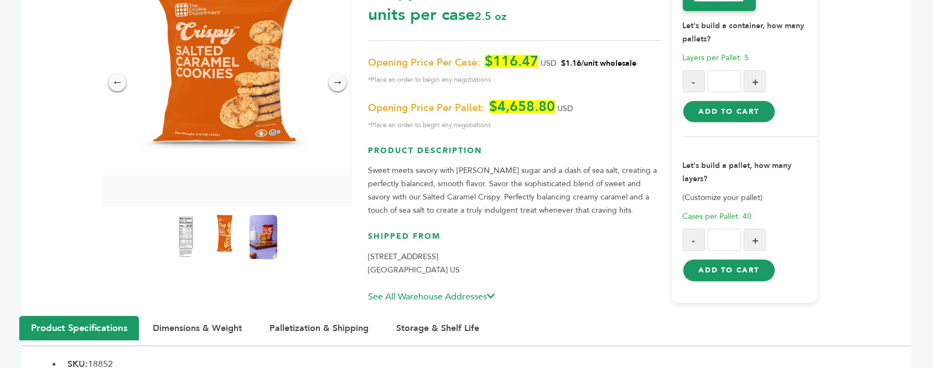
scroll to position [147, 0]
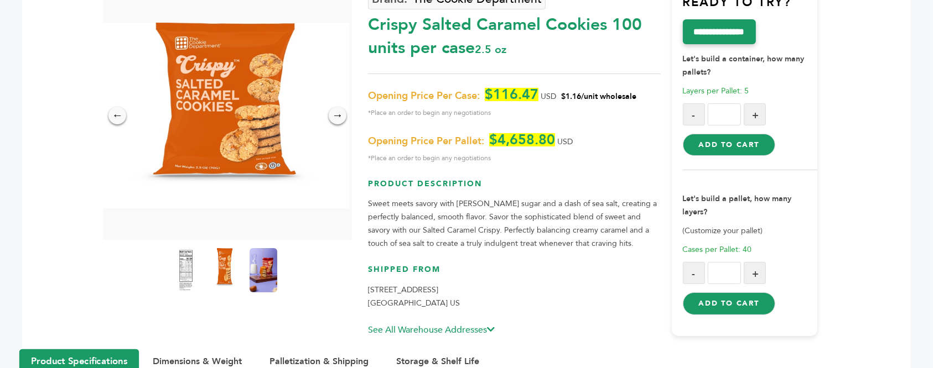
drag, startPoint x: 503, startPoint y: 69, endPoint x: 592, endPoint y: 69, distance: 89.1
click at [592, 88] on p "Opening Price Per Case: $116.47 USD $1.16/unit wholesale *Place an order to beg…" at bounding box center [514, 104] width 292 height 32
click at [592, 91] on span "$1.16/unit wholesale" at bounding box center [598, 96] width 75 height 11
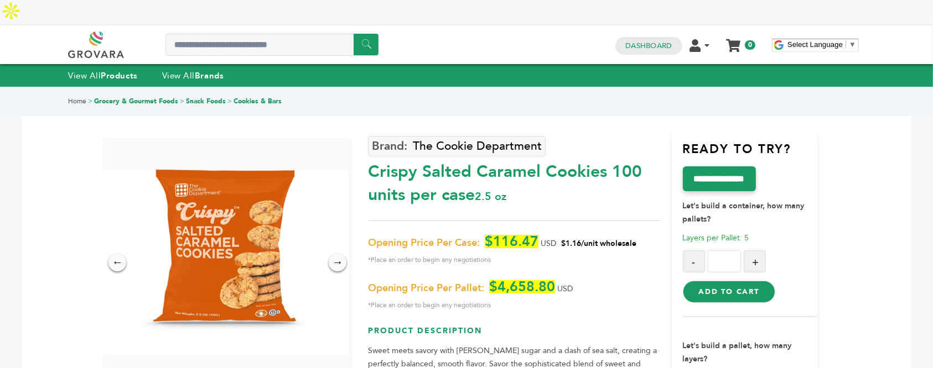
scroll to position [74, 0]
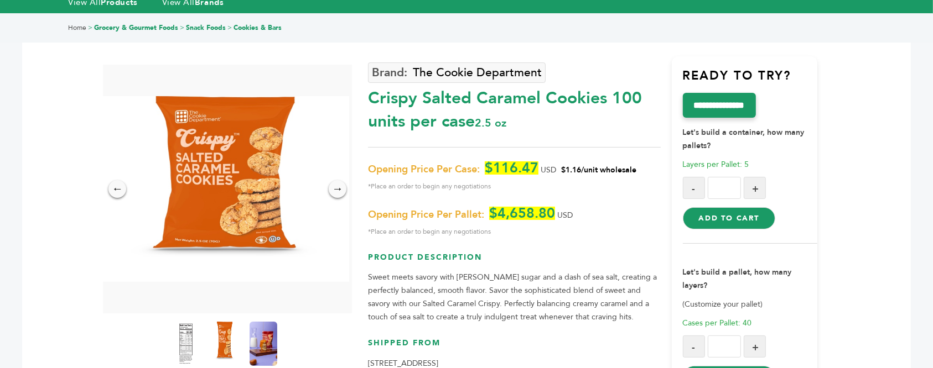
drag, startPoint x: 495, startPoint y: 135, endPoint x: 645, endPoint y: 139, distance: 150.0
click at [645, 162] on p "Opening Price Per Case: $116.47 USD $1.16/unit wholesale *Place an order to beg…" at bounding box center [514, 178] width 292 height 32
drag, startPoint x: 649, startPoint y: 141, endPoint x: 496, endPoint y: 148, distance: 154.0
click at [496, 162] on p "Opening Price Per Case: $116.47 USD $1.16/unit wholesale *Place an order to beg…" at bounding box center [514, 178] width 292 height 32
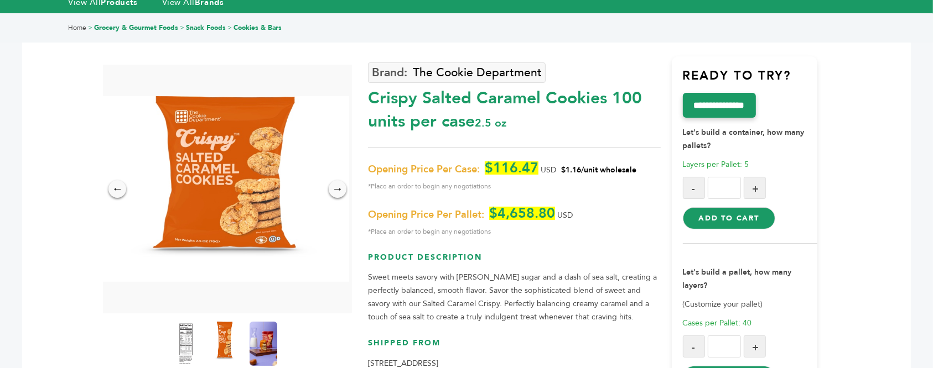
click at [496, 162] on span "$116.47" at bounding box center [512, 168] width 54 height 13
drag, startPoint x: 493, startPoint y: 143, endPoint x: 643, endPoint y: 142, distance: 149.9
click at [643, 162] on p "Opening Price Per Case: $116.47 USD $1.16/unit wholesale *Place an order to beg…" at bounding box center [514, 178] width 292 height 32
drag, startPoint x: 611, startPoint y: 69, endPoint x: 630, endPoint y: 91, distance: 29.5
click at [630, 91] on div "Crispy Salted Caramel Cookies 100 units per case 2.5 oz" at bounding box center [514, 107] width 292 height 52
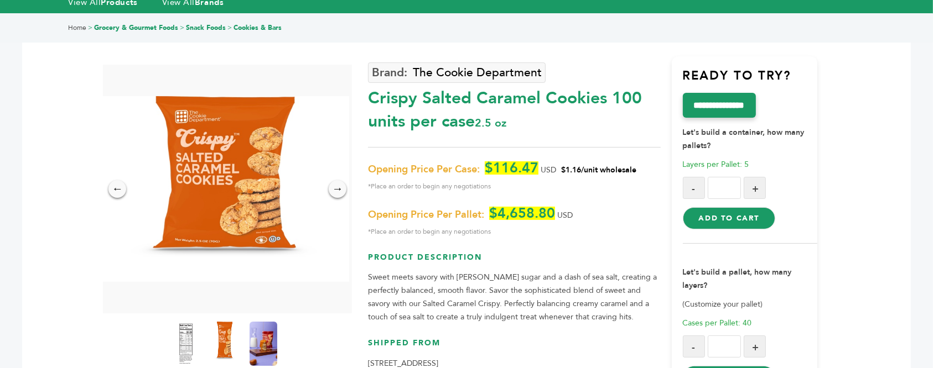
click at [630, 91] on div "Crispy Salted Caramel Cookies 100 units per case 2.5 oz" at bounding box center [514, 107] width 292 height 52
drag, startPoint x: 368, startPoint y: 73, endPoint x: 499, endPoint y: 131, distance: 143.4
click at [499, 131] on div "The Cookie Department Crispy Salted Caramel Cookies 100 units per case 2.5 oz O…" at bounding box center [514, 233] width 292 height 354
click at [500, 131] on div "The Cookie Department Crispy Salted Caramel Cookies 100 units per case 2.5 oz O…" at bounding box center [514, 233] width 292 height 354
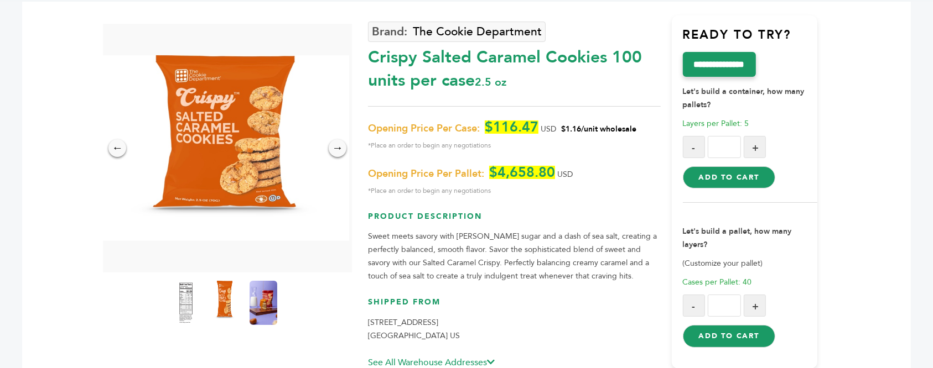
scroll to position [147, 0]
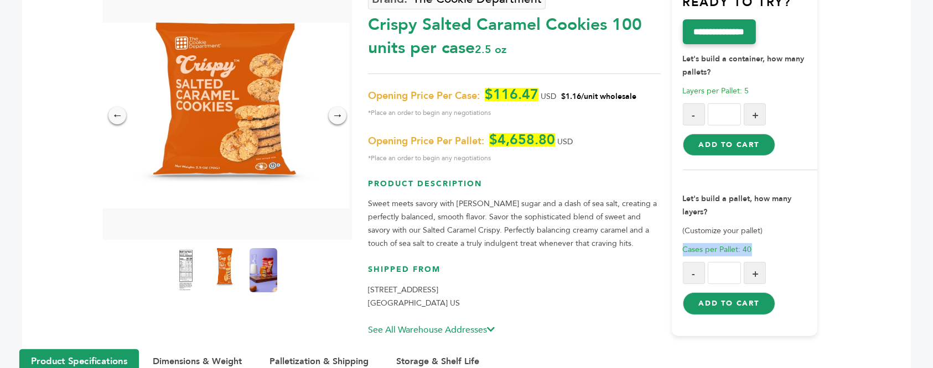
drag, startPoint x: 735, startPoint y: 225, endPoint x: 685, endPoint y: 226, distance: 49.8
click at [685, 243] on p "Cases per Pallet: 40" at bounding box center [750, 249] width 135 height 13
click at [467, 324] on link "See All Warehouse Addresses" at bounding box center [431, 330] width 127 height 12
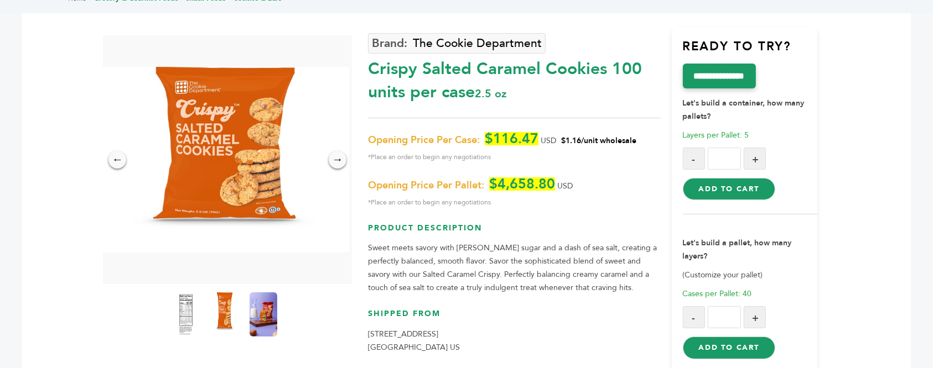
scroll to position [74, 0]
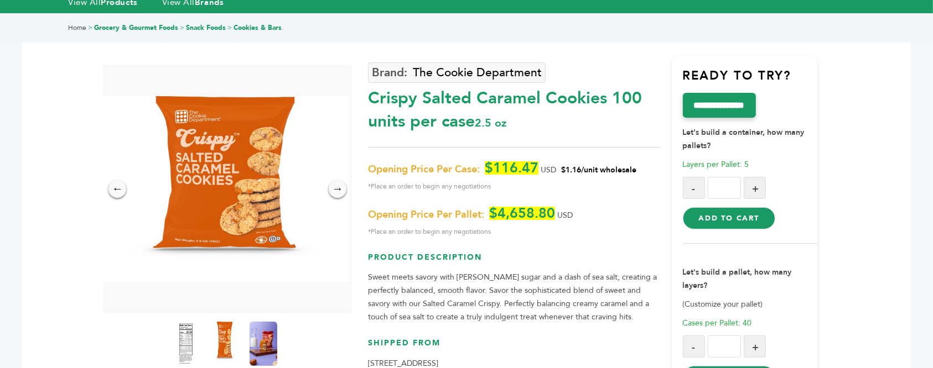
drag, startPoint x: 367, startPoint y: 75, endPoint x: 439, endPoint y: 93, distance: 74.2
click at [439, 93] on div "Crispy Salted Caramel Cookies 100 units per case 2.5 oz" at bounding box center [514, 107] width 292 height 52
drag, startPoint x: 368, startPoint y: 71, endPoint x: 517, endPoint y: 96, distance: 150.8
click at [517, 96] on div "Crispy Salted Caramel Cookies 100 units per case 2.5 oz" at bounding box center [514, 107] width 292 height 52
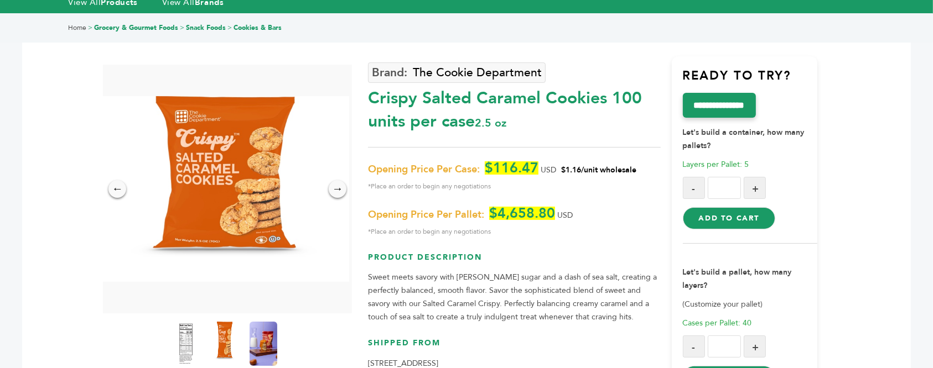
click at [517, 96] on div "Crispy Salted Caramel Cookies 100 units per case 2.5 oz" at bounding box center [514, 107] width 292 height 52
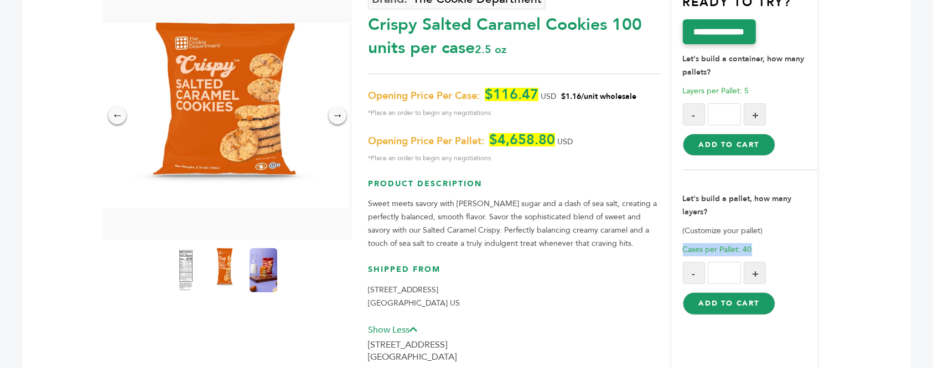
drag, startPoint x: 758, startPoint y: 226, endPoint x: 668, endPoint y: 225, distance: 89.6
click at [668, 225] on div "The Cookie Department Crispy Salted Caramel Cookies 100 units per case 2.5 oz O…" at bounding box center [593, 179] width 450 height 393
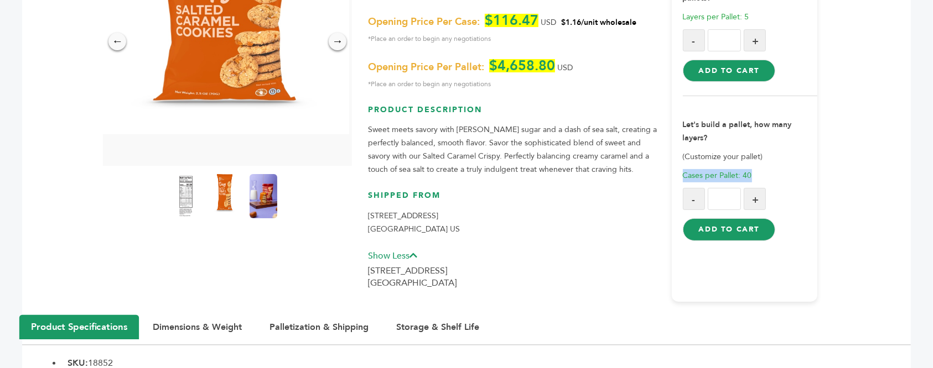
scroll to position [295, 0]
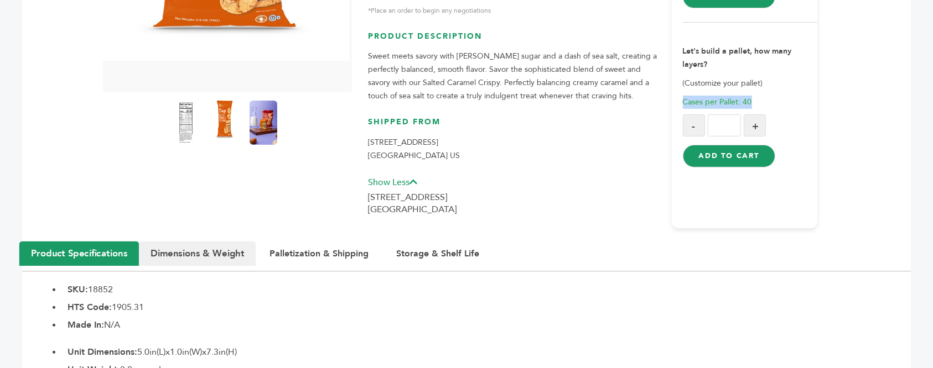
click at [175, 242] on button "Dimensions & Weight" at bounding box center [197, 254] width 117 height 24
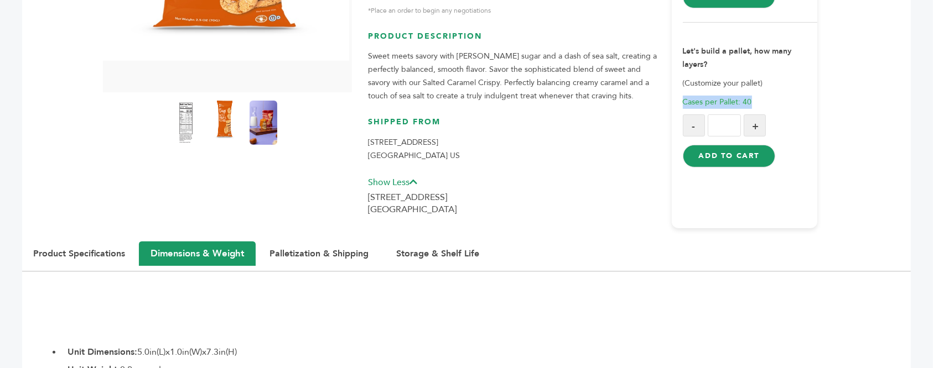
scroll to position [443, 0]
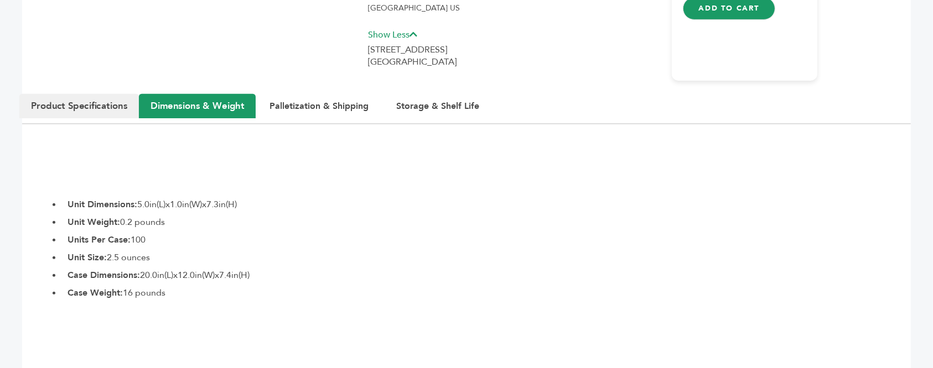
click at [80, 94] on button "Product Specifications" at bounding box center [78, 106] width 119 height 24
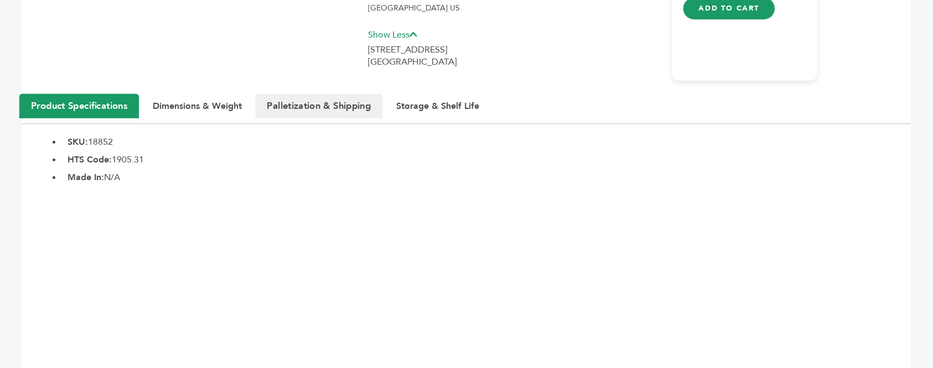
click at [294, 94] on button "Palletization & Shipping" at bounding box center [319, 106] width 127 height 24
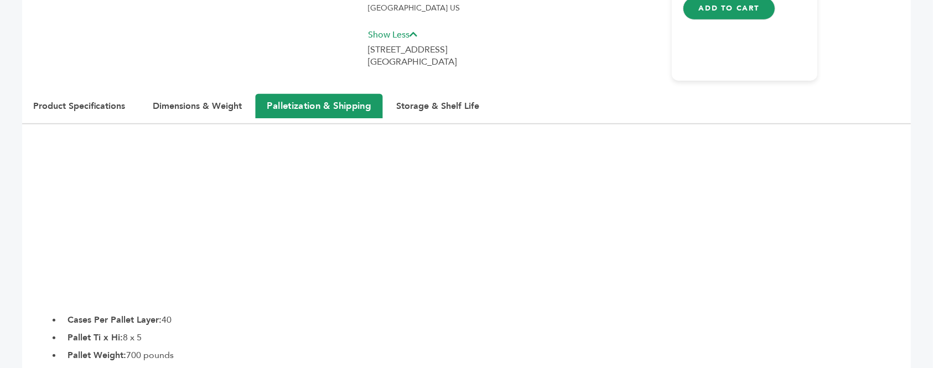
scroll to position [516, 0]
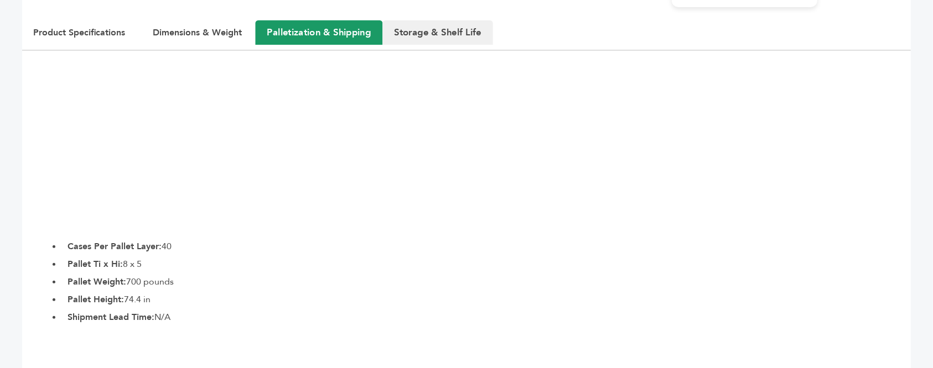
click at [446, 20] on button "Storage & Shelf Life" at bounding box center [437, 32] width 111 height 24
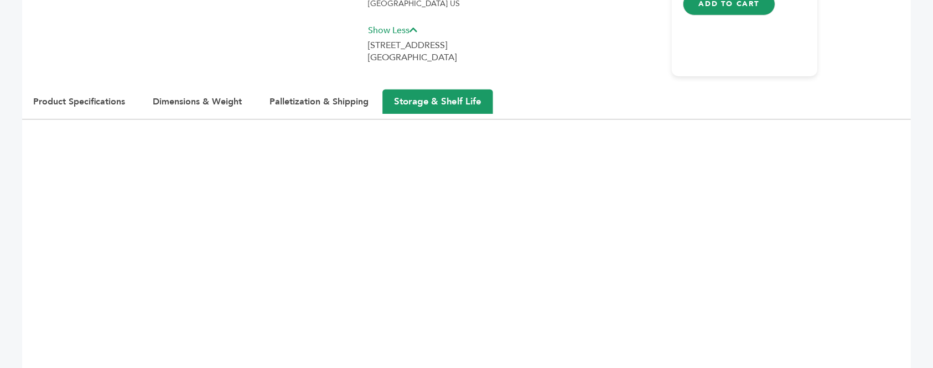
scroll to position [443, 0]
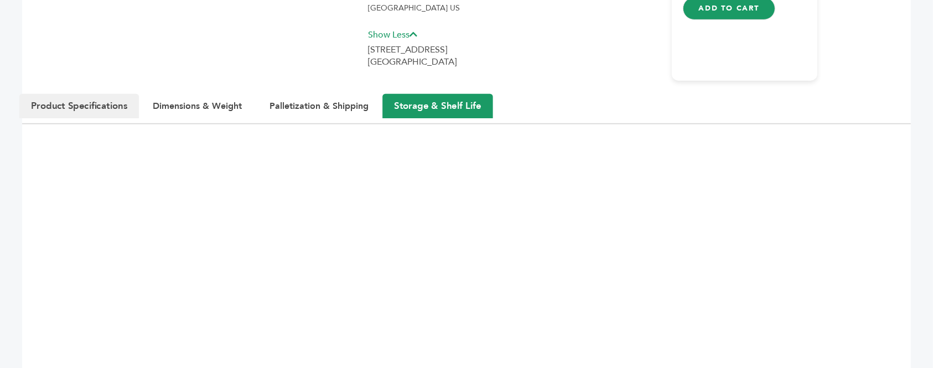
click at [92, 94] on button "Product Specifications" at bounding box center [78, 106] width 119 height 24
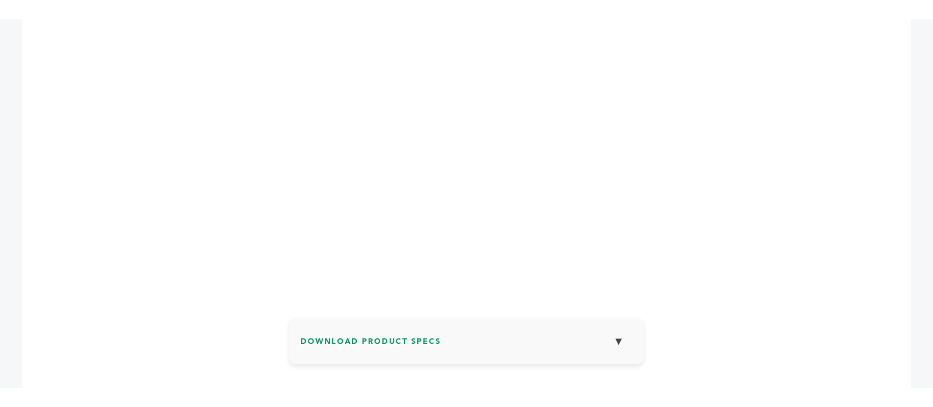
scroll to position [737, 0]
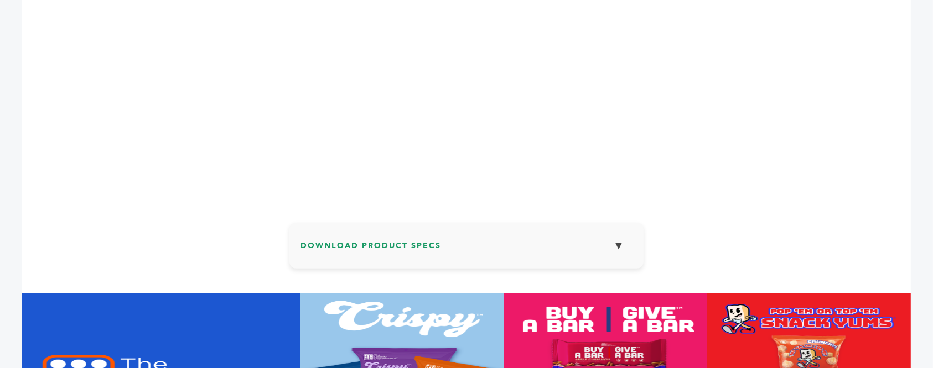
click at [451, 234] on h3 "Download Product Specs ▼" at bounding box center [466, 250] width 332 height 32
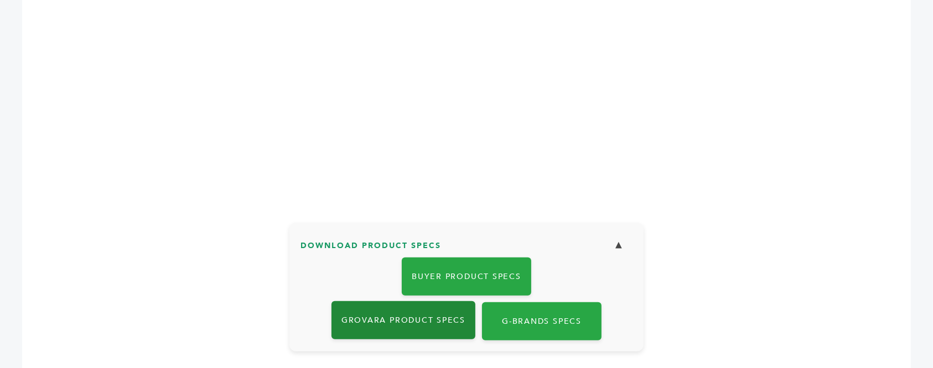
click at [424, 302] on link "Grovara Product Specs" at bounding box center [403, 321] width 144 height 38
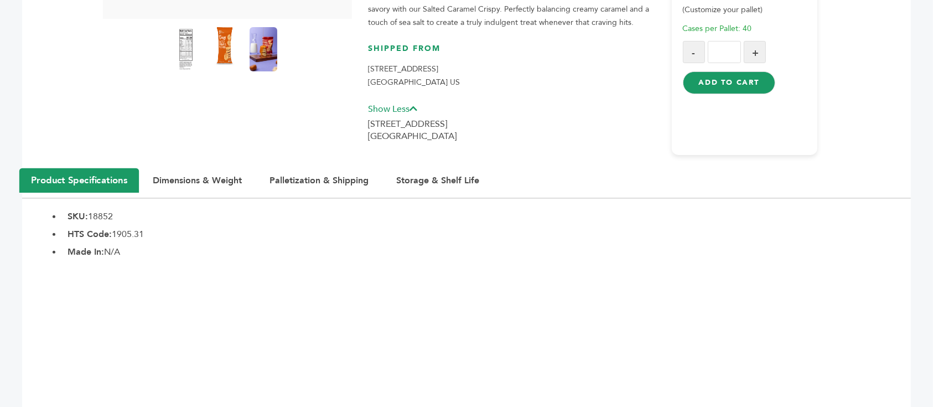
scroll to position [74, 0]
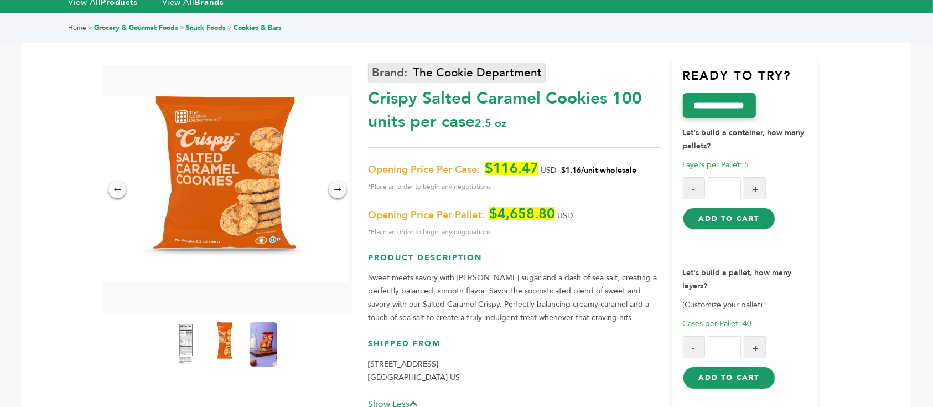
click at [458, 63] on link "The Cookie Department" at bounding box center [457, 73] width 178 height 20
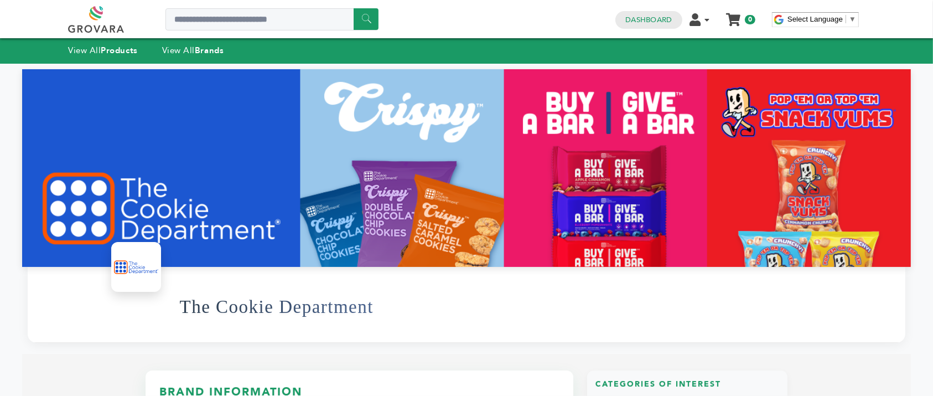
click at [389, 306] on div "The Cookie Department" at bounding box center [537, 307] width 714 height 60
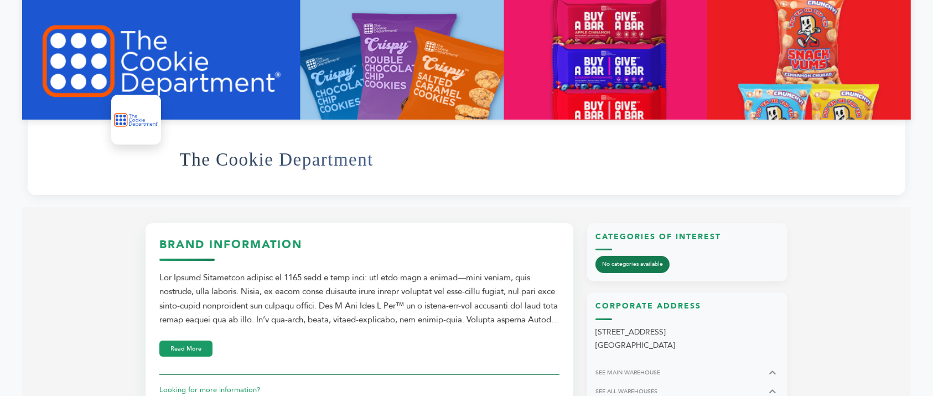
scroll to position [221, 0]
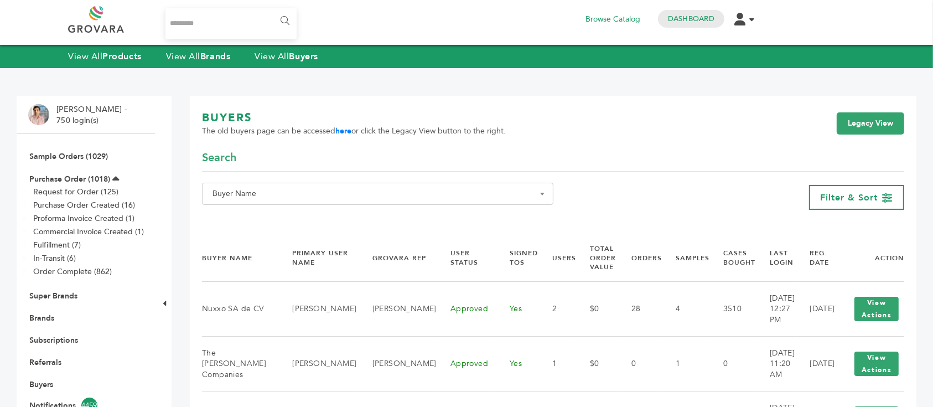
click at [502, 197] on span "Buyer Name" at bounding box center [377, 193] width 339 height 15
click at [457, 215] on input "Search" at bounding box center [378, 214] width 346 height 14
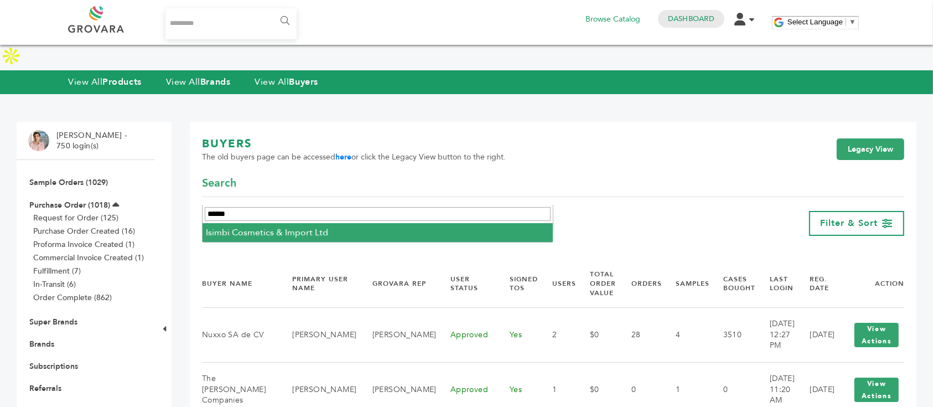
type input "******"
select select "**********"
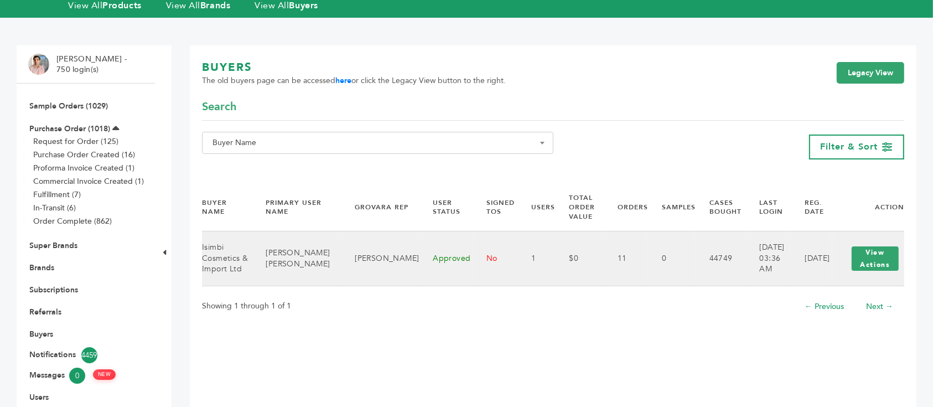
scroll to position [74, 0]
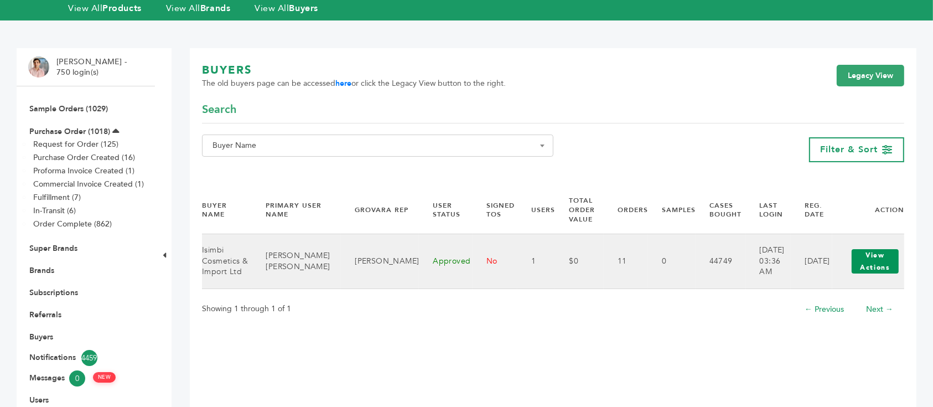
click at [880, 249] on button "View Actions" at bounding box center [874, 261] width 47 height 24
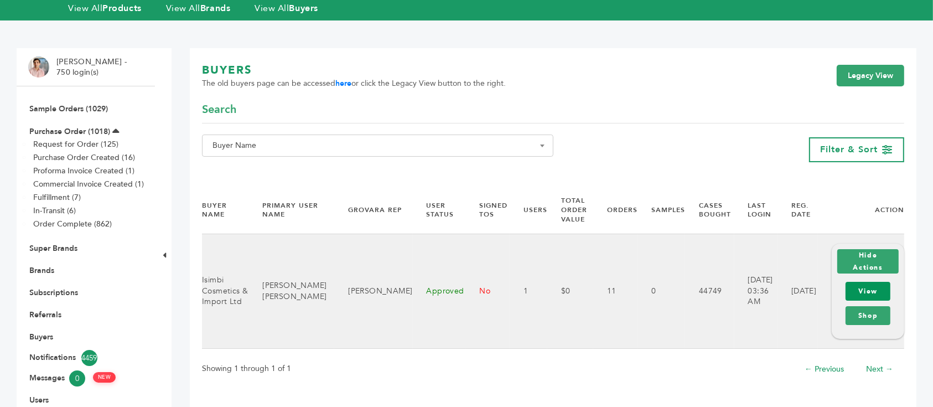
click at [870, 282] on link "View" at bounding box center [867, 291] width 45 height 19
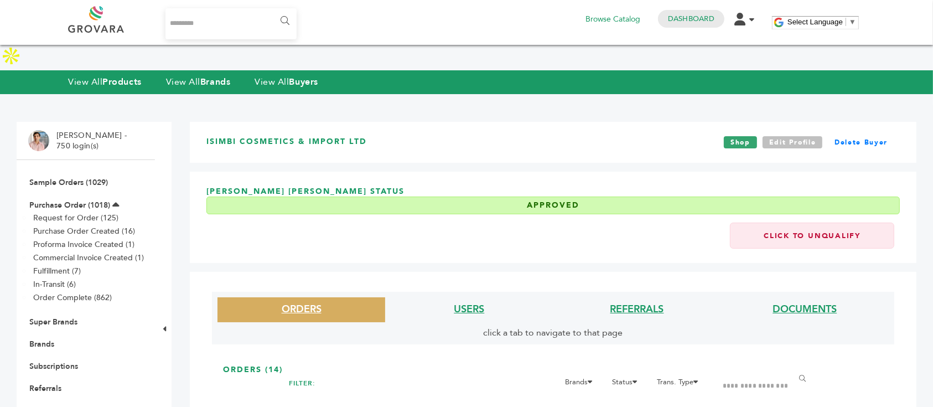
click at [797, 136] on link "Edit Profile" at bounding box center [792, 142] width 60 height 12
